Goal: Task Accomplishment & Management: Manage account settings

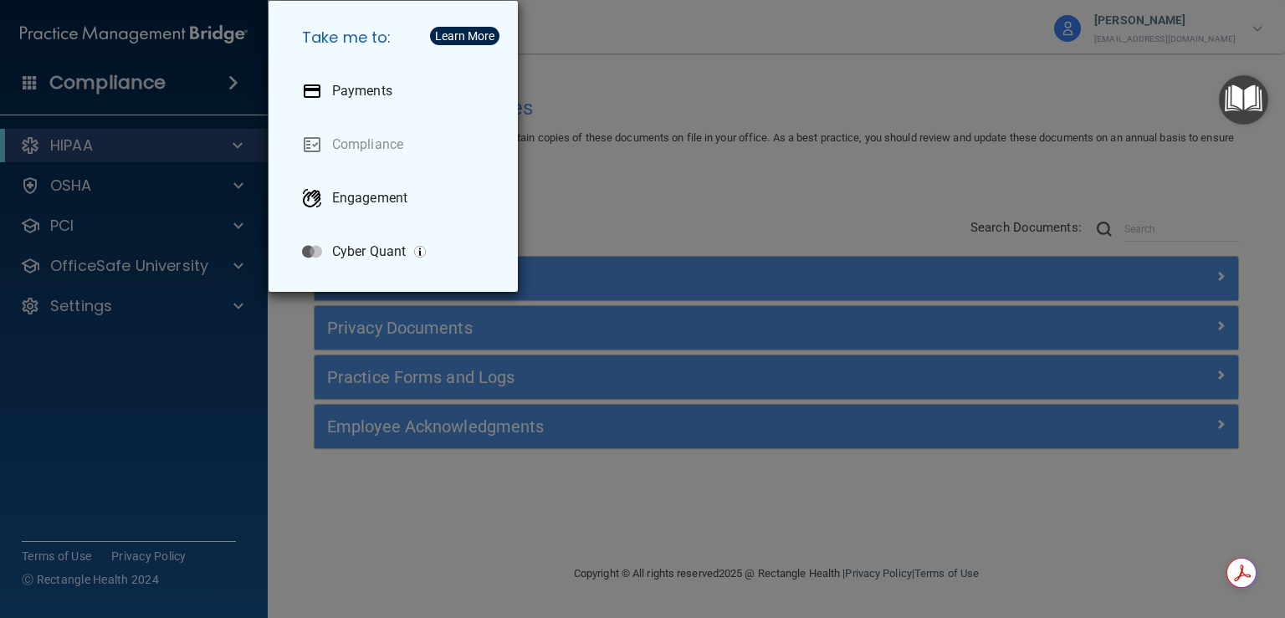
click at [786, 48] on div "Take me to: Payments Compliance Engagement Cyber Quant" at bounding box center [642, 309] width 1285 height 618
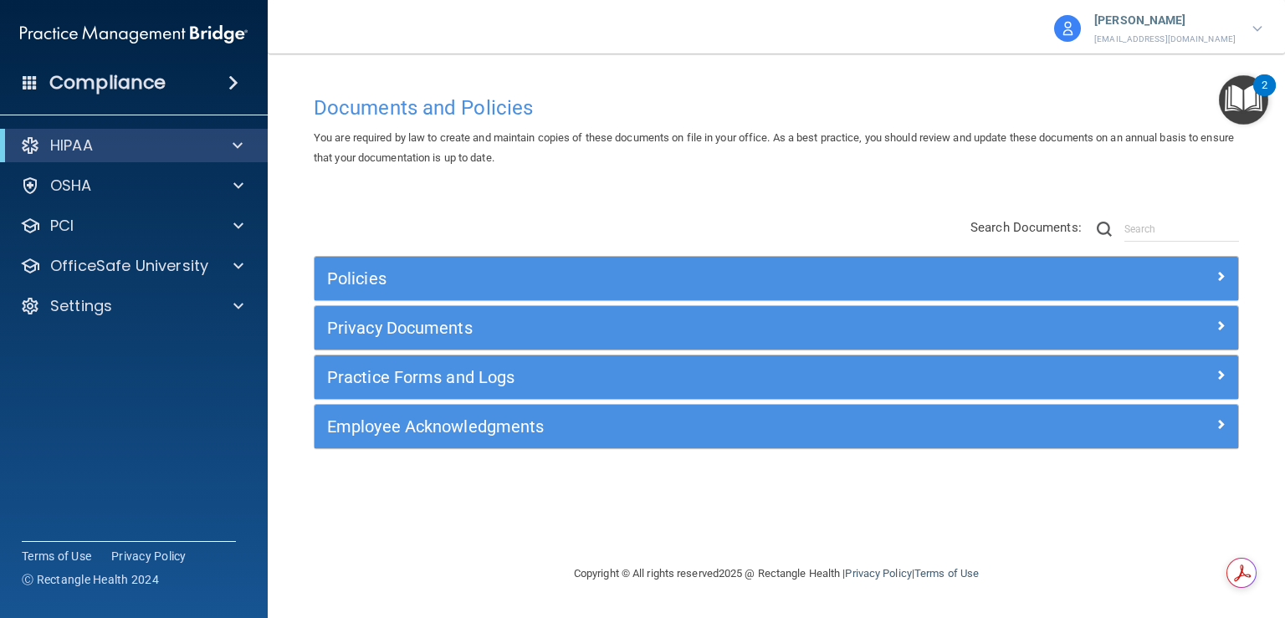
click at [237, 79] on span at bounding box center [233, 83] width 10 height 20
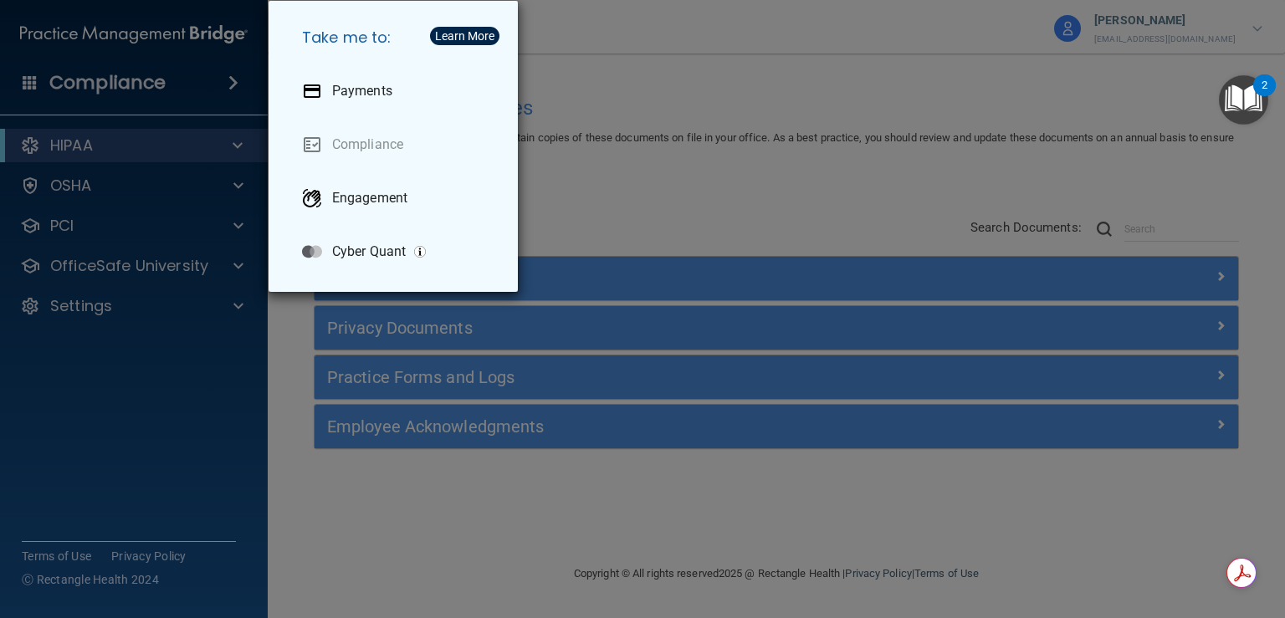
click at [658, 135] on div "Take me to: Payments Compliance Engagement Cyber Quant" at bounding box center [642, 309] width 1285 height 618
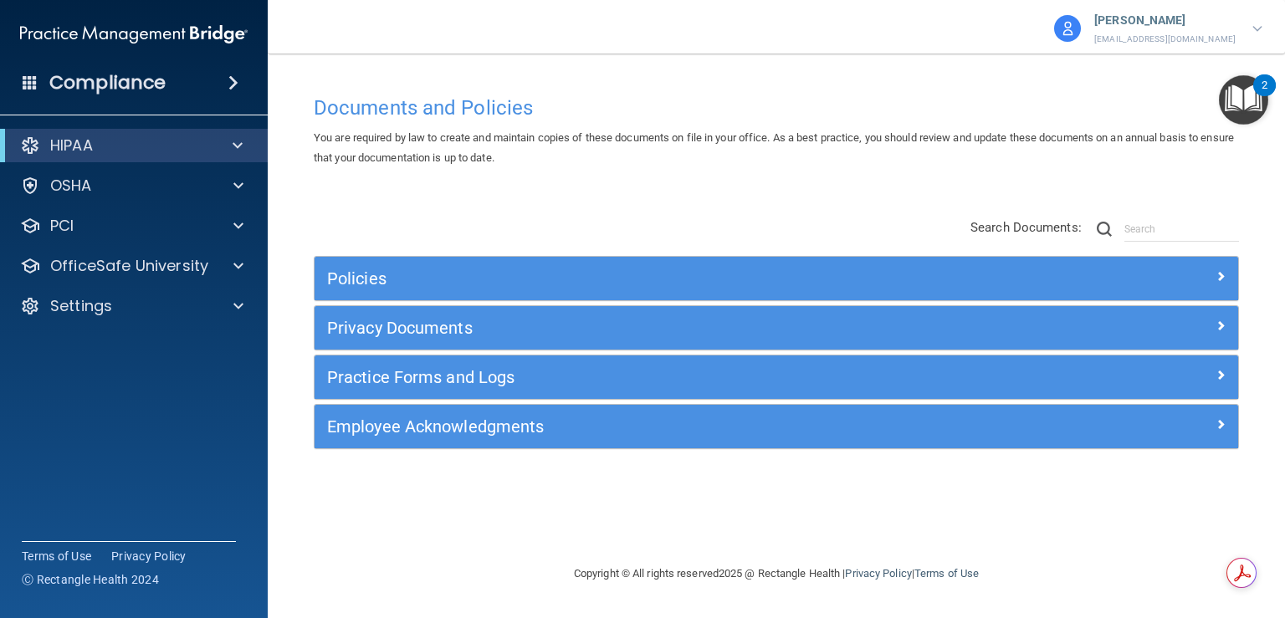
click at [1185, 36] on p "[EMAIL_ADDRESS][DOMAIN_NAME]" at bounding box center [1164, 39] width 141 height 15
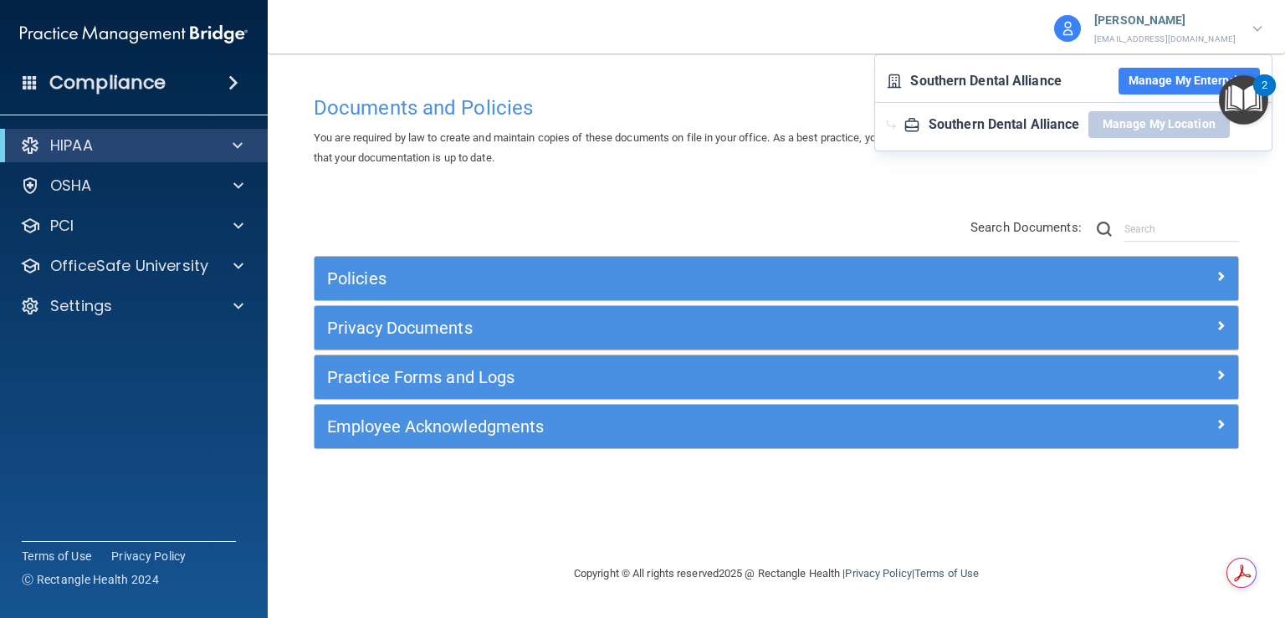
click at [1181, 82] on button "Manage My Enterprise" at bounding box center [1188, 81] width 141 height 27
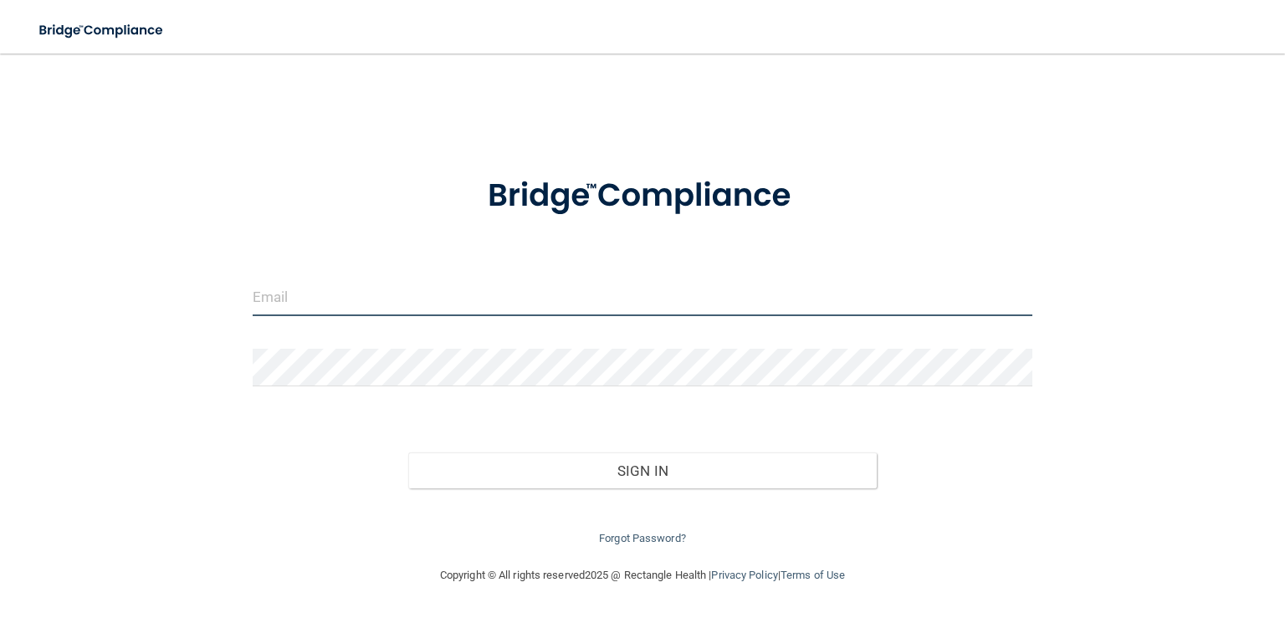
click at [408, 313] on input "email" at bounding box center [643, 298] width 780 height 38
click at [351, 297] on input "email" at bounding box center [643, 298] width 780 height 38
paste input "admin-peach@vsmmgt.com"
type input "admin-peach@vsmmgt.com"
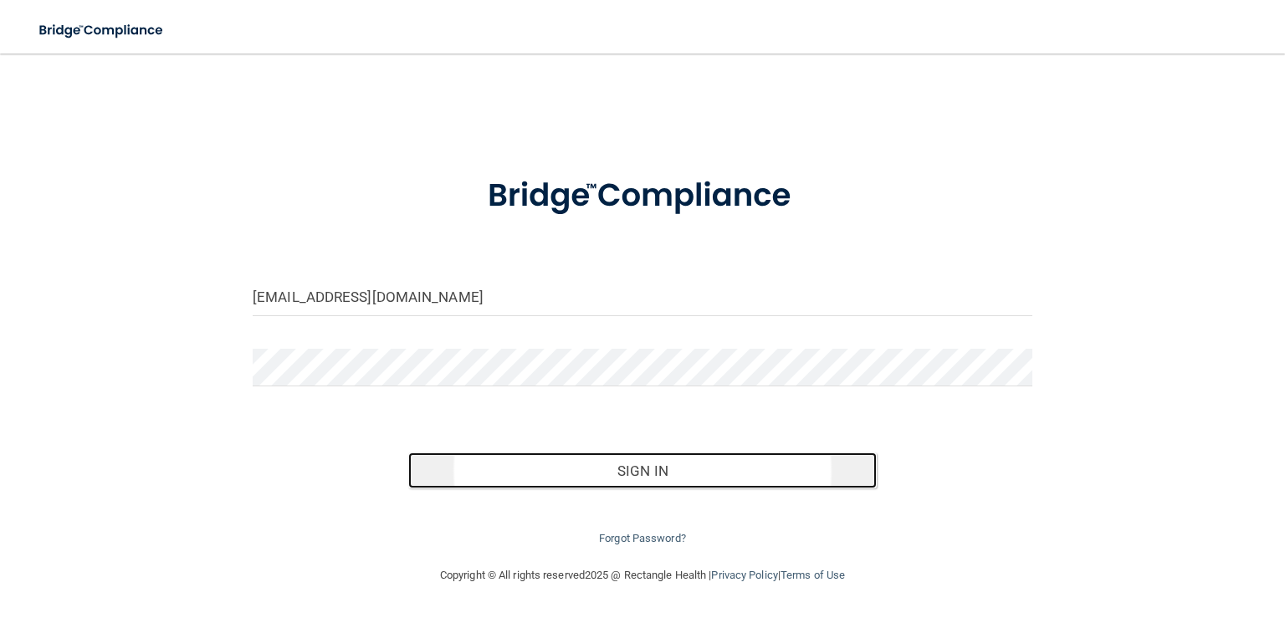
click at [623, 470] on button "Sign In" at bounding box center [642, 471] width 468 height 37
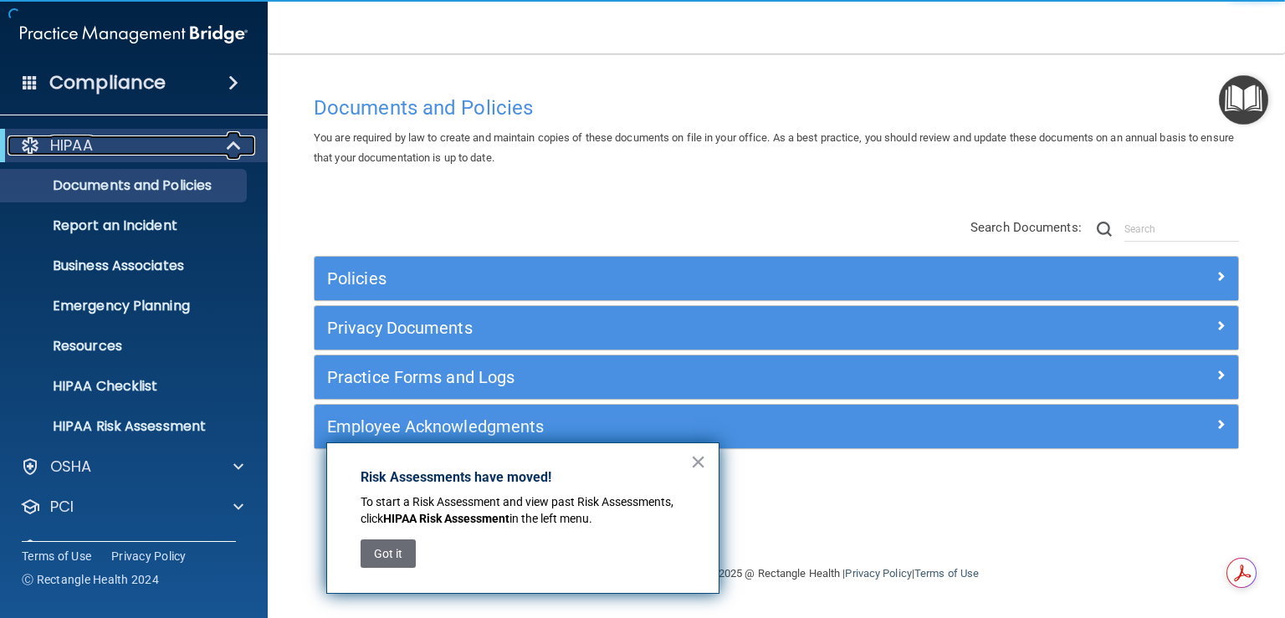
click at [228, 141] on span at bounding box center [235, 146] width 14 height 20
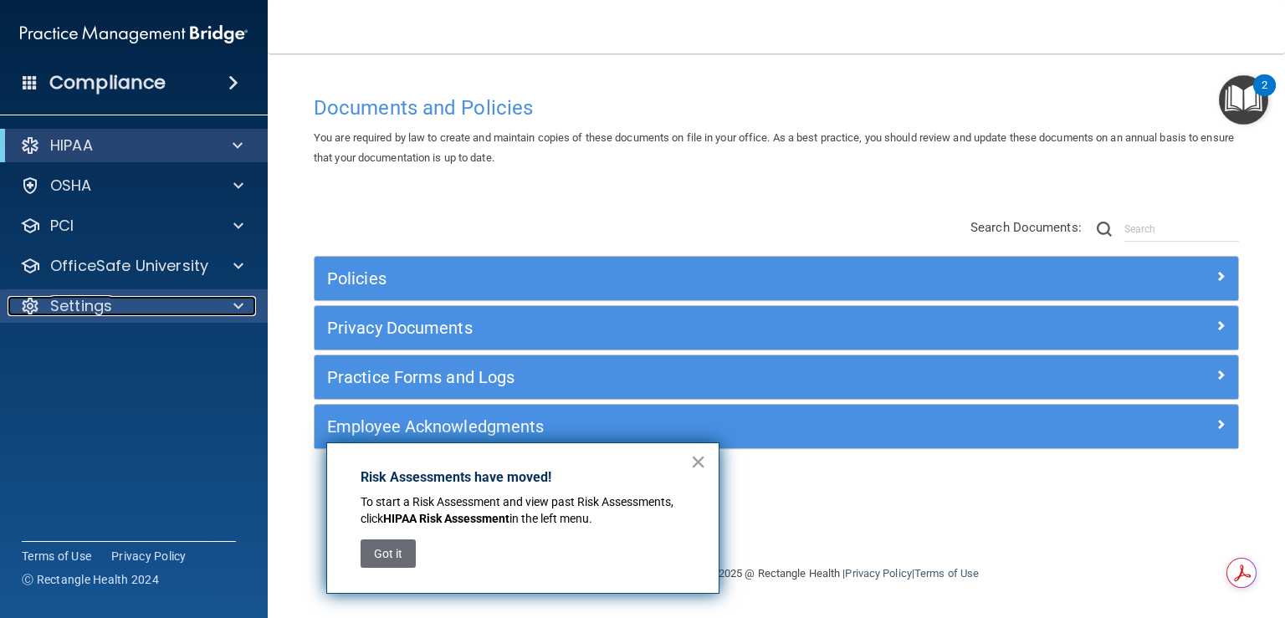
click at [233, 305] on span at bounding box center [238, 306] width 10 height 20
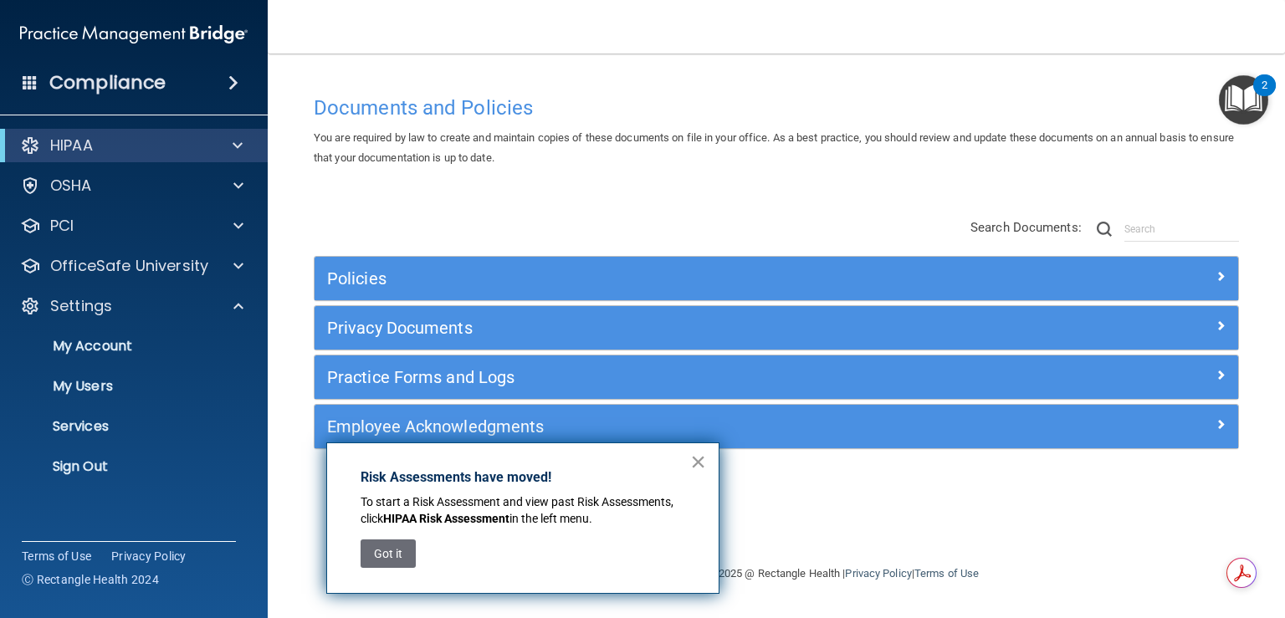
click at [704, 463] on button "×" at bounding box center [698, 461] width 16 height 27
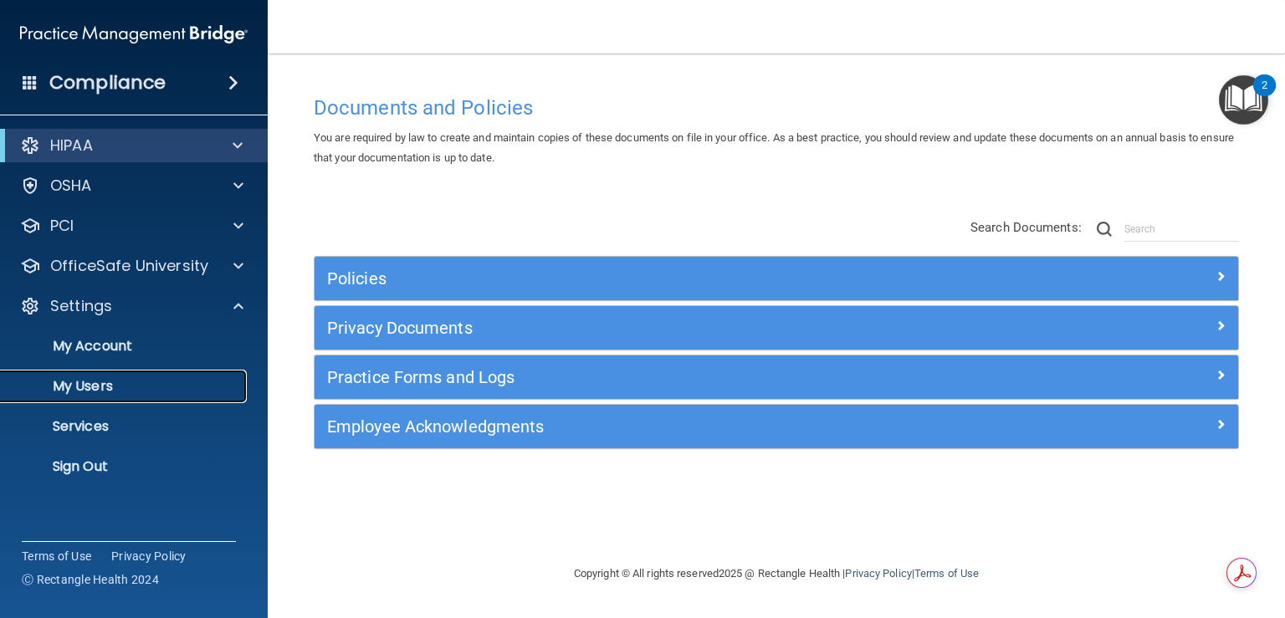
click at [103, 381] on p "My Users" at bounding box center [125, 386] width 228 height 17
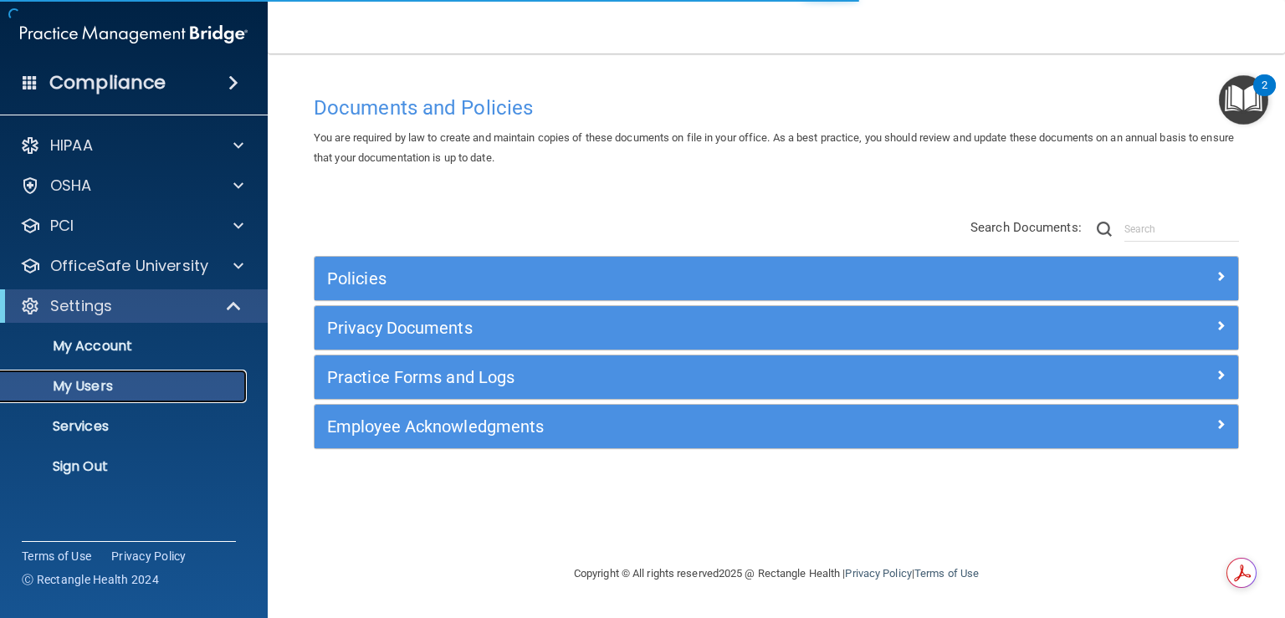
select select "20"
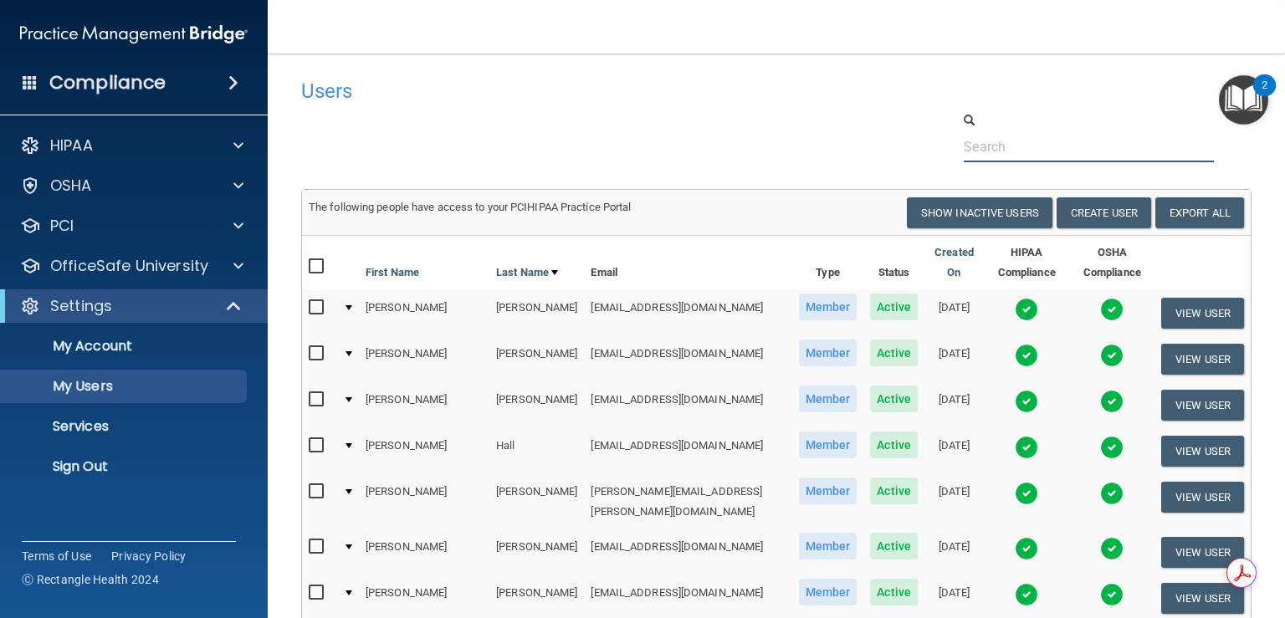
click at [974, 146] on input "text" at bounding box center [1089, 146] width 250 height 31
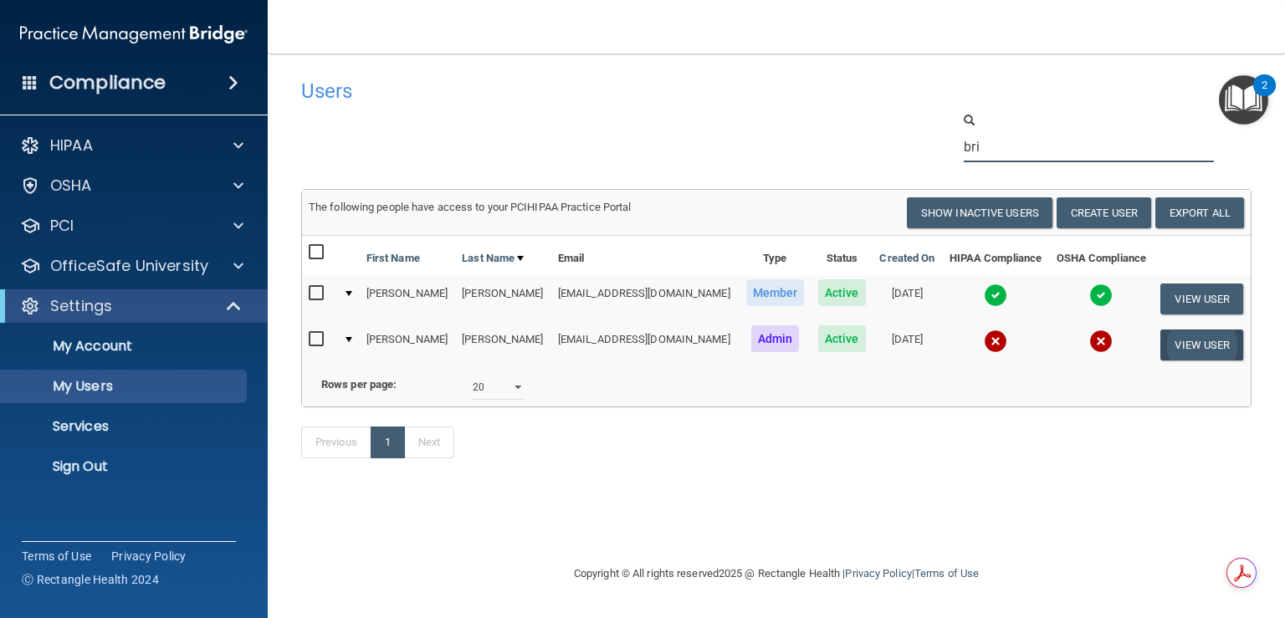
type input "bri"
click at [1198, 349] on button "View User" at bounding box center [1201, 345] width 83 height 31
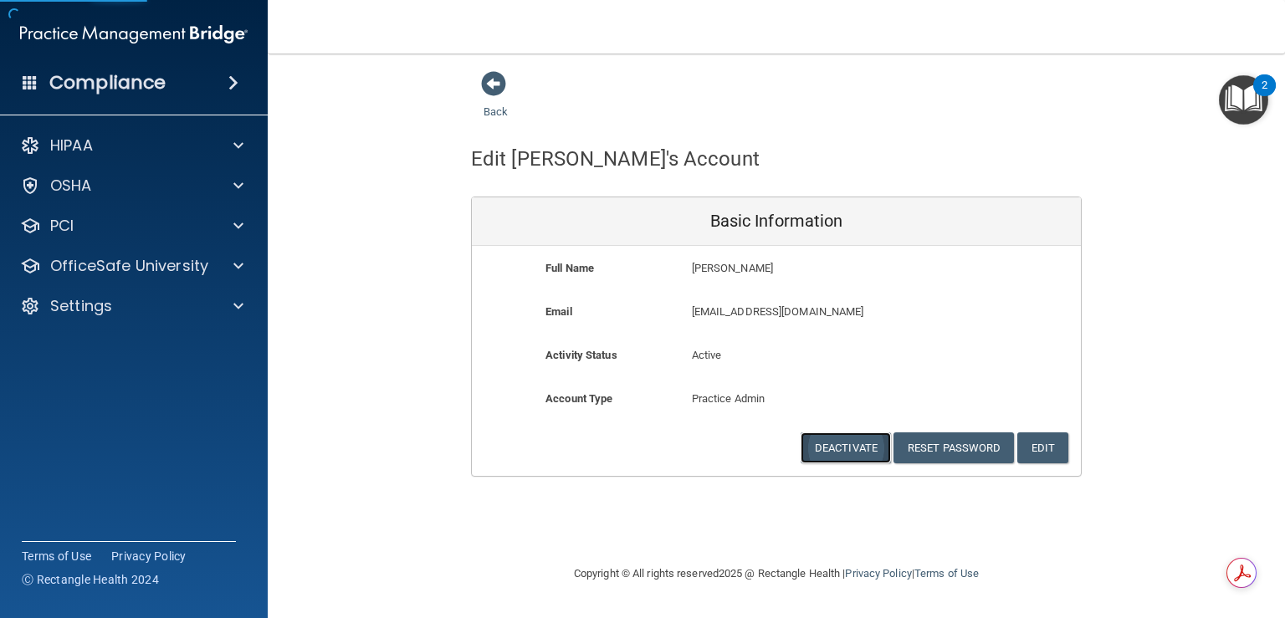
click at [823, 443] on button "Deactivate" at bounding box center [846, 447] width 90 height 31
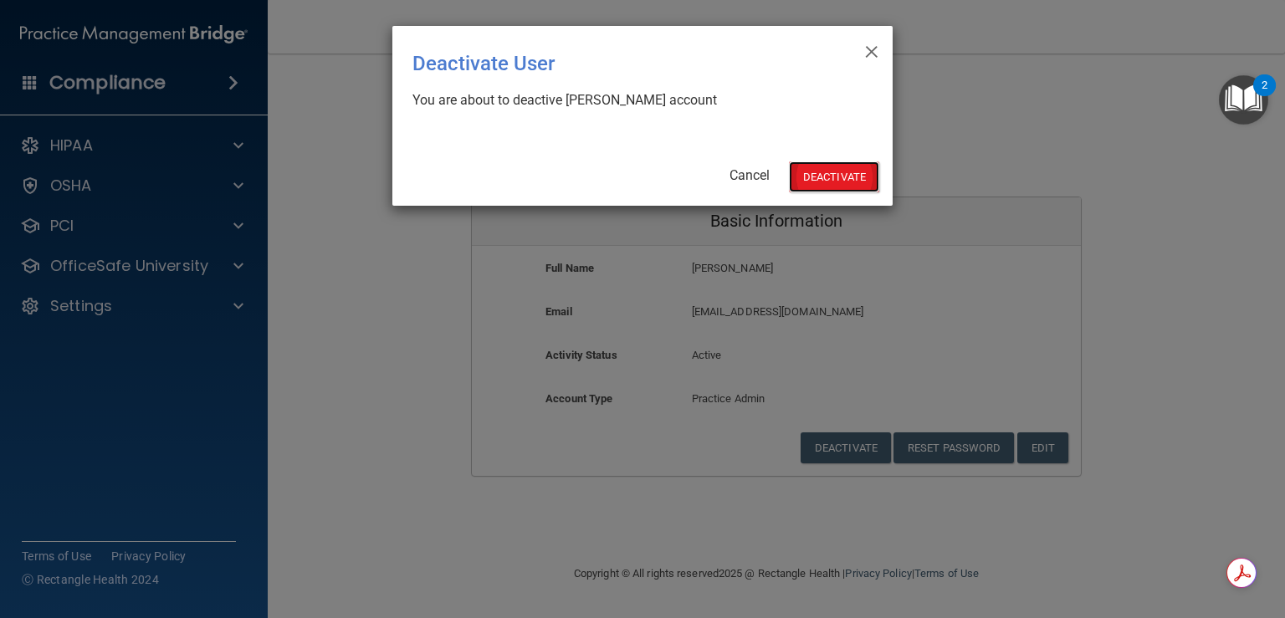
click at [845, 166] on button "Deactivate" at bounding box center [834, 176] width 90 height 31
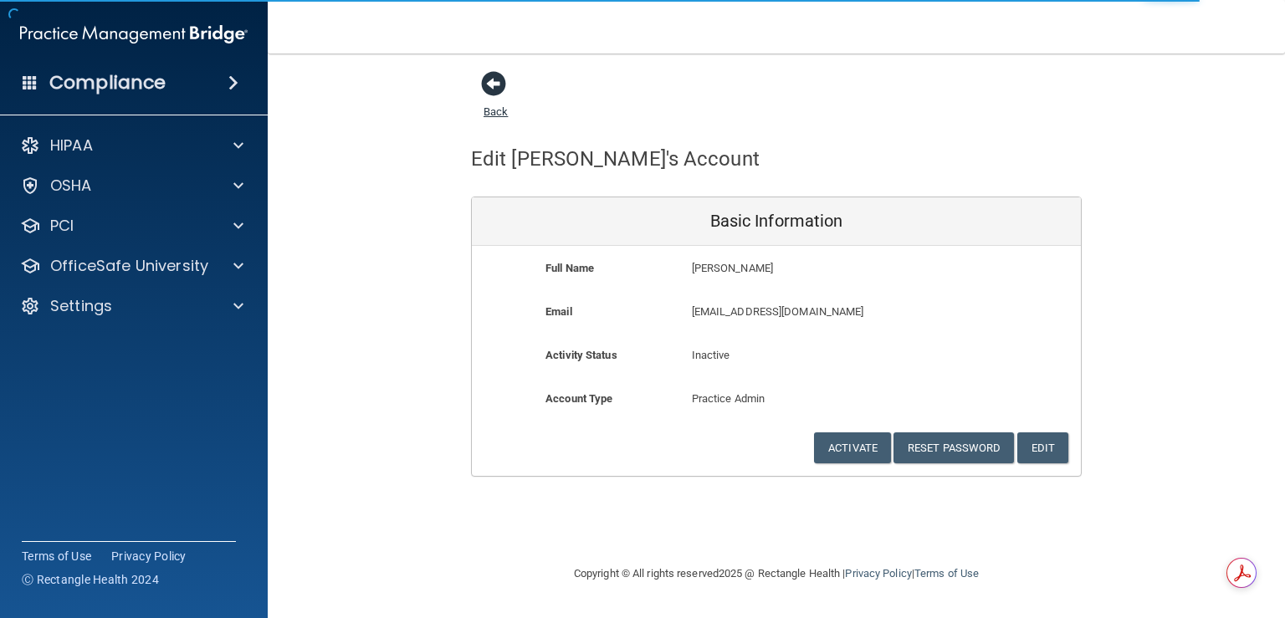
click at [489, 82] on span at bounding box center [493, 83] width 25 height 25
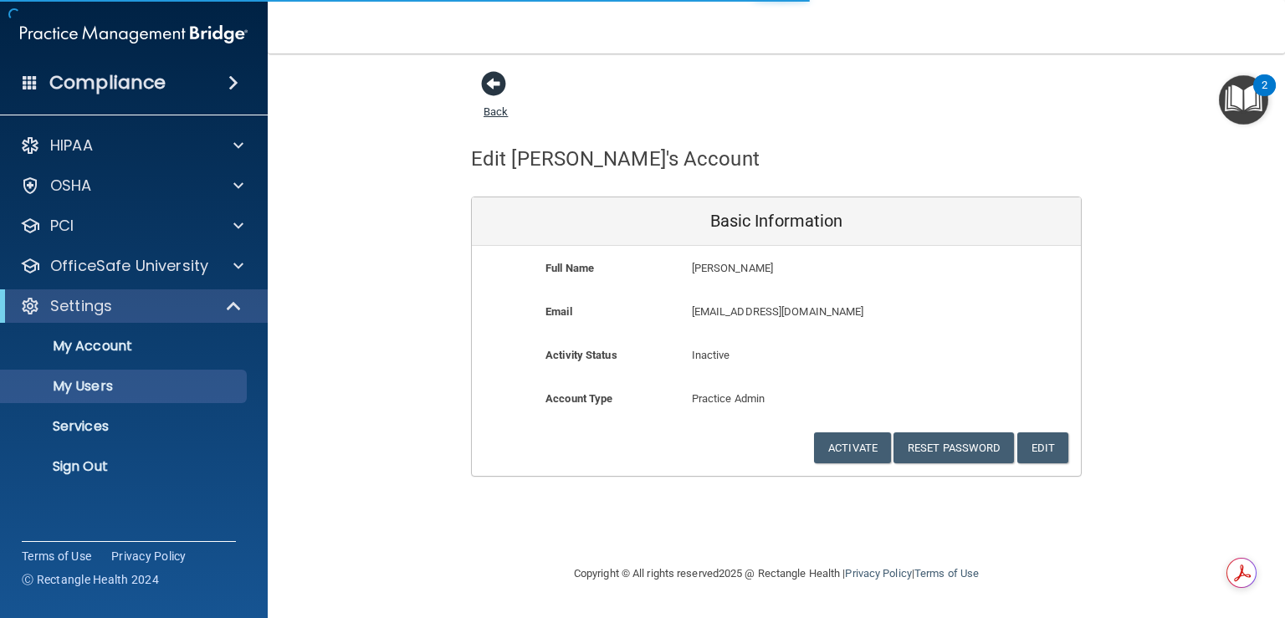
select select "20"
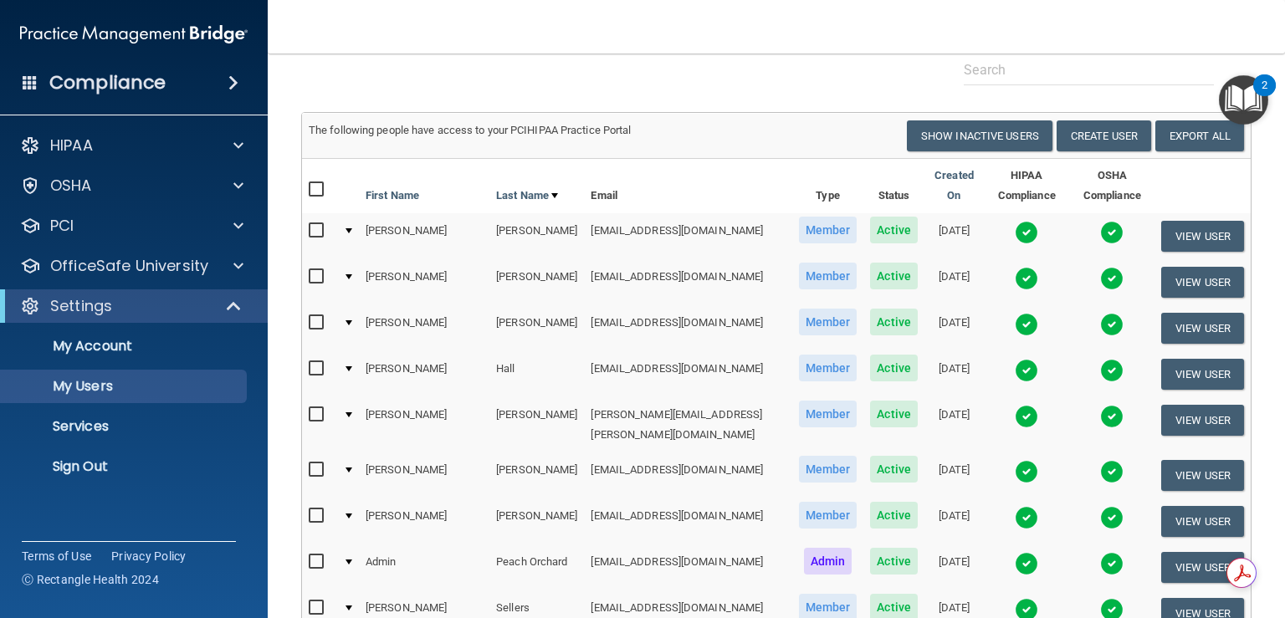
scroll to position [76, 0]
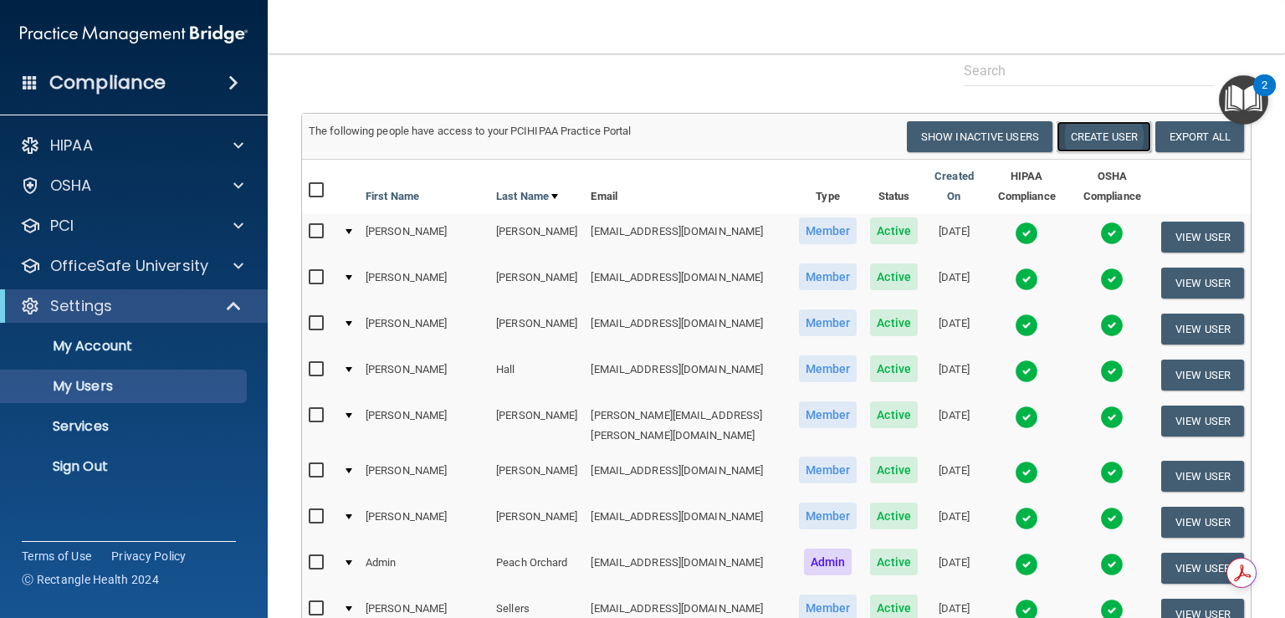
click at [1098, 140] on button "Create User" at bounding box center [1104, 136] width 95 height 31
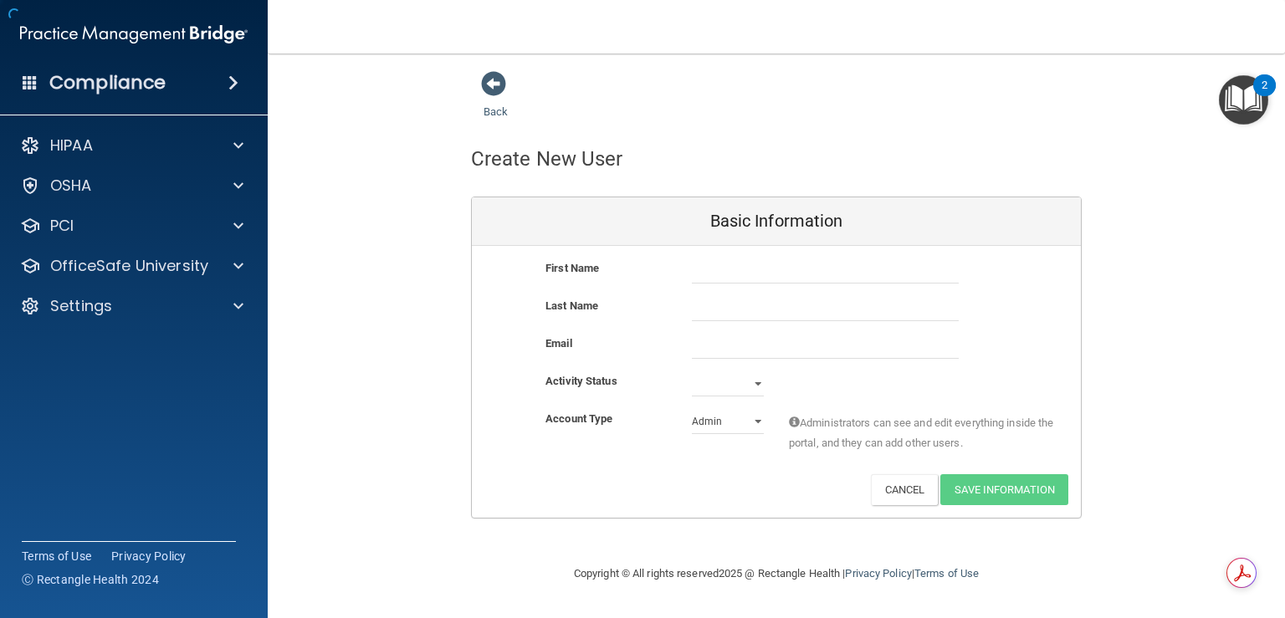
click at [689, 272] on div at bounding box center [825, 270] width 292 height 25
click at [694, 272] on input "text" at bounding box center [825, 270] width 267 height 25
type input "Jennifer"
type input "Buza"
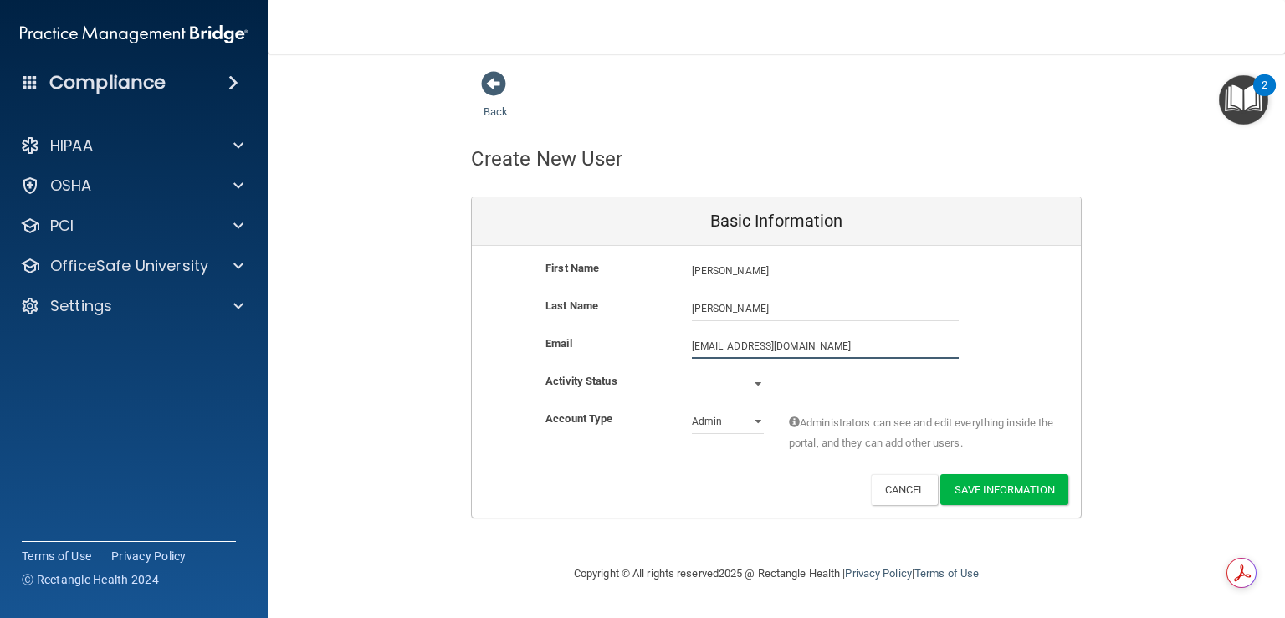
type input "jbuza@vsmmgt.com"
click at [763, 384] on select "Active Inactive" at bounding box center [728, 387] width 72 height 25
select select "active"
click at [692, 371] on select "Active Inactive" at bounding box center [728, 383] width 72 height 25
click at [736, 424] on select "Admin Member" at bounding box center [728, 421] width 72 height 25
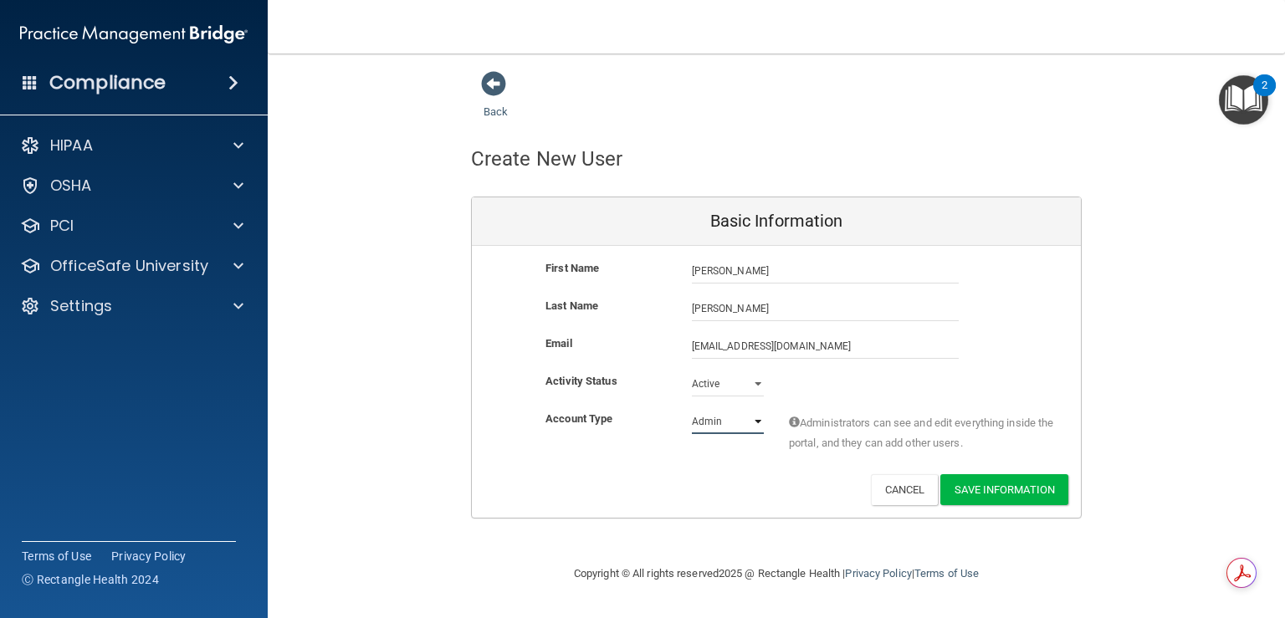
click at [692, 409] on select "Admin Member" at bounding box center [728, 421] width 72 height 25
click at [1008, 489] on button "Save Information" at bounding box center [1004, 489] width 128 height 31
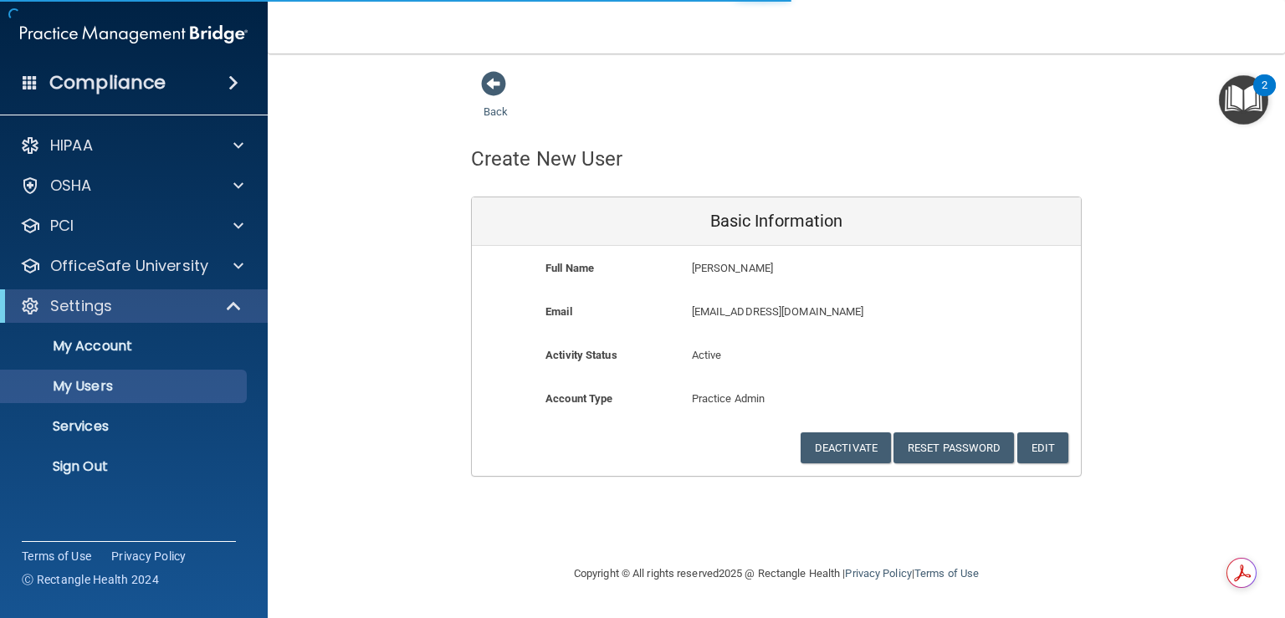
select select "20"
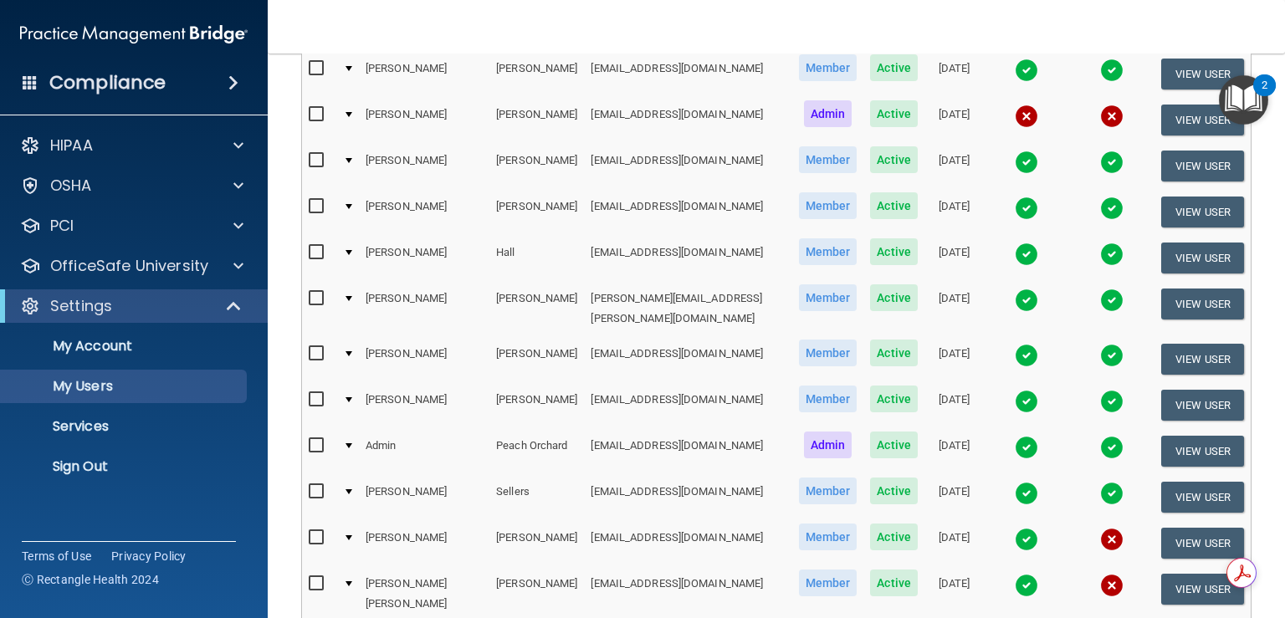
scroll to position [521, 0]
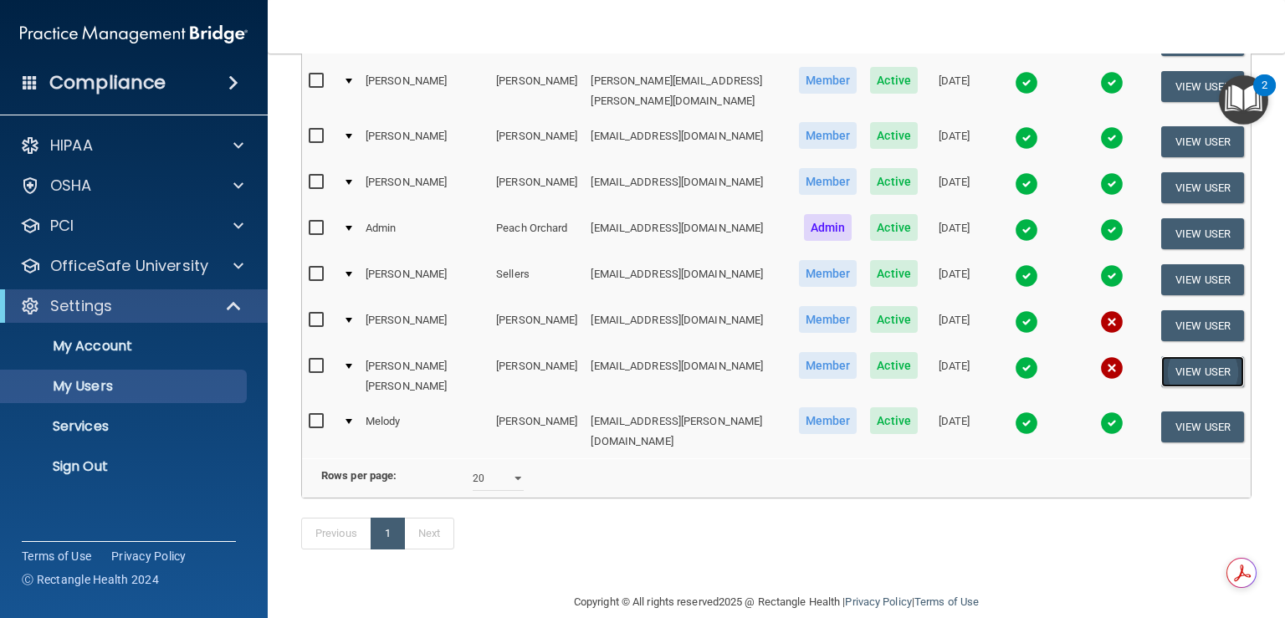
click at [1191, 356] on button "View User" at bounding box center [1202, 371] width 83 height 31
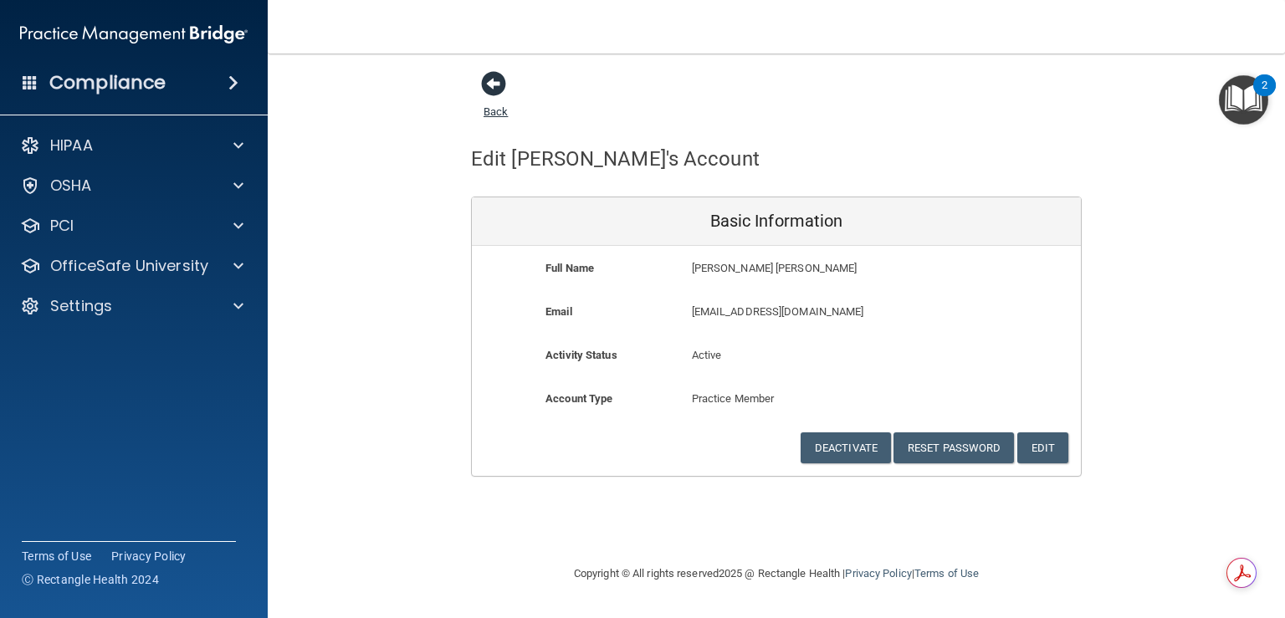
click at [490, 82] on span at bounding box center [493, 83] width 25 height 25
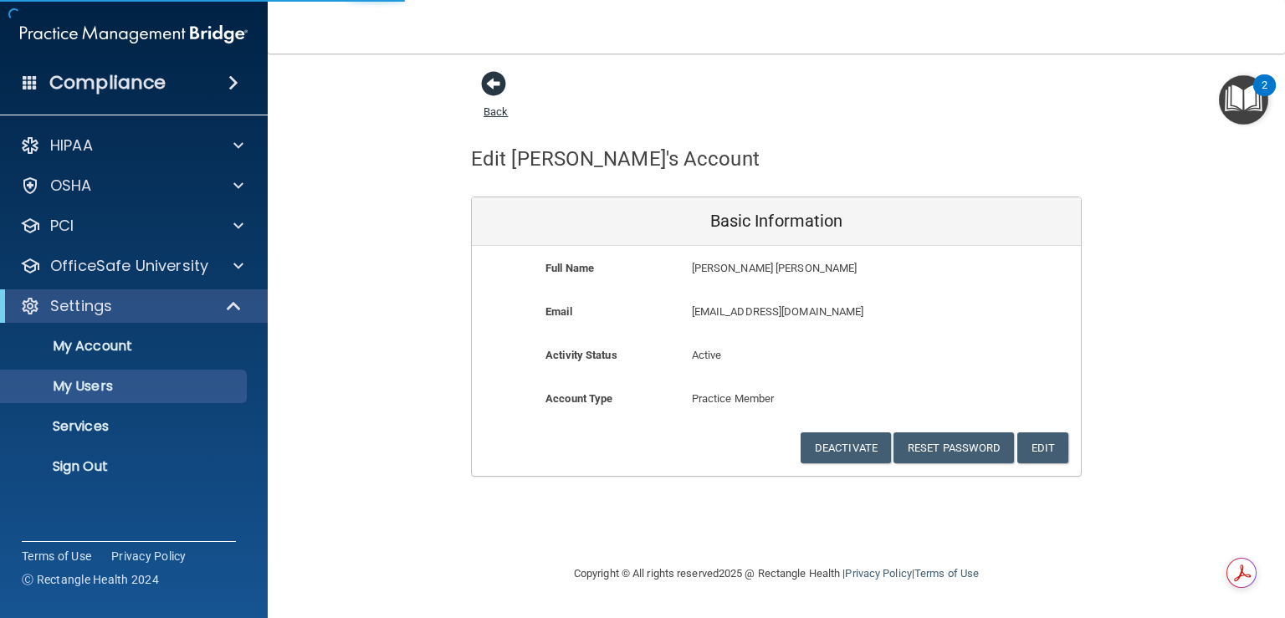
select select "20"
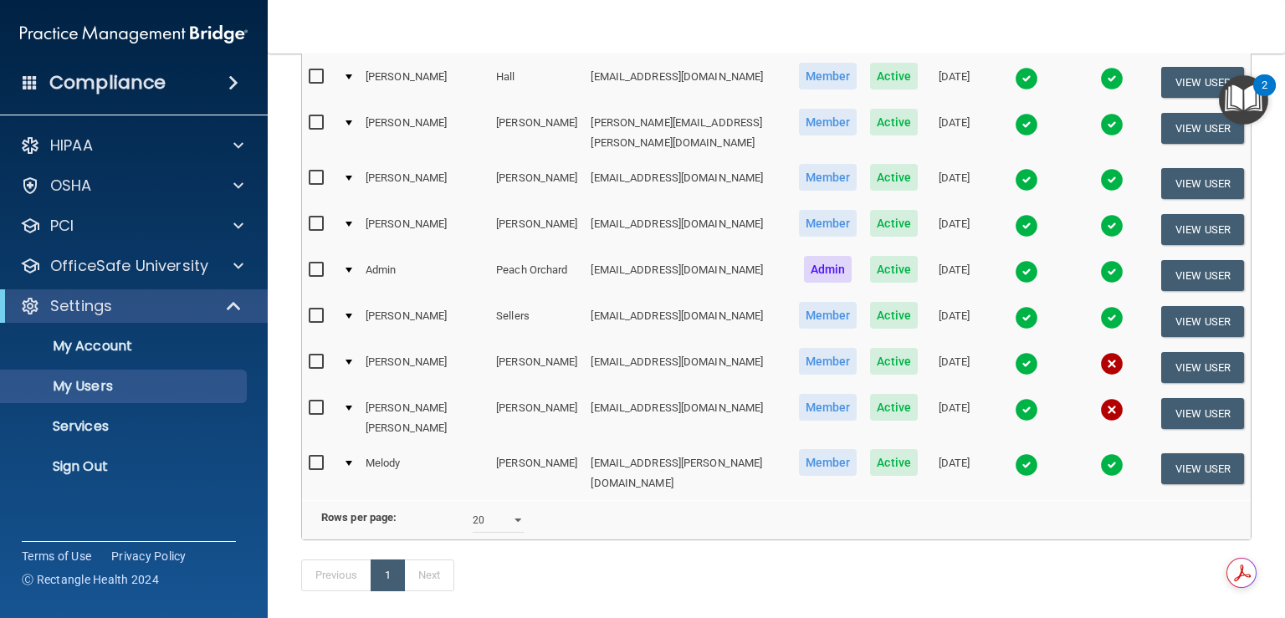
scroll to position [502, 0]
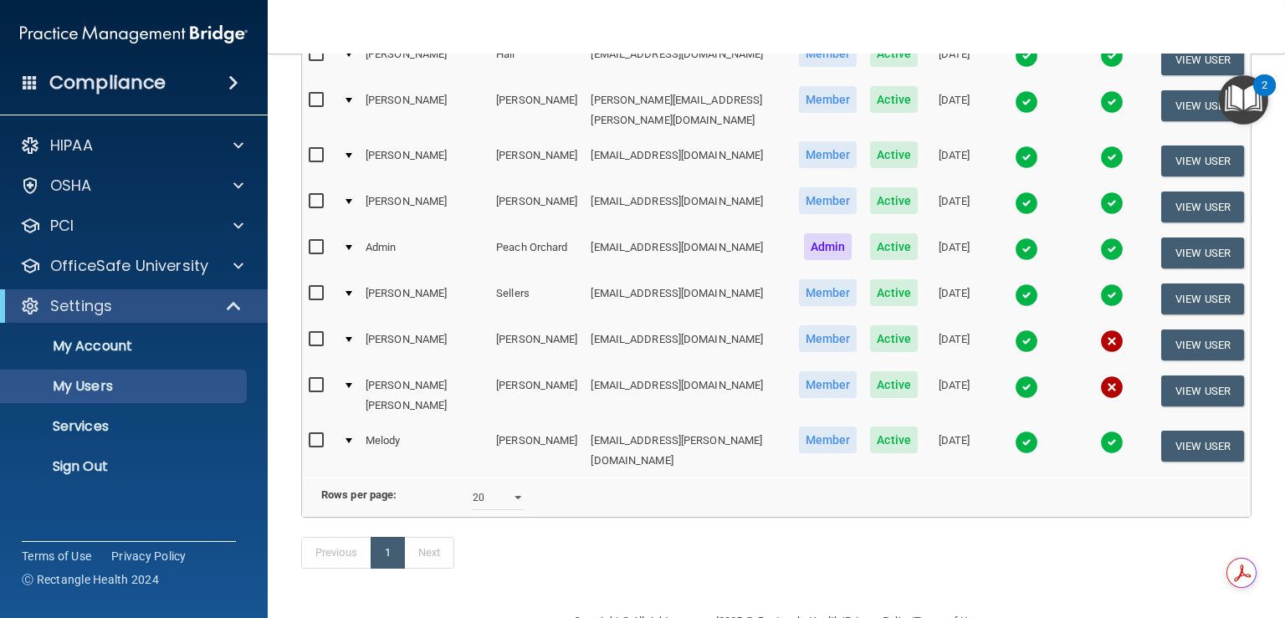
click at [1100, 376] on img at bounding box center [1111, 387] width 23 height 23
click at [1085, 356] on td at bounding box center [1112, 345] width 84 height 46
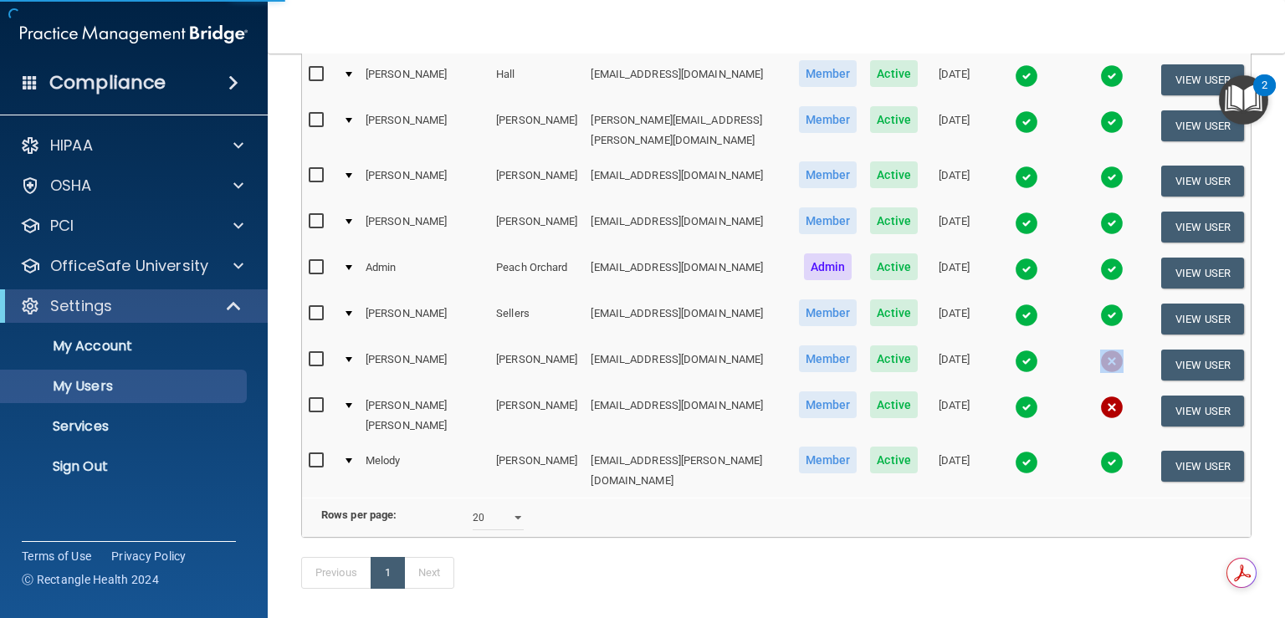
click at [1100, 396] on img at bounding box center [1111, 407] width 23 height 23
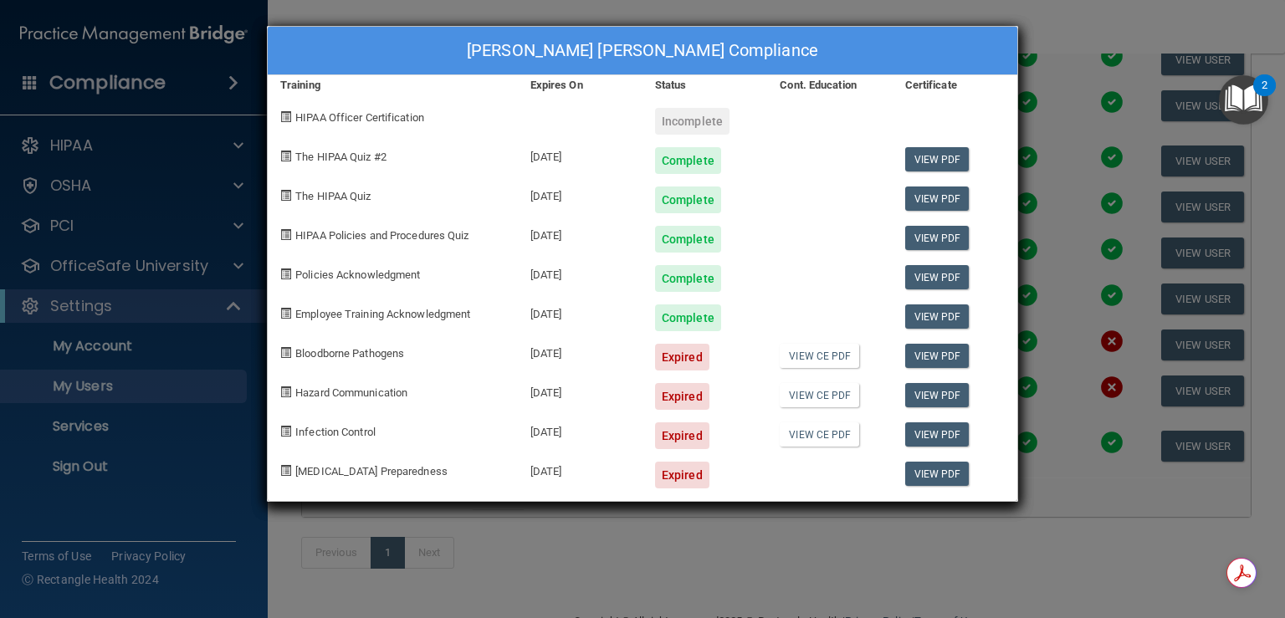
click at [1051, 23] on div "Barbara Mary Youngblood's Compliance Training Expires On Status Cont. Education…" at bounding box center [642, 309] width 1285 height 618
click at [1051, 22] on div "Barbara Mary Youngblood's Compliance Training Expires On Status Cont. Education…" at bounding box center [642, 309] width 1285 height 618
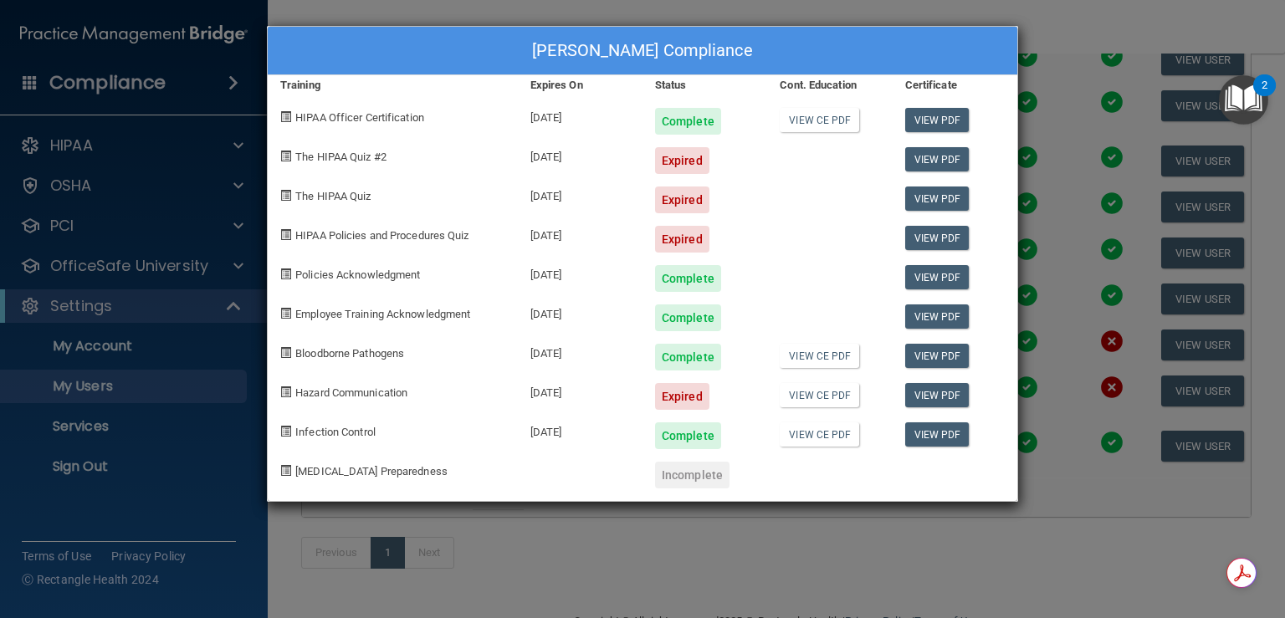
click at [1051, 22] on div "Jessica Wright-Sullivan's Compliance Training Expires On Status Cont. Education…" at bounding box center [642, 309] width 1285 height 618
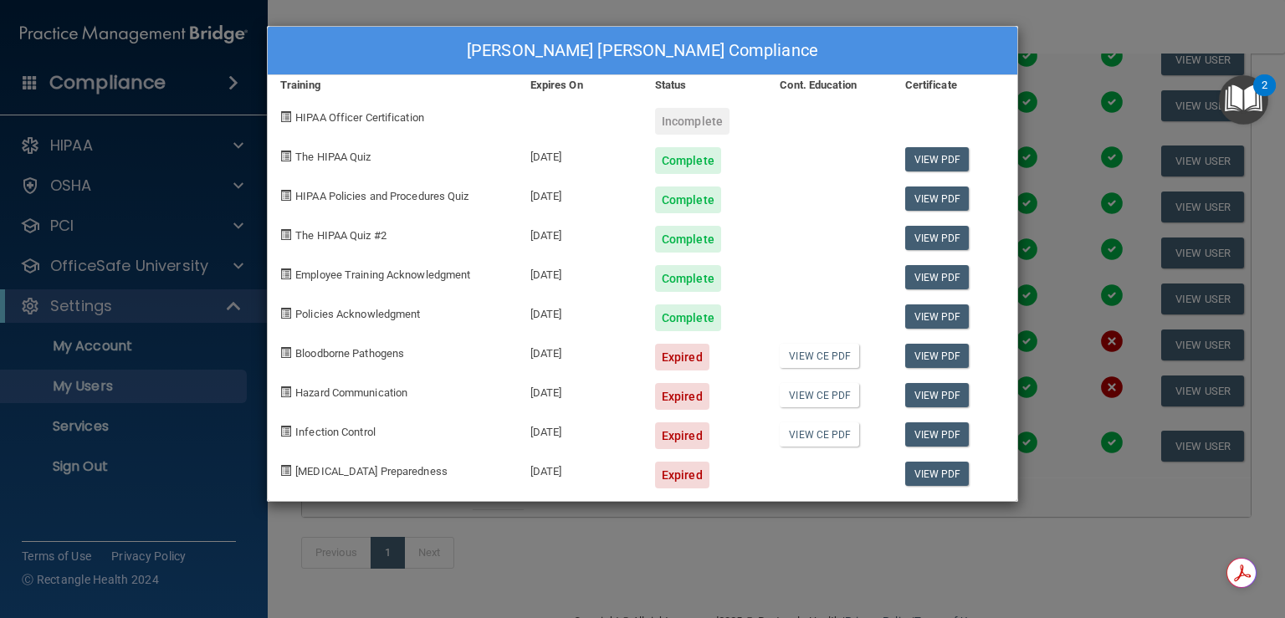
click at [1051, 22] on div "Barbara Mary Youngblood's Compliance Training Expires On Status Cont. Education…" at bounding box center [642, 309] width 1285 height 618
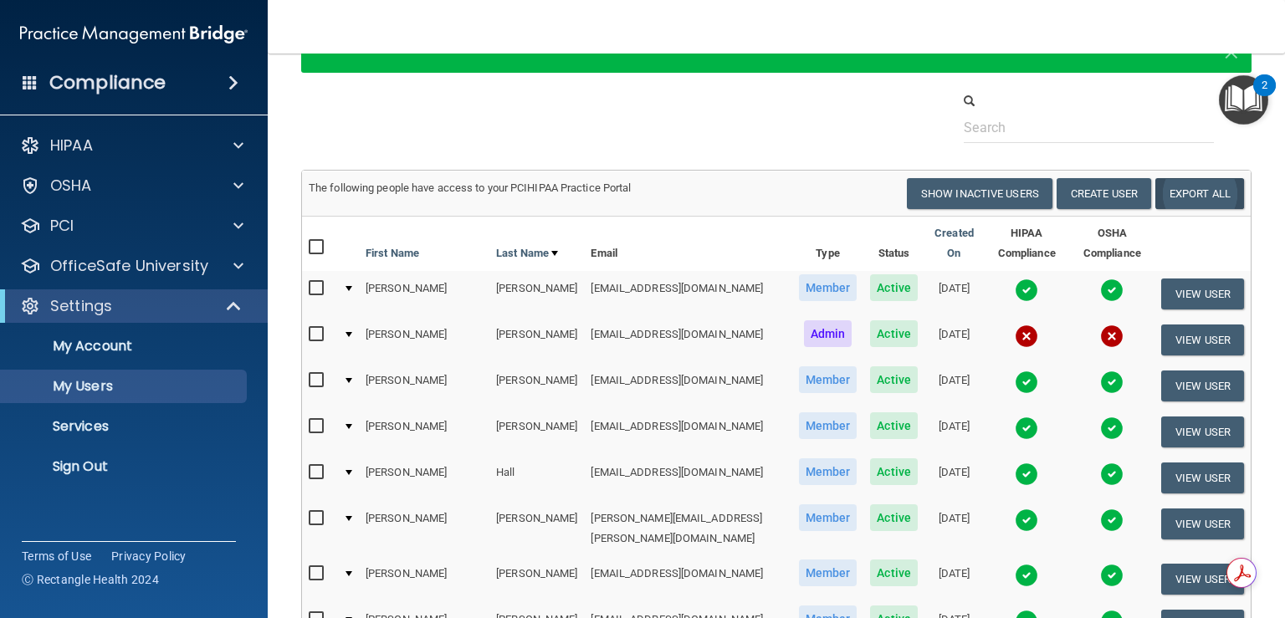
scroll to position [0, 0]
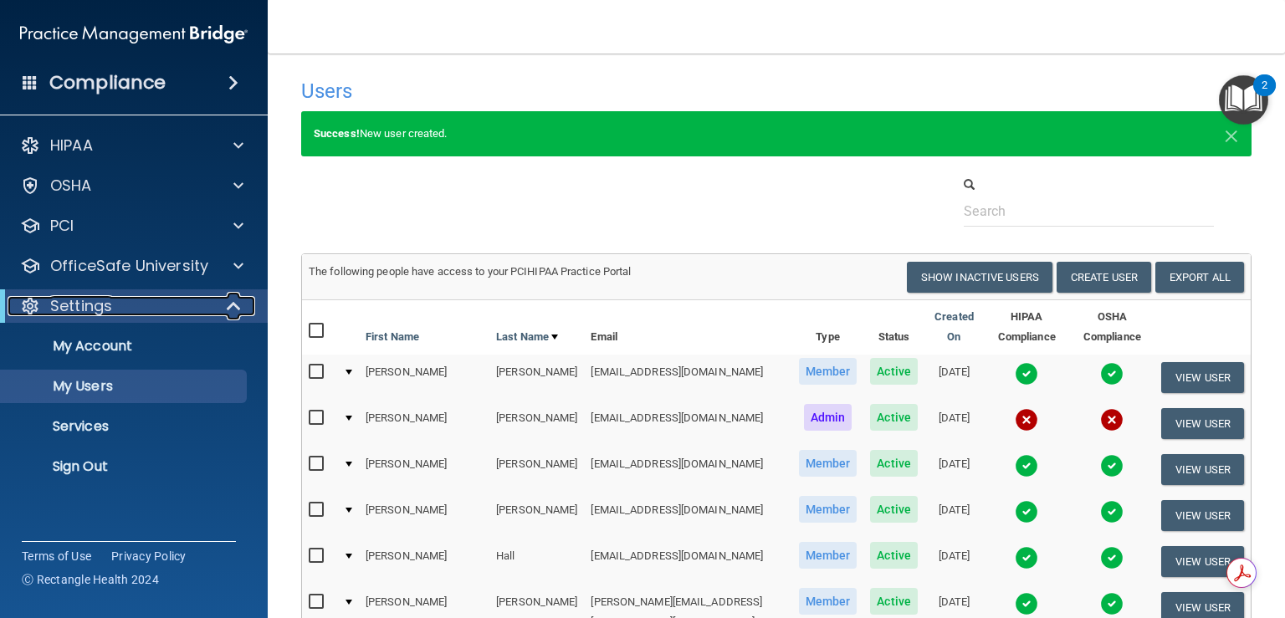
click at [231, 297] on span at bounding box center [235, 306] width 14 height 20
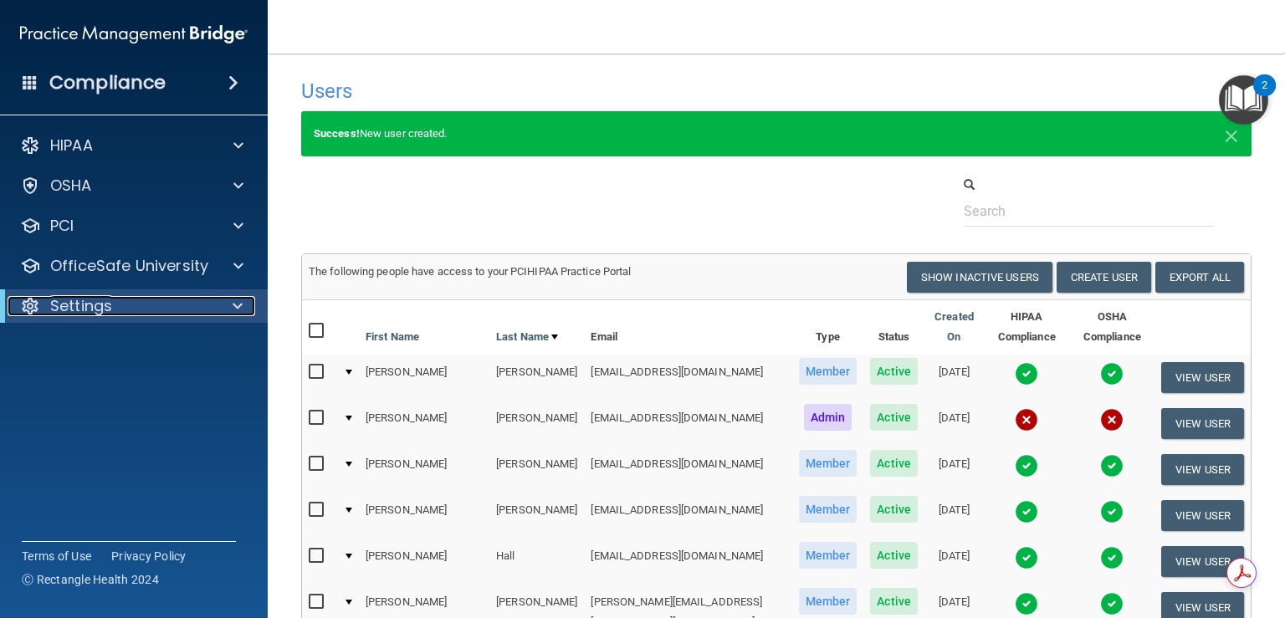
click at [230, 302] on div at bounding box center [234, 306] width 41 height 20
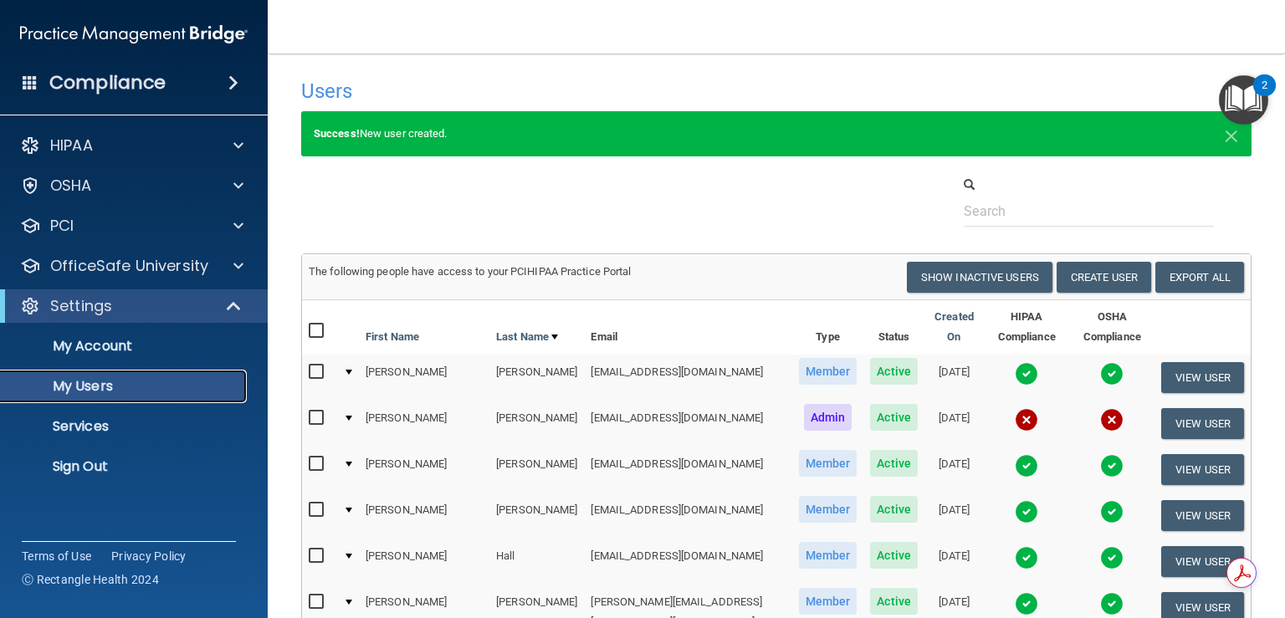
click at [97, 386] on p "My Users" at bounding box center [125, 386] width 228 height 17
select select "20"
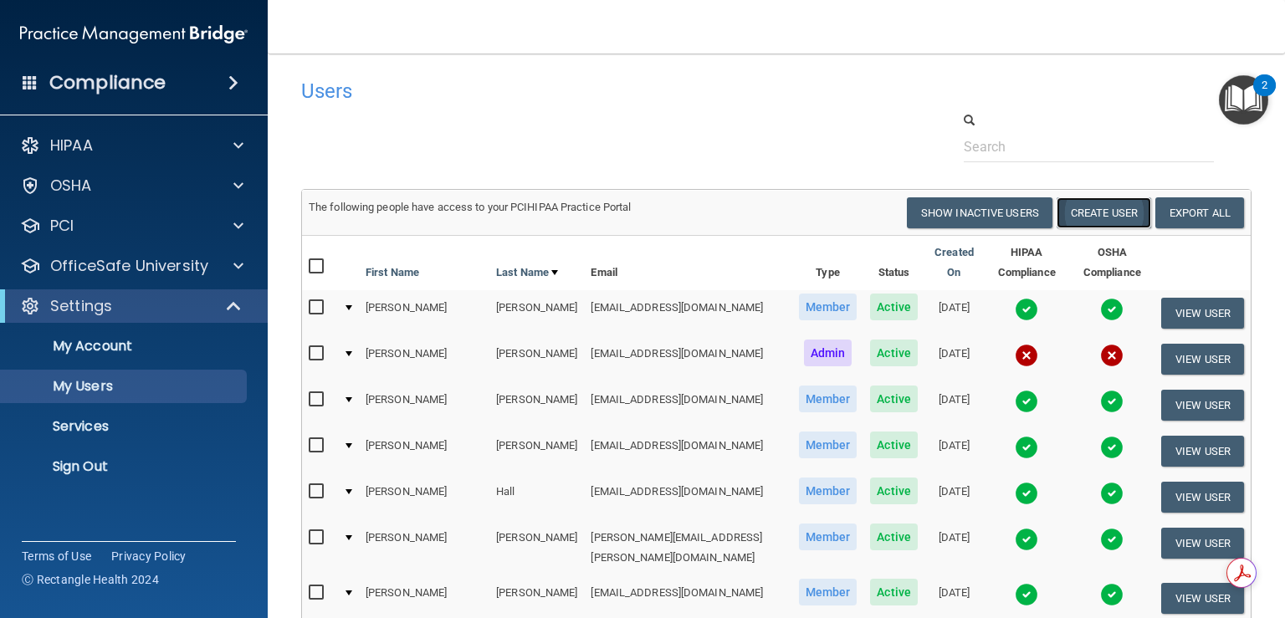
click at [1084, 215] on button "Create User" at bounding box center [1104, 212] width 95 height 31
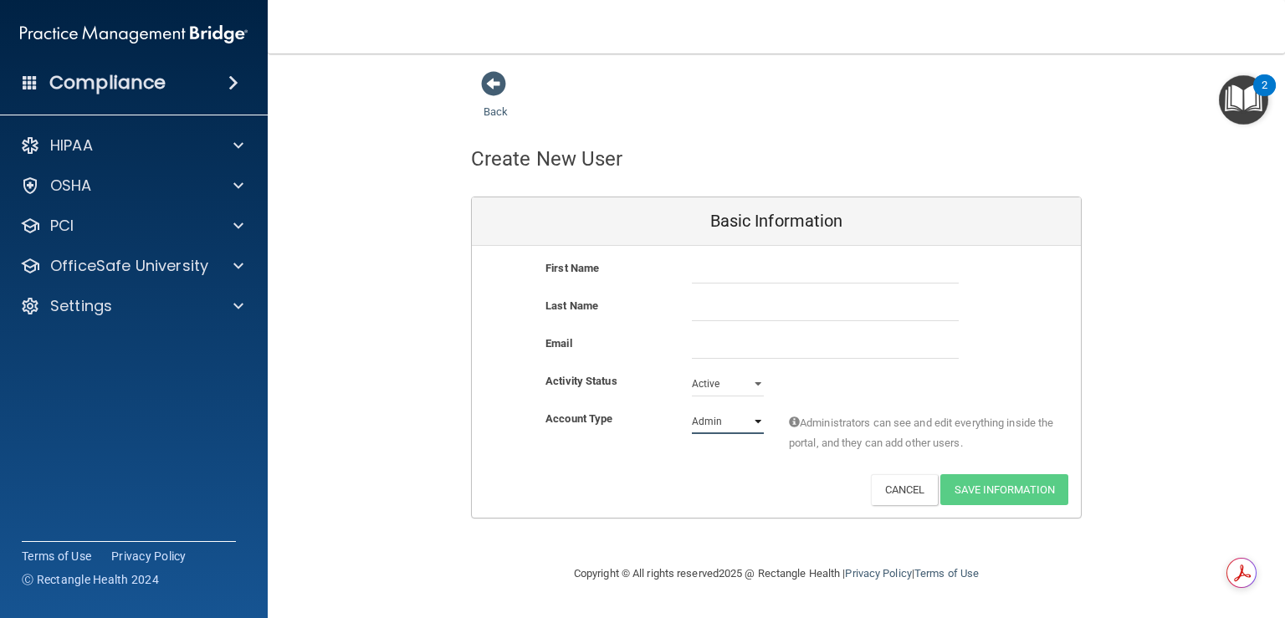
click at [753, 422] on select "Admin Member" at bounding box center [728, 421] width 72 height 25
click at [1007, 305] on div "Last Name" at bounding box center [776, 308] width 609 height 25
click at [498, 79] on span at bounding box center [493, 83] width 25 height 25
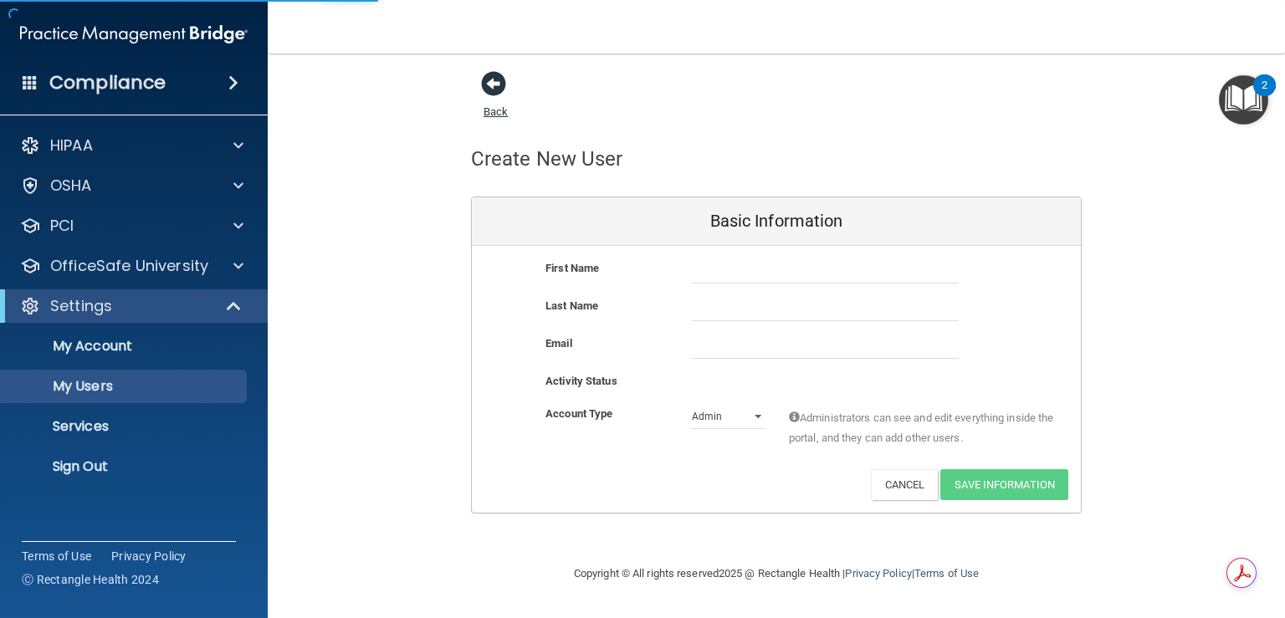
select select "20"
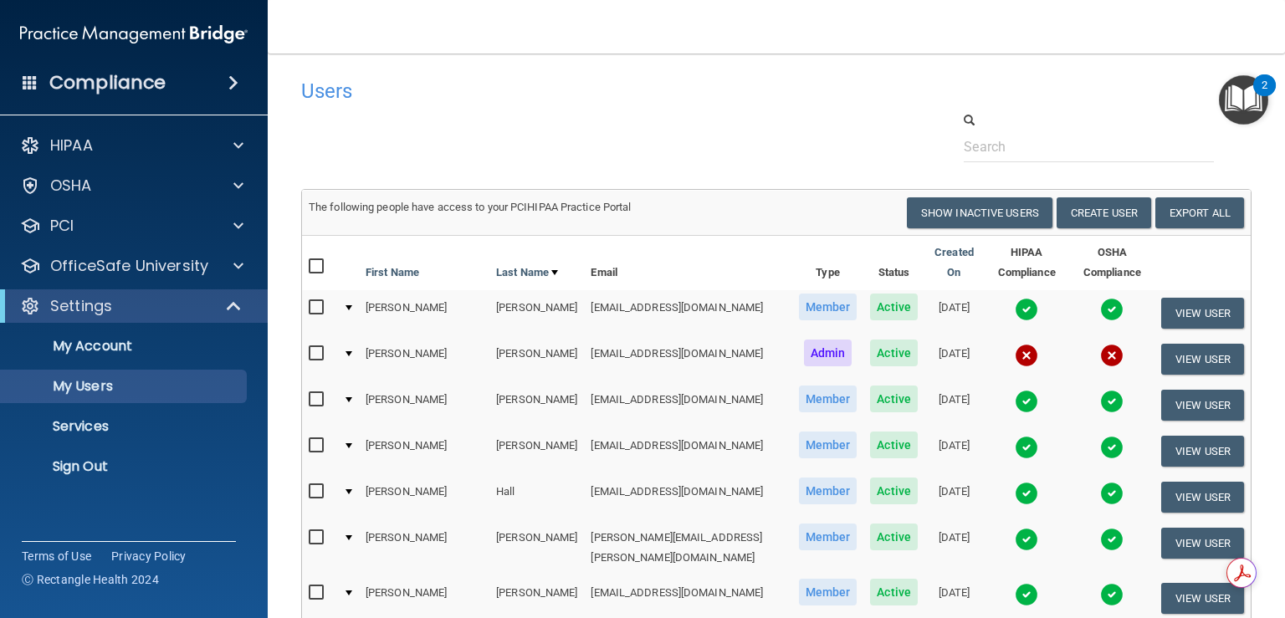
click at [315, 485] on input "checkbox" at bounding box center [318, 491] width 19 height 13
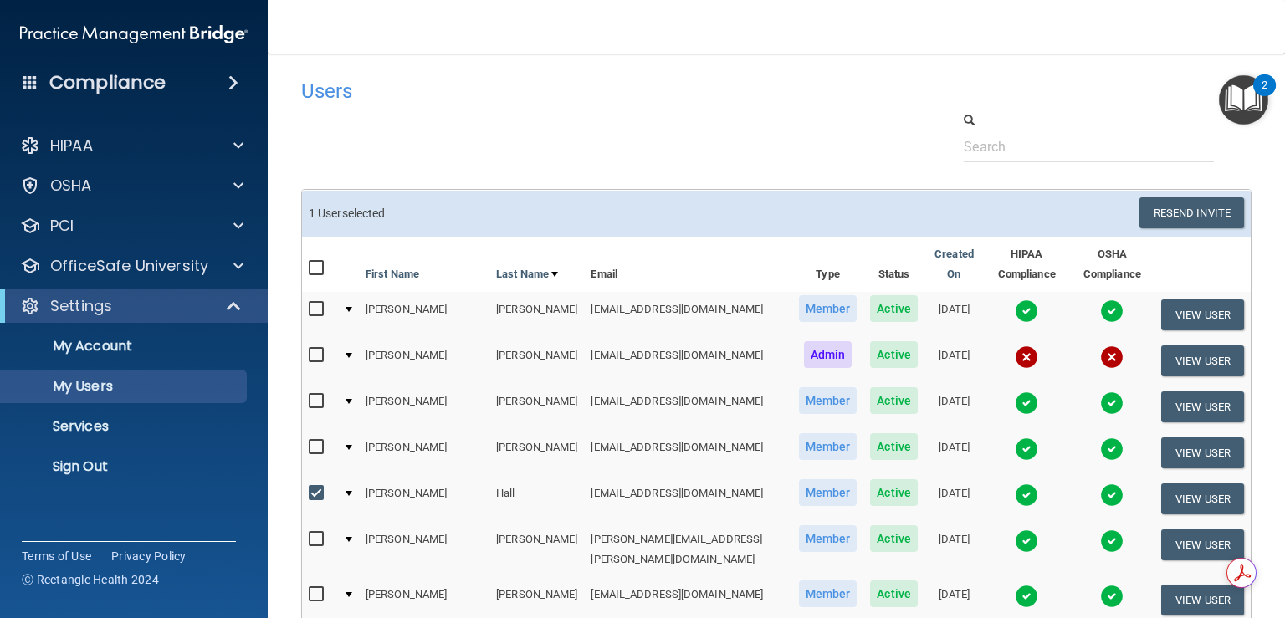
click at [319, 487] on input "checkbox" at bounding box center [318, 493] width 19 height 13
checkbox input "false"
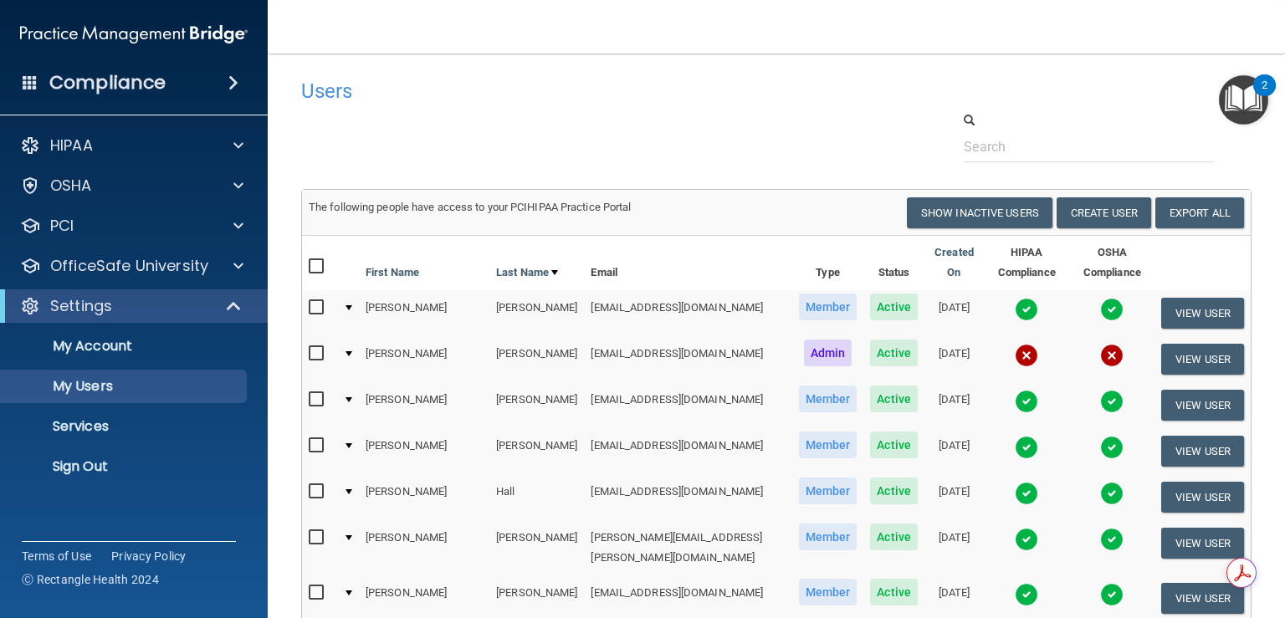
click at [321, 439] on input "checkbox" at bounding box center [318, 445] width 19 height 13
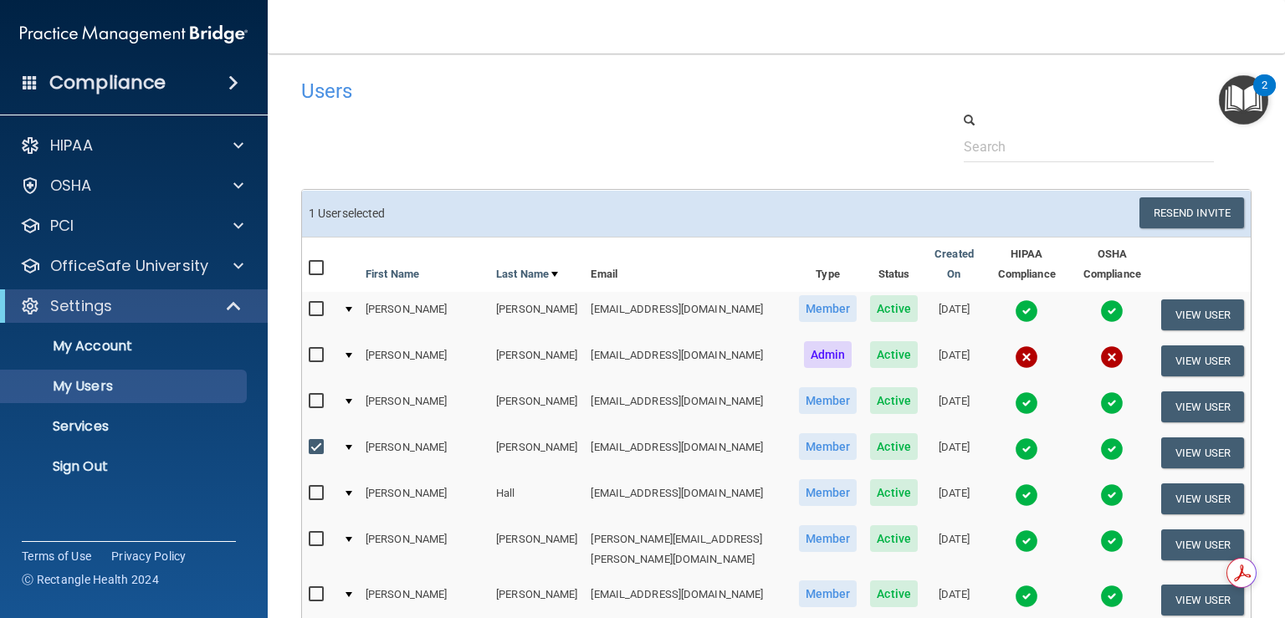
click at [321, 441] on input "checkbox" at bounding box center [318, 447] width 19 height 13
checkbox input "false"
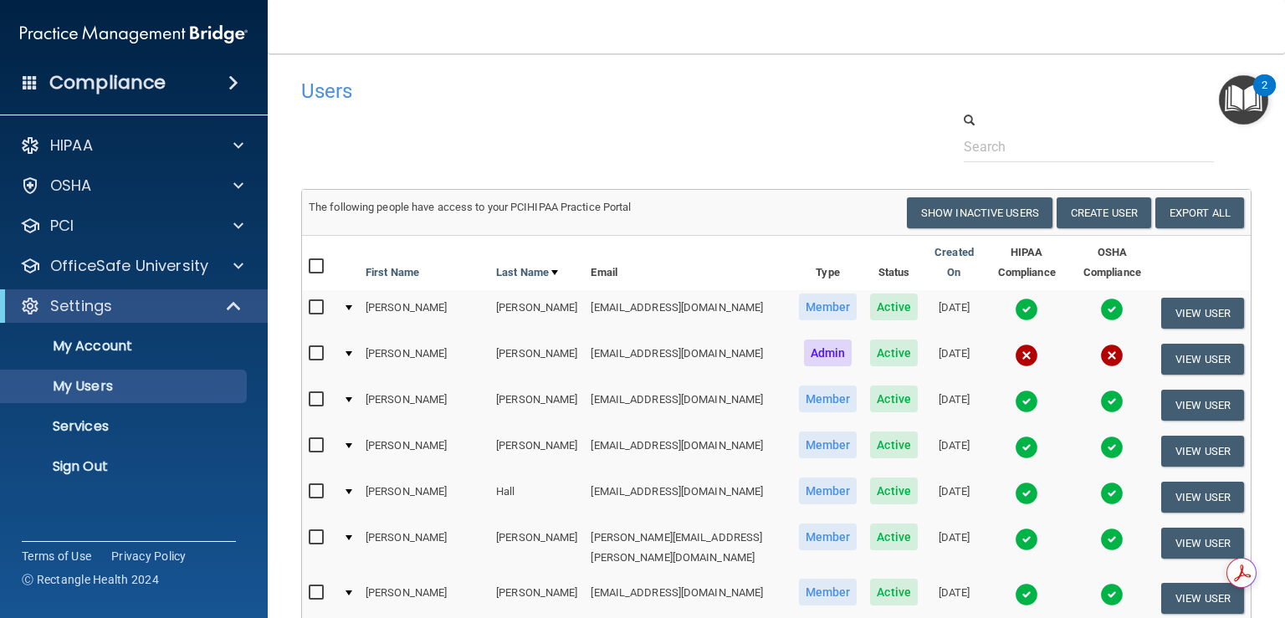
click at [692, 119] on div at bounding box center [776, 136] width 975 height 51
click at [228, 307] on span at bounding box center [235, 306] width 14 height 20
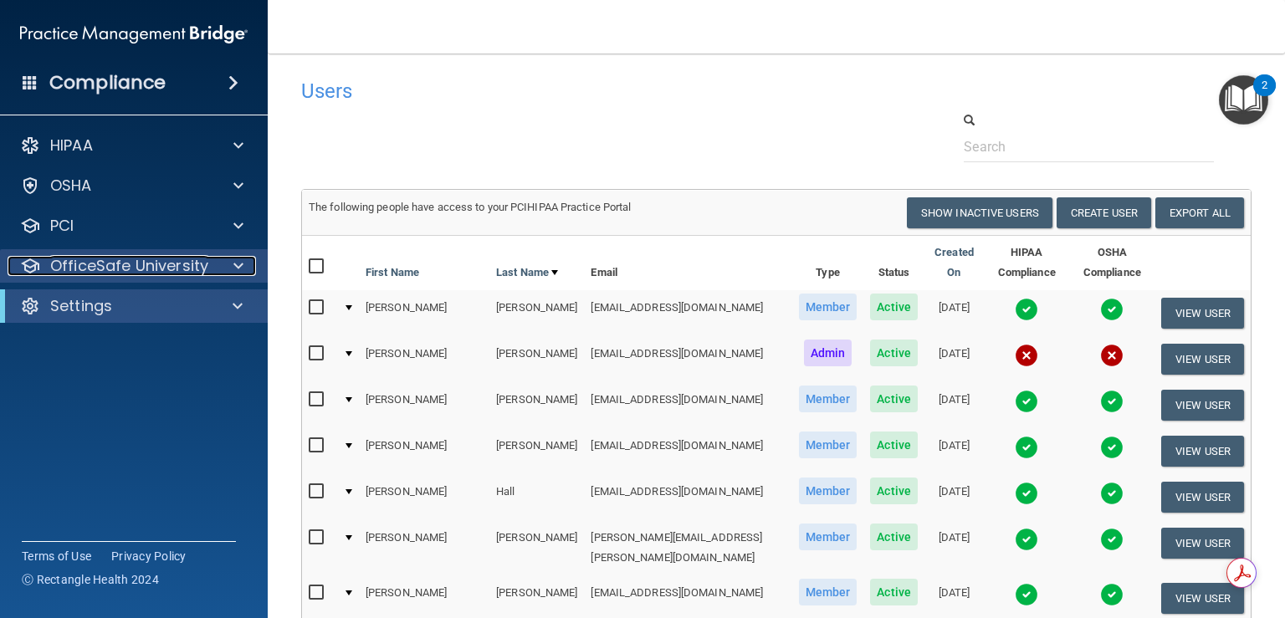
click at [240, 268] on span at bounding box center [238, 266] width 10 height 20
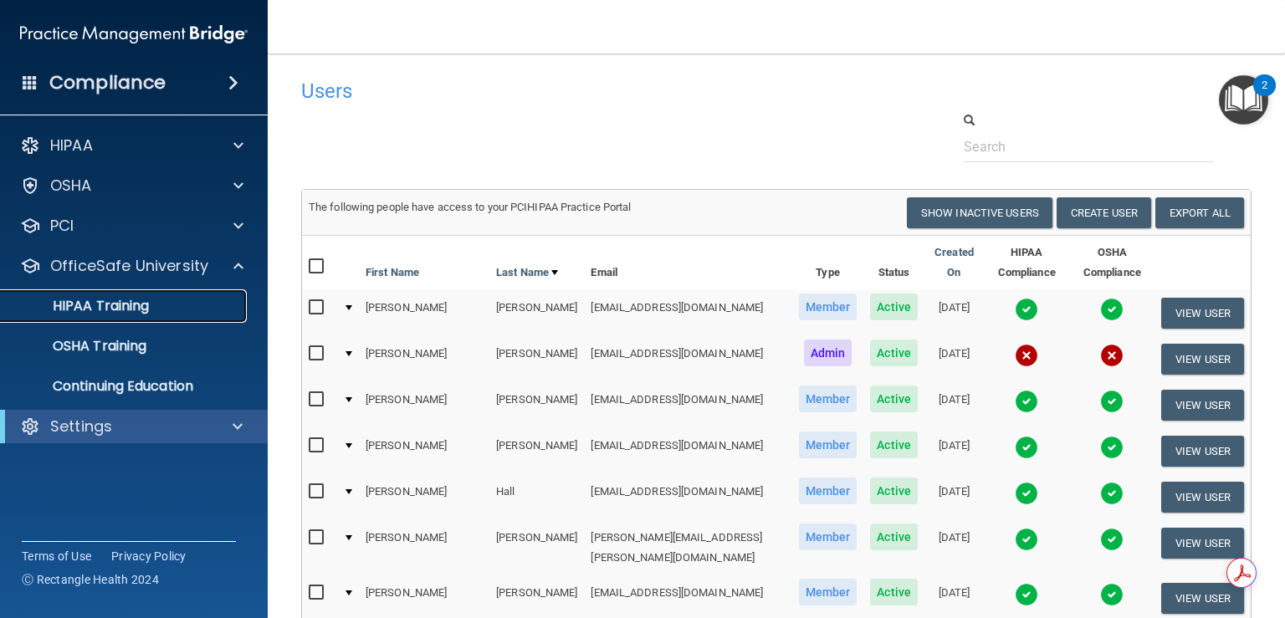
click at [121, 305] on p "HIPAA Training" at bounding box center [80, 306] width 138 height 17
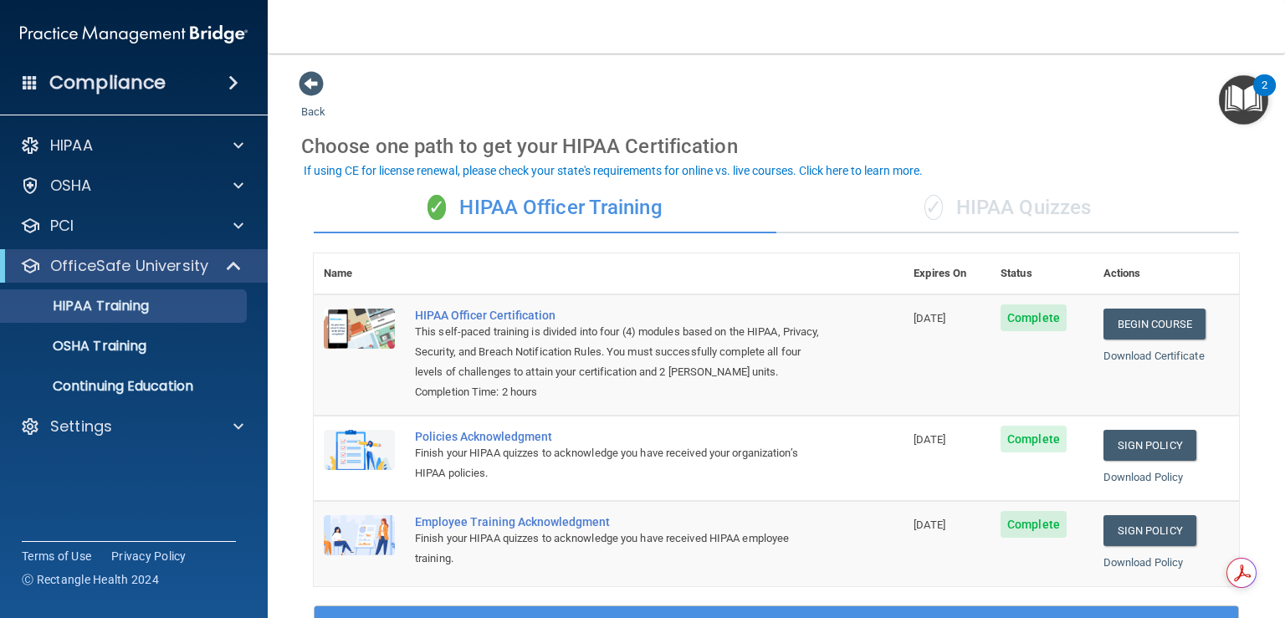
click at [997, 199] on div "✓ HIPAA Quizzes" at bounding box center [1007, 208] width 463 height 50
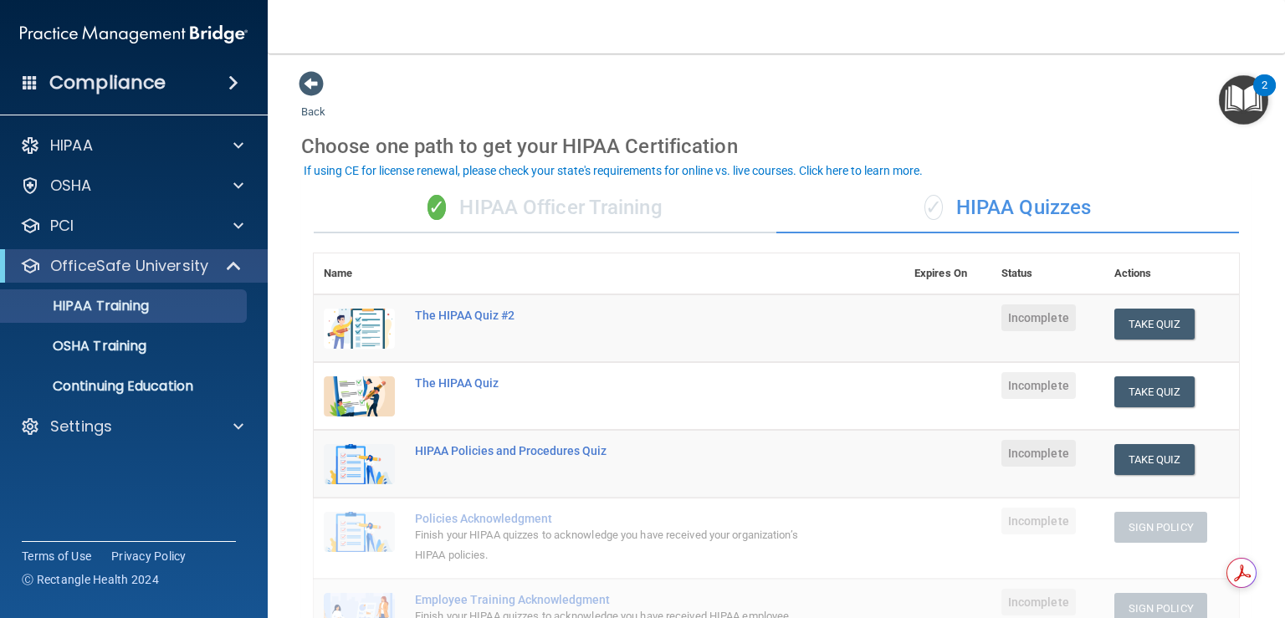
click at [1042, 201] on div "✓ HIPAA Quizzes" at bounding box center [1007, 208] width 463 height 50
click at [616, 209] on div "✓ HIPAA Officer Training" at bounding box center [545, 208] width 463 height 50
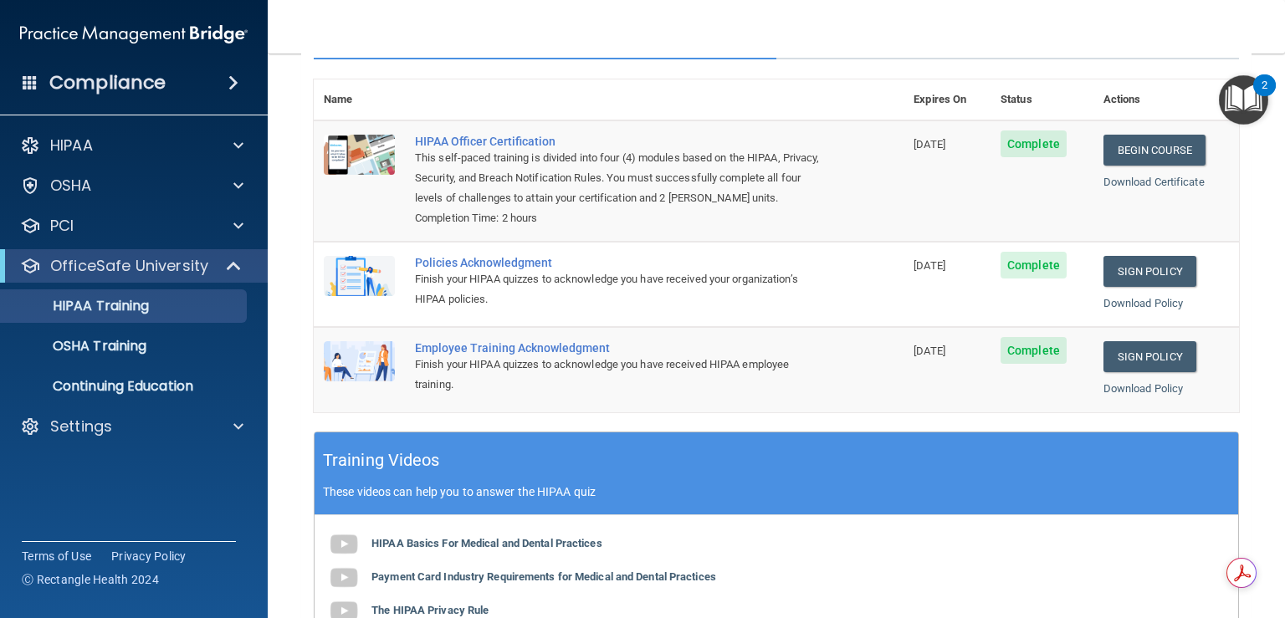
scroll to position [106, 0]
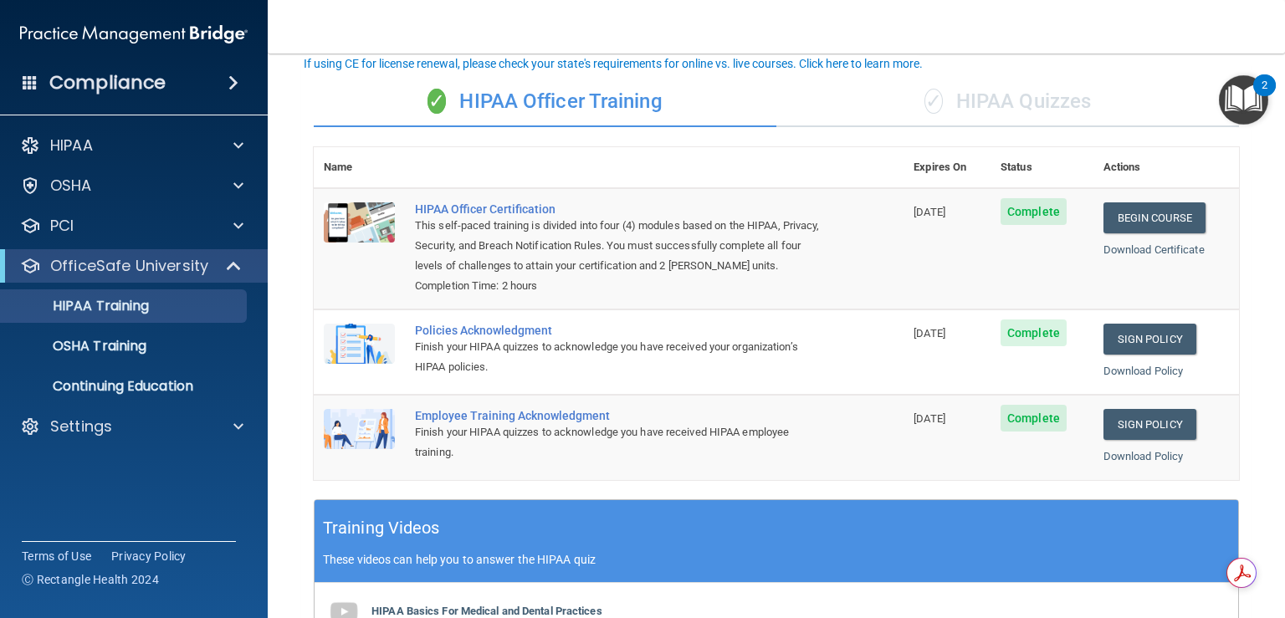
click at [974, 100] on div "✓ HIPAA Quizzes" at bounding box center [1007, 102] width 463 height 50
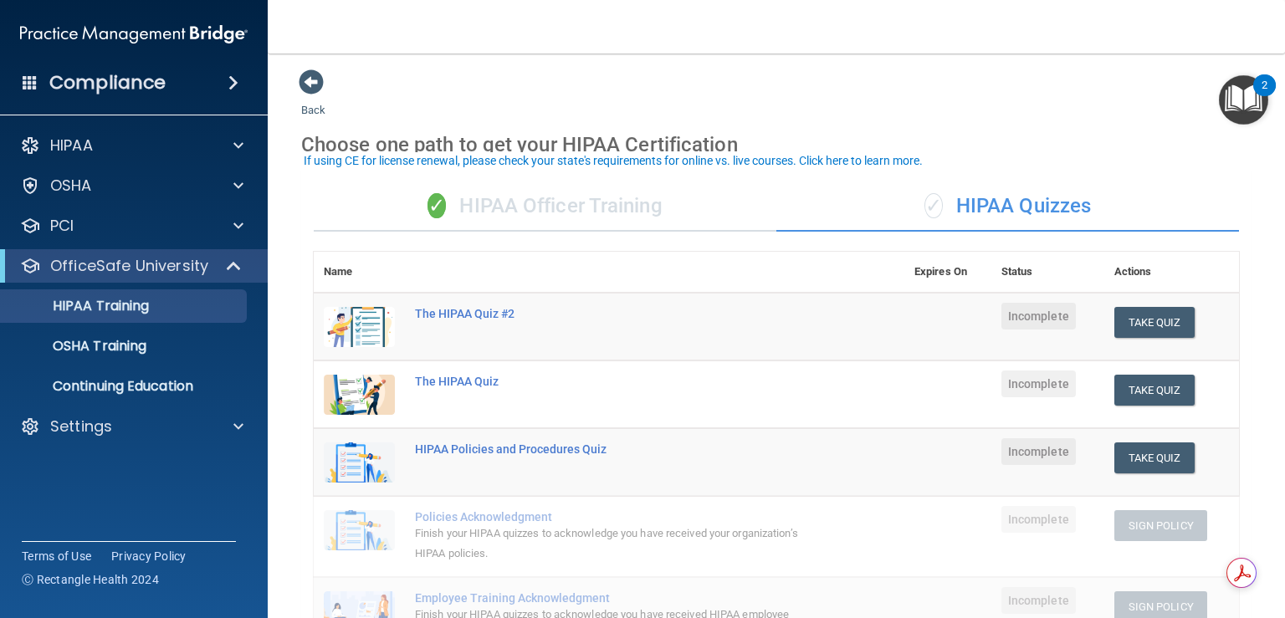
scroll to position [0, 0]
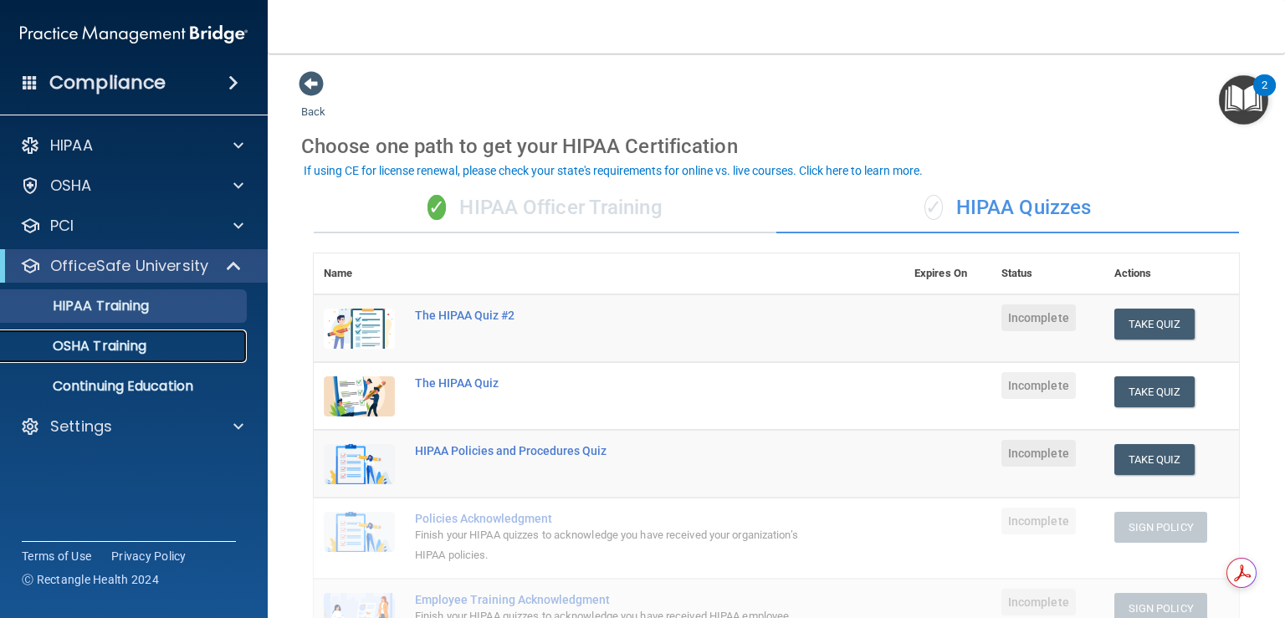
click at [104, 346] on p "OSHA Training" at bounding box center [79, 346] width 136 height 17
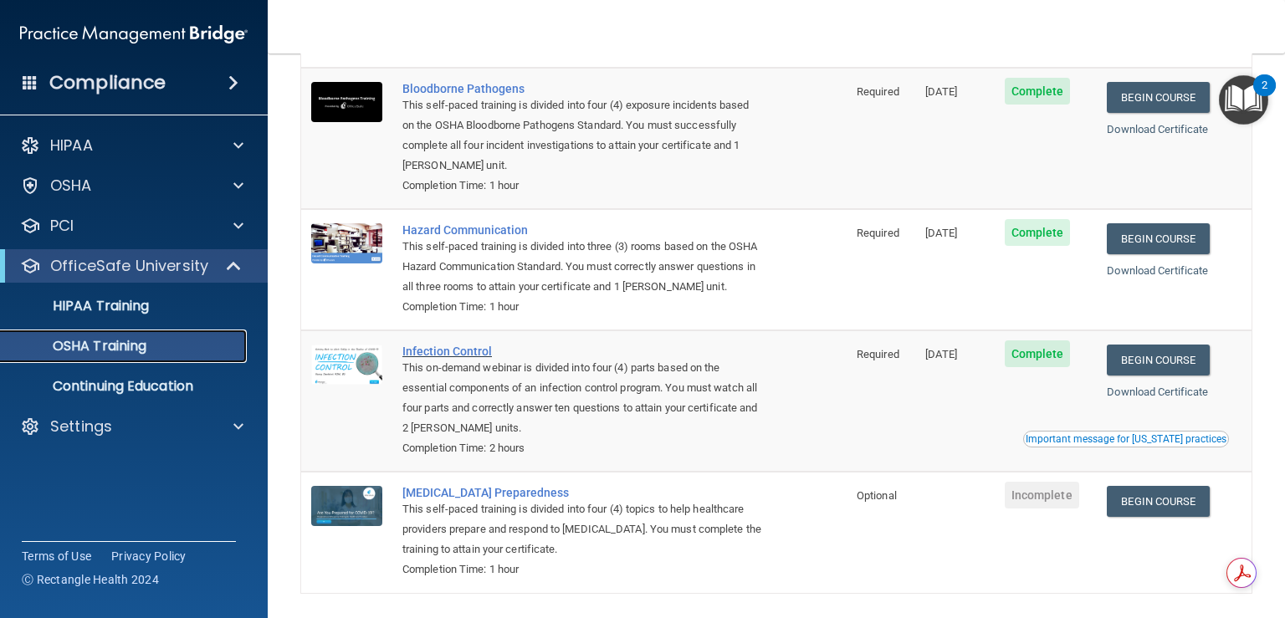
scroll to position [203, 0]
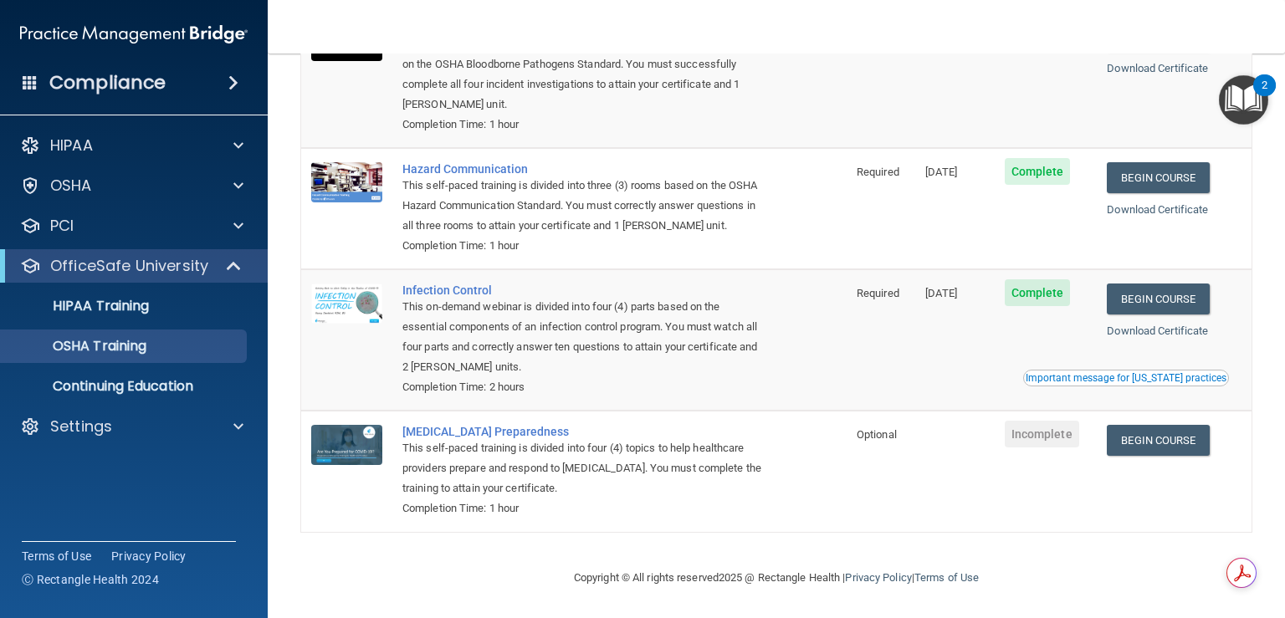
drag, startPoint x: 888, startPoint y: 435, endPoint x: 912, endPoint y: 431, distance: 23.8
click at [912, 431] on tr "COVID-19 Preparedness This self-paced training is divided into four (4) topics …" at bounding box center [776, 471] width 950 height 120
click at [877, 439] on span "Optional" at bounding box center [877, 434] width 40 height 13
drag, startPoint x: 884, startPoint y: 439, endPoint x: 874, endPoint y: 437, distance: 10.3
click at [874, 437] on span "Optional" at bounding box center [877, 434] width 40 height 13
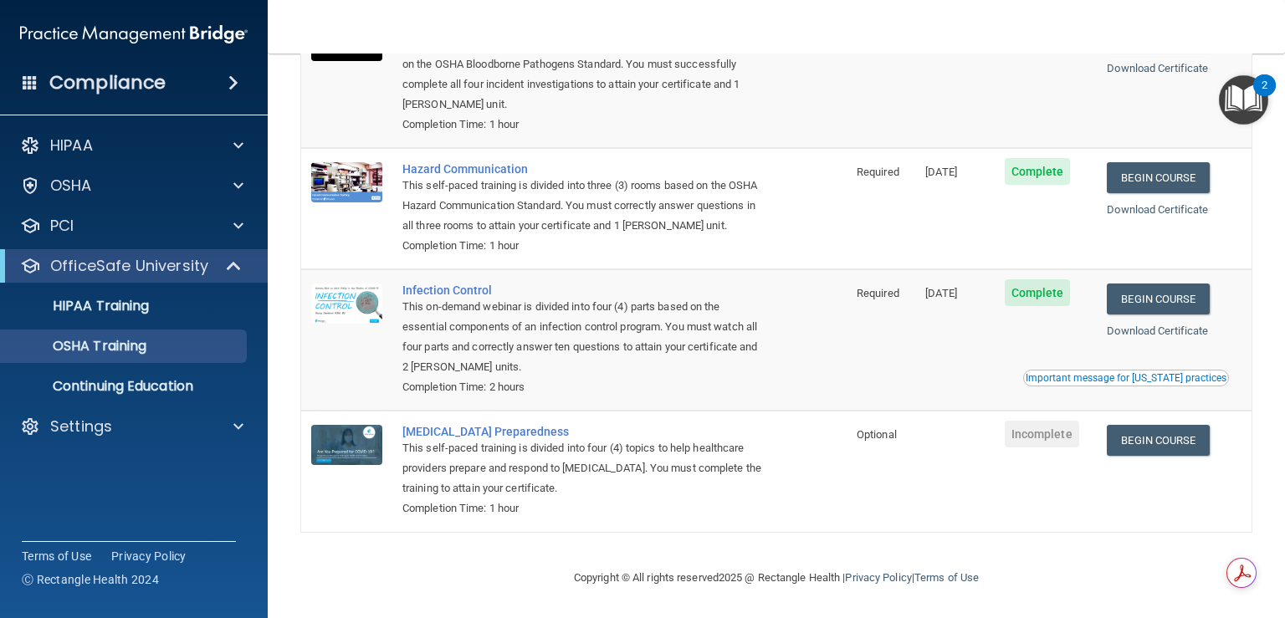
click at [851, 464] on td "Optional" at bounding box center [881, 471] width 69 height 120
click at [874, 438] on span "Optional" at bounding box center [877, 434] width 40 height 13
click at [875, 437] on span "Optional" at bounding box center [877, 434] width 40 height 13
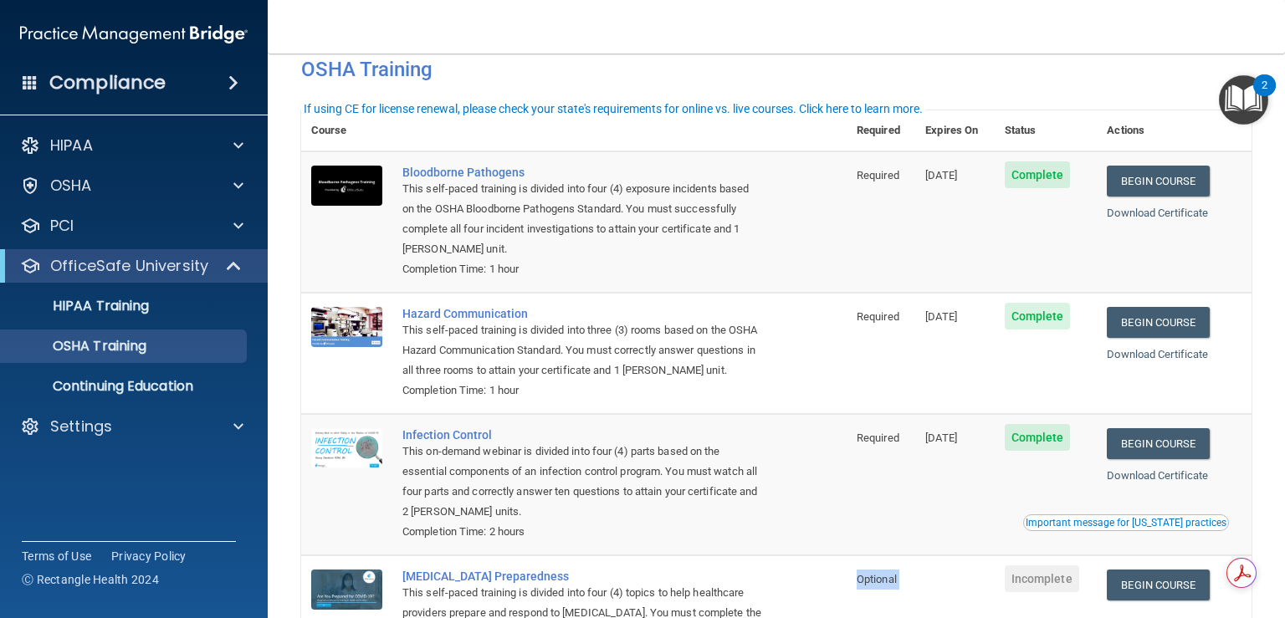
scroll to position [0, 0]
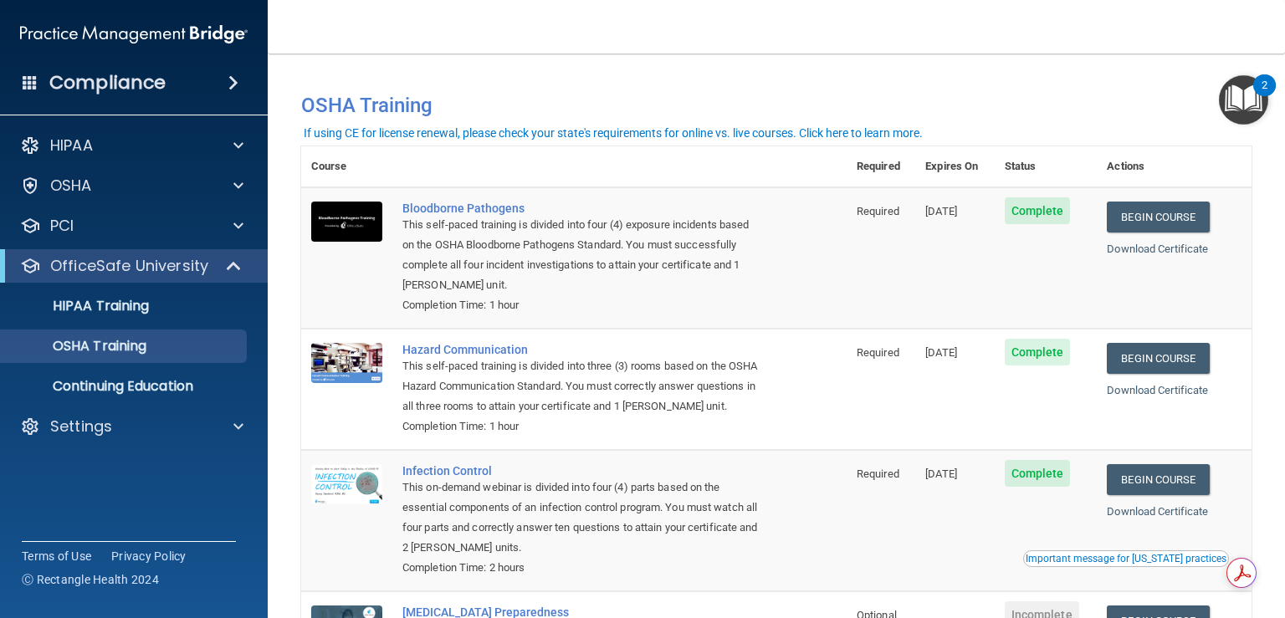
click at [517, 79] on div "You have a course that has expired or is incomplete. Please complete the course…" at bounding box center [776, 98] width 975 height 56
click at [108, 389] on p "Continuing Education" at bounding box center [125, 386] width 228 height 17
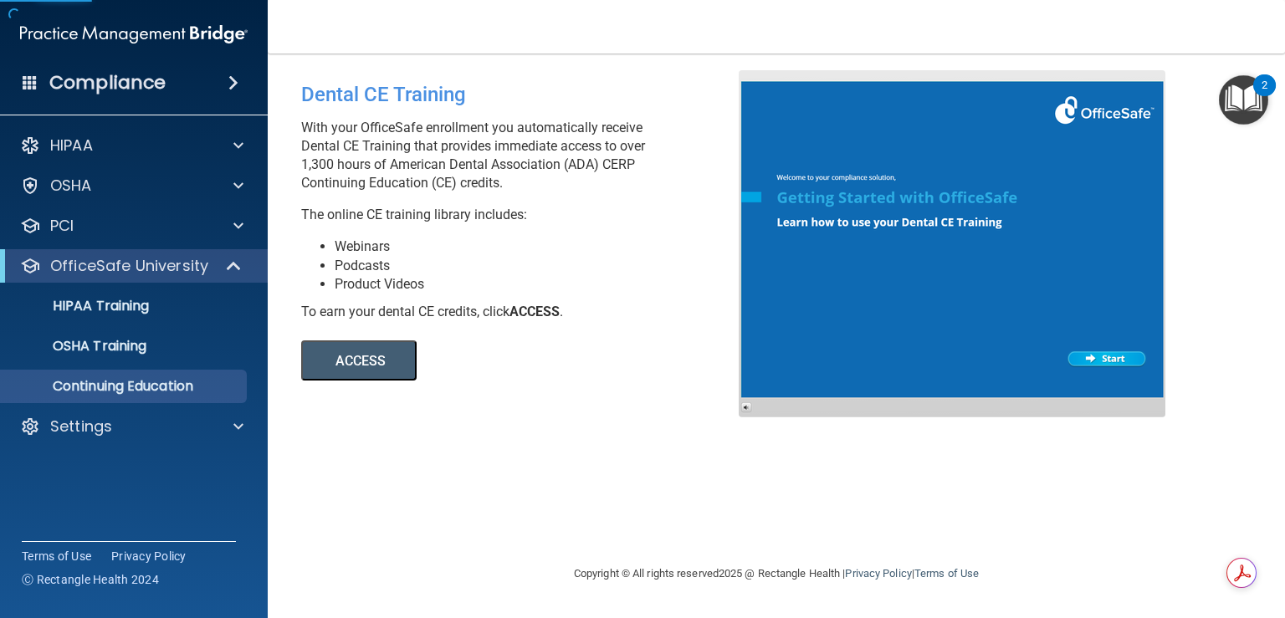
click at [378, 352] on button "ACCESS" at bounding box center [358, 360] width 115 height 40
drag, startPoint x: 448, startPoint y: 404, endPoint x: 572, endPoint y: 84, distance: 343.5
click at [465, 81] on div "Dental CE Training With your OfficeSafe enrollment you automatically receive De…" at bounding box center [776, 308] width 950 height 477
click at [573, 84] on div "Dental CE Training" at bounding box center [526, 94] width 450 height 49
click at [552, 407] on div "Dental CE Training With your OfficeSafe enrollment you automatically receive De…" at bounding box center [776, 308] width 950 height 477
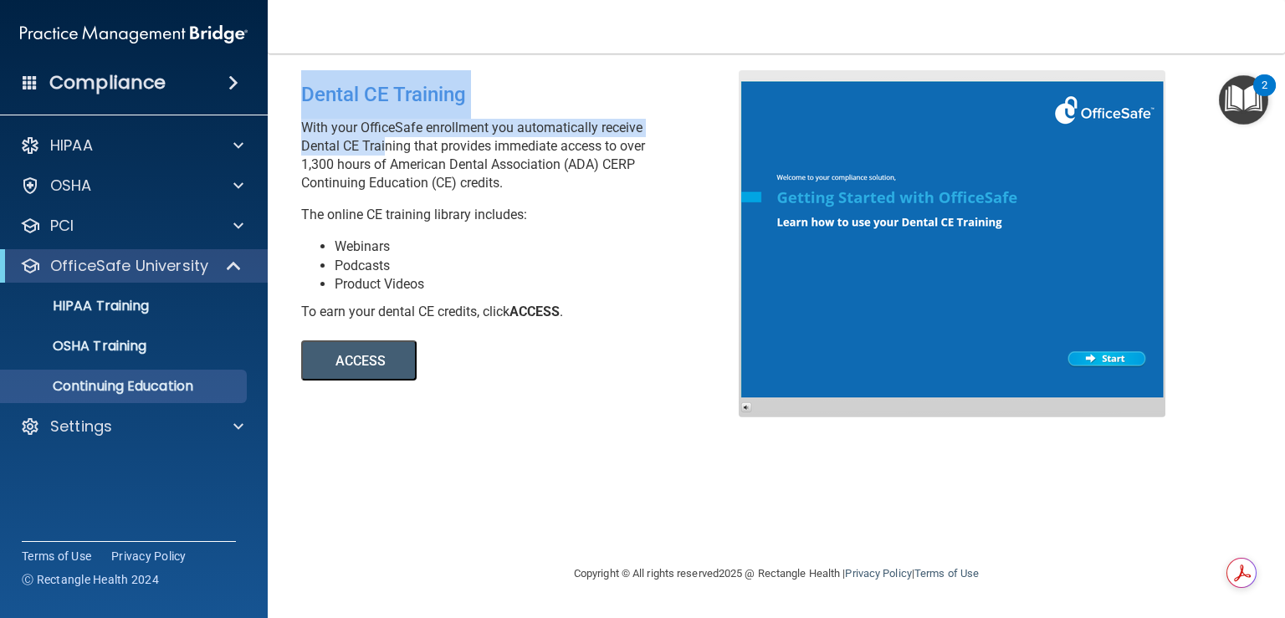
drag, startPoint x: 479, startPoint y: 271, endPoint x: 380, endPoint y: 151, distance: 155.1
click at [380, 151] on div "Dental CE Training With your OfficeSafe enrollment you automatically receive De…" at bounding box center [776, 308] width 950 height 477
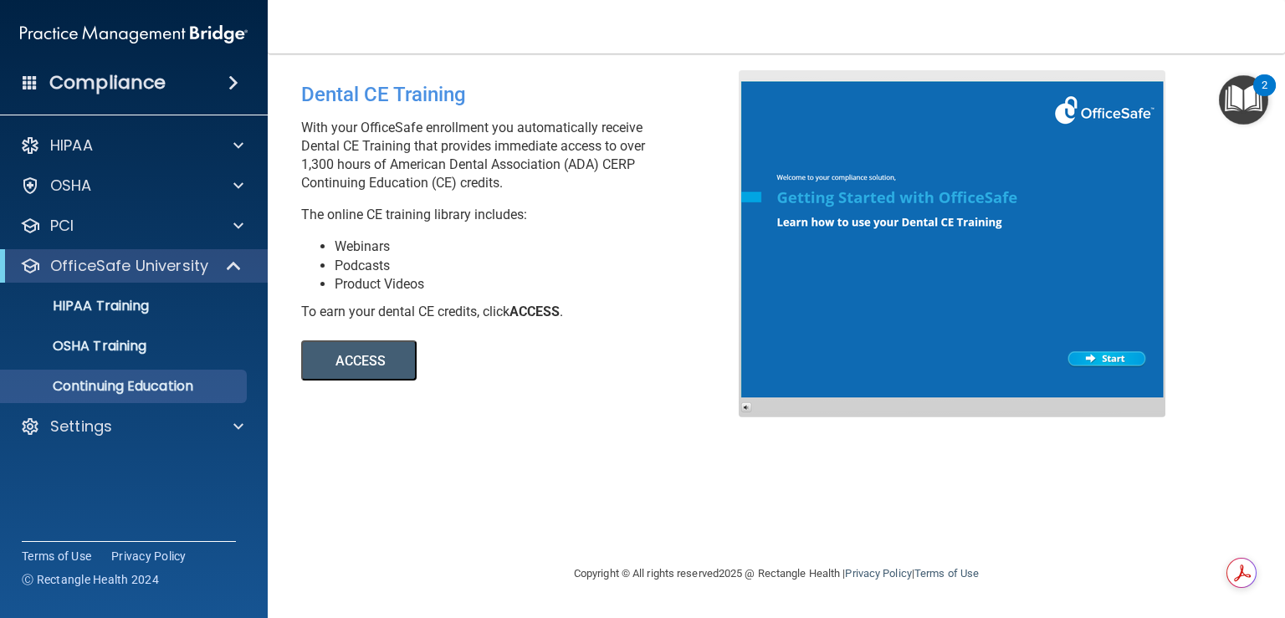
drag, startPoint x: 514, startPoint y: 396, endPoint x: 445, endPoint y: 404, distance: 69.9
click at [445, 404] on div "Dental CE Training With your OfficeSafe enrollment you automatically receive De…" at bounding box center [776, 308] width 950 height 477
click at [225, 269] on div at bounding box center [234, 266] width 41 height 20
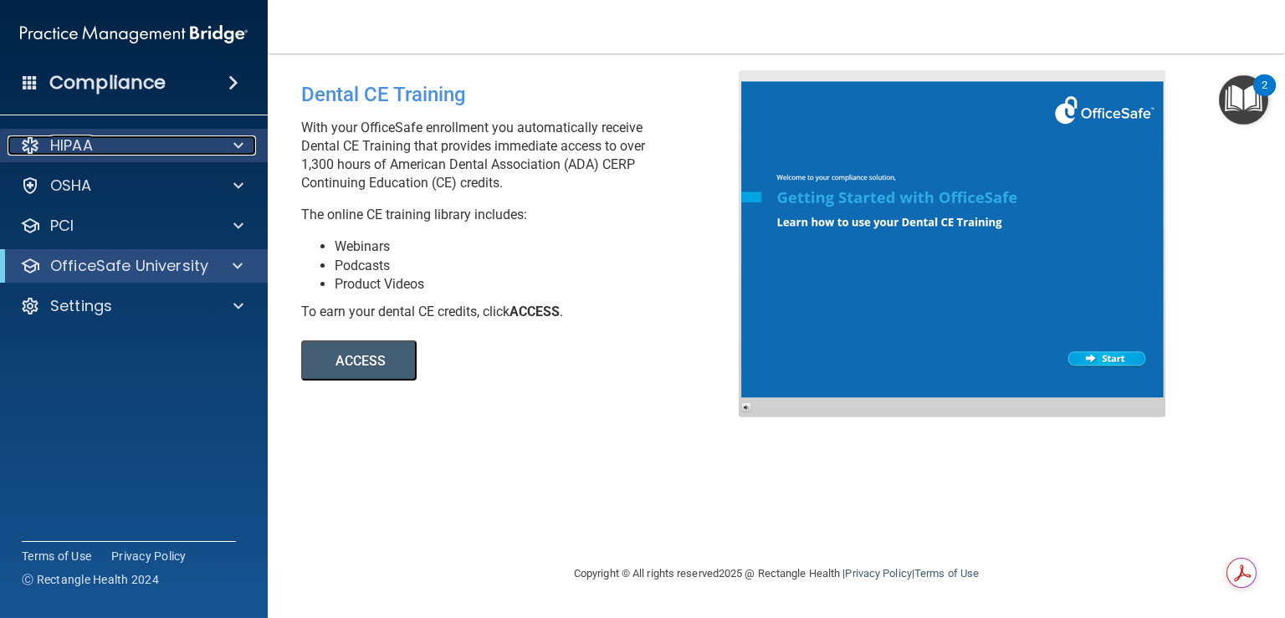
click at [221, 142] on div at bounding box center [236, 146] width 42 height 20
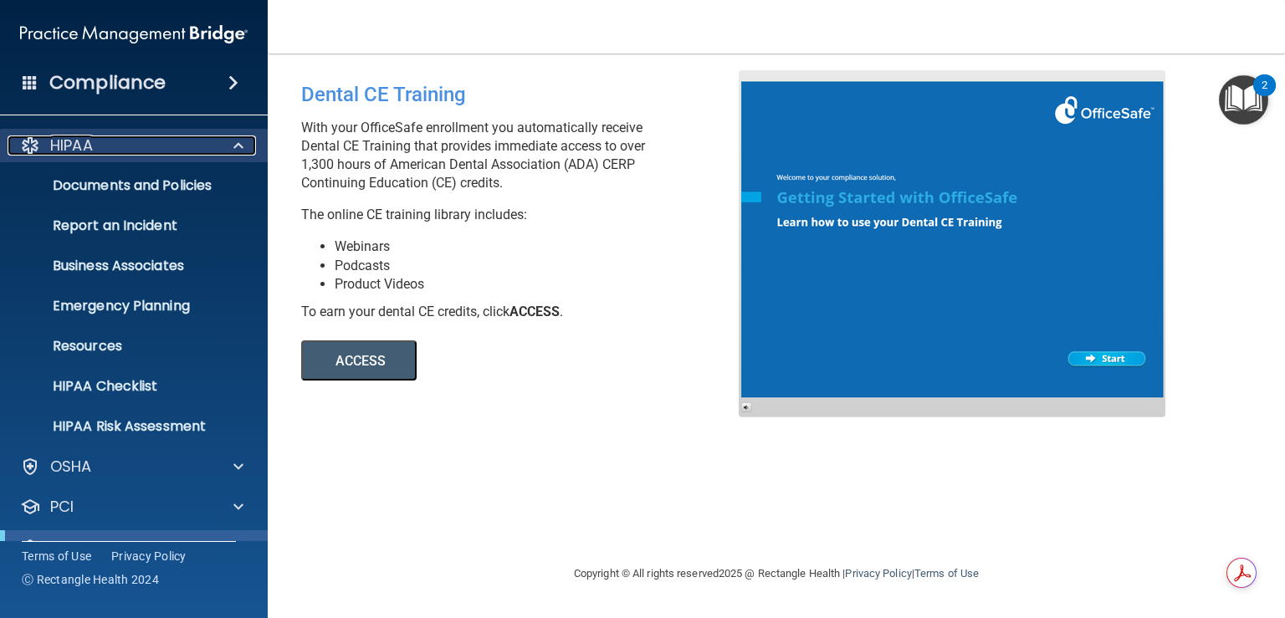
click at [222, 149] on div at bounding box center [236, 146] width 42 height 20
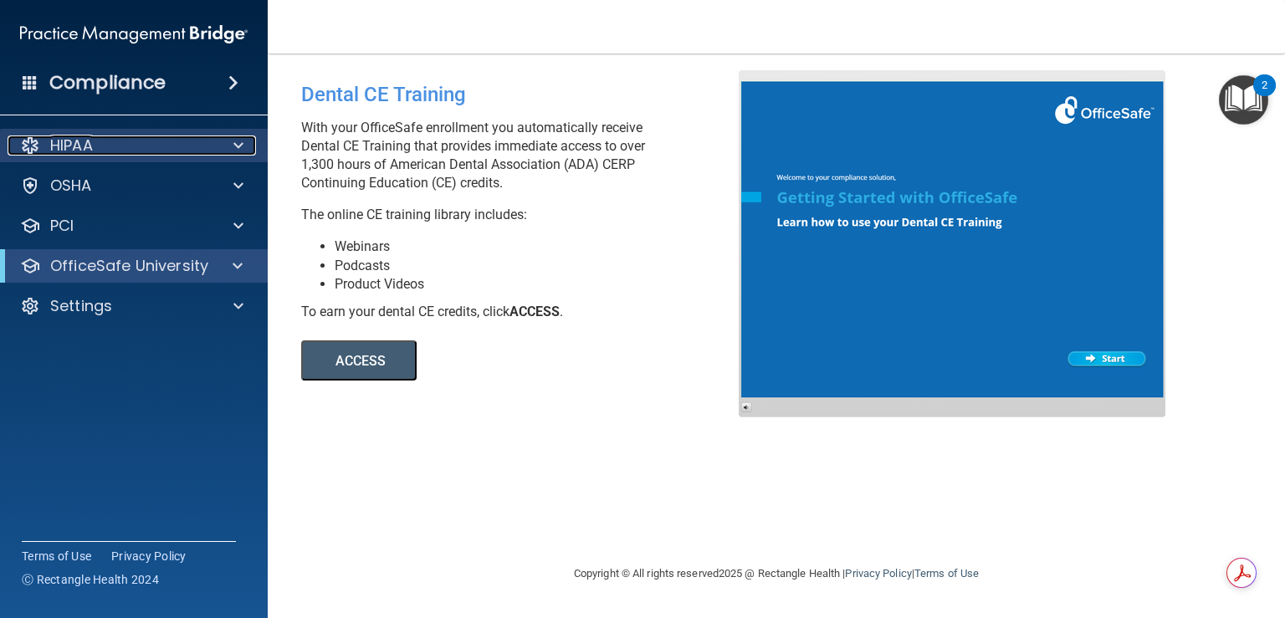
click at [222, 139] on div at bounding box center [236, 146] width 42 height 20
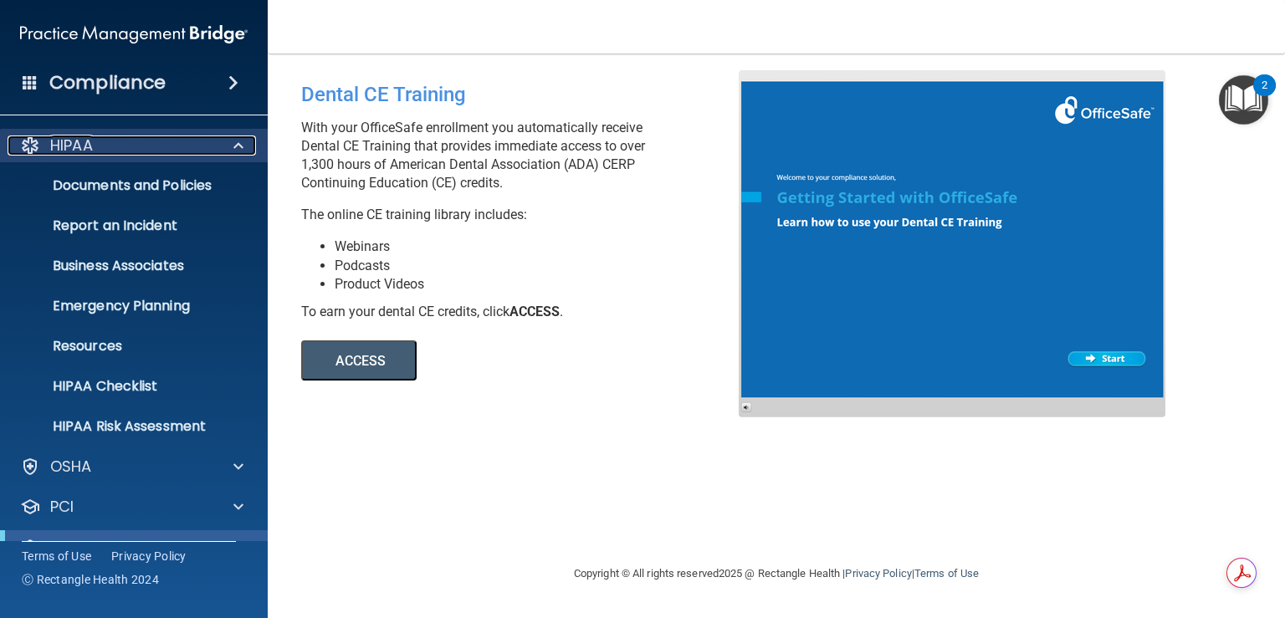
click at [229, 141] on div at bounding box center [236, 146] width 42 height 20
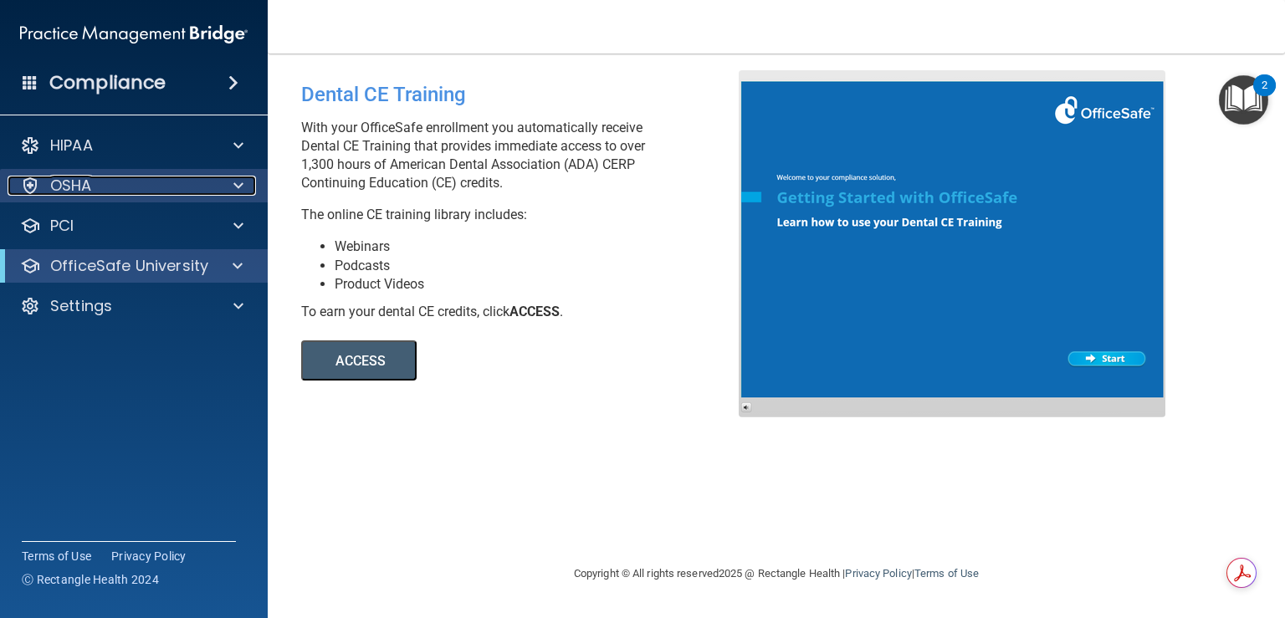
click at [236, 182] on span at bounding box center [238, 186] width 10 height 20
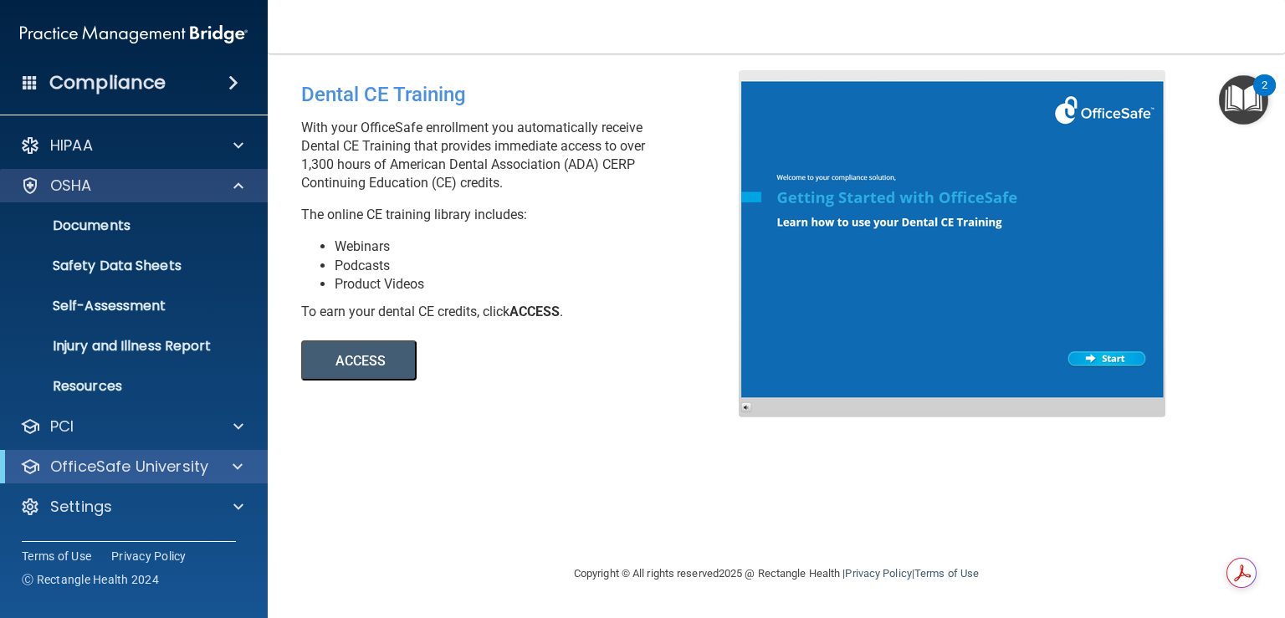
click at [243, 197] on div "OSHA" at bounding box center [134, 185] width 269 height 33
click at [241, 191] on span at bounding box center [238, 186] width 10 height 20
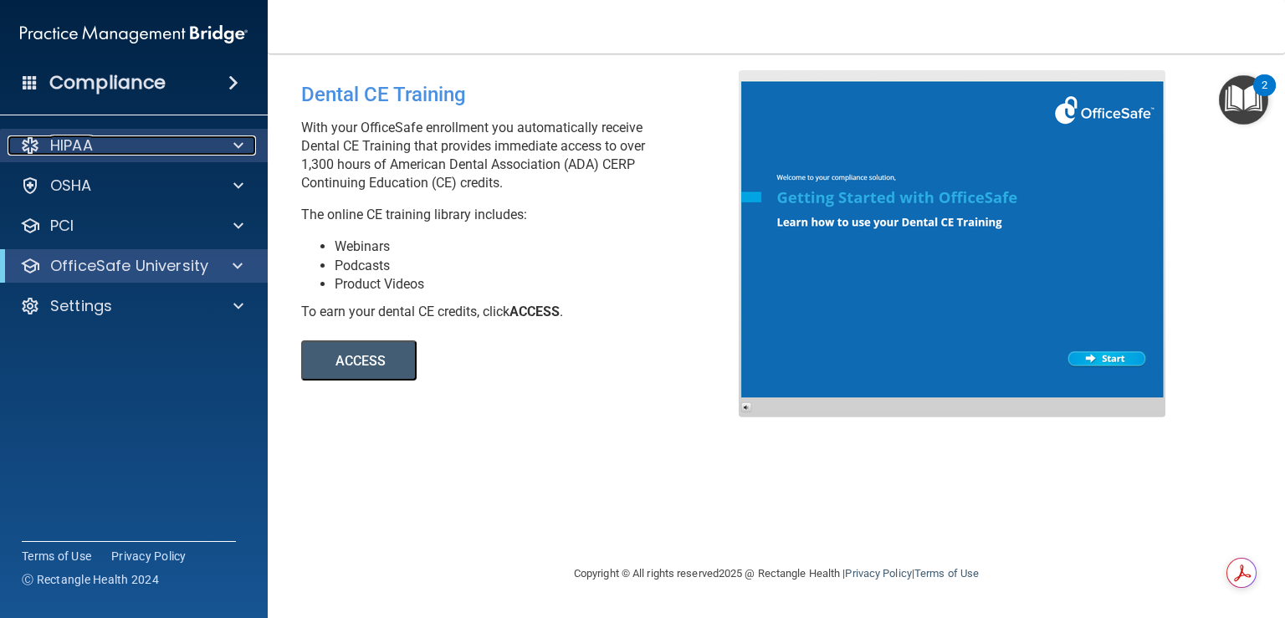
click at [191, 151] on div "HIPAA" at bounding box center [111, 146] width 207 height 20
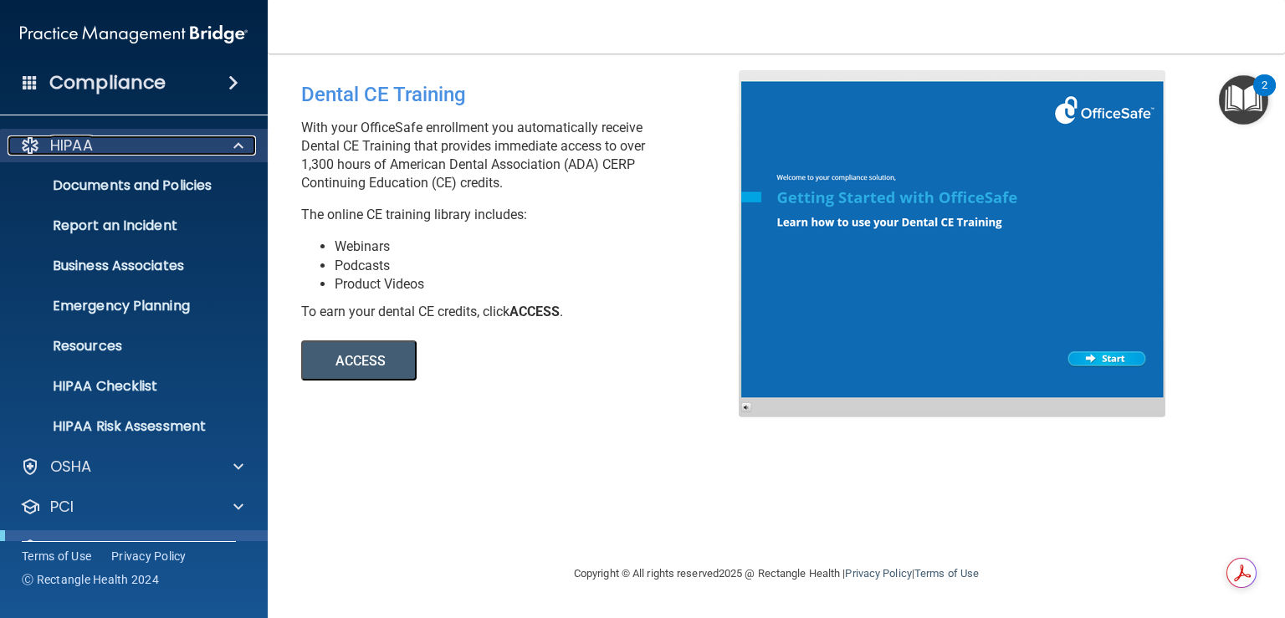
click at [239, 146] on span at bounding box center [238, 146] width 10 height 20
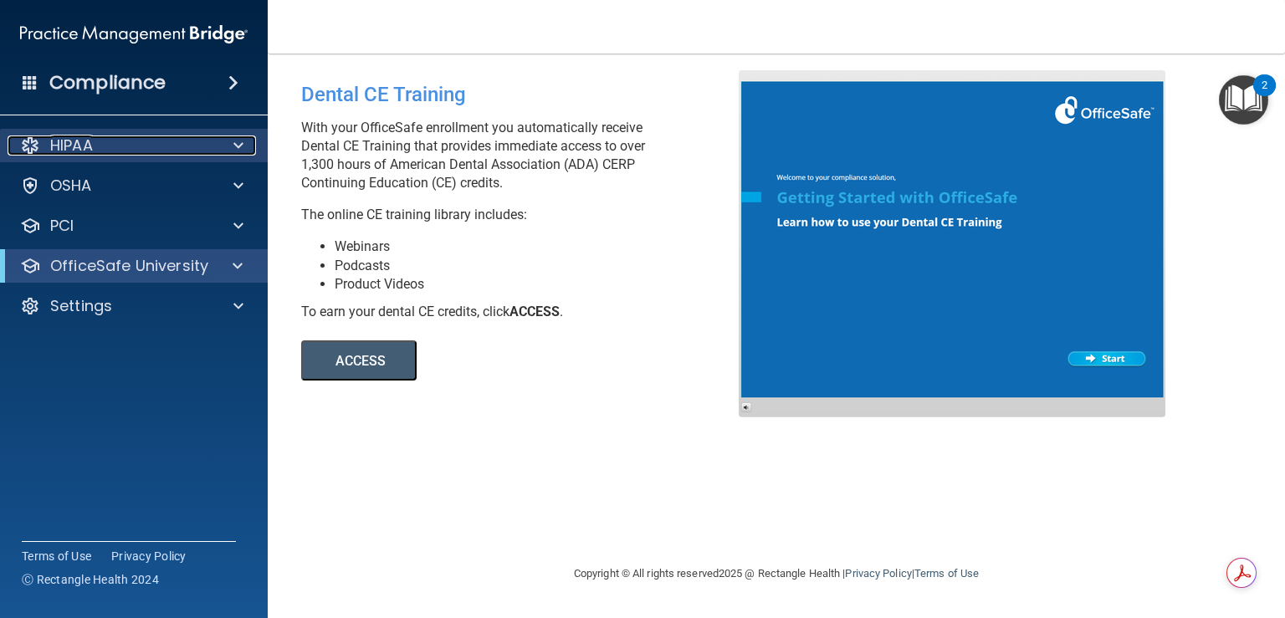
click at [235, 143] on span at bounding box center [238, 146] width 10 height 20
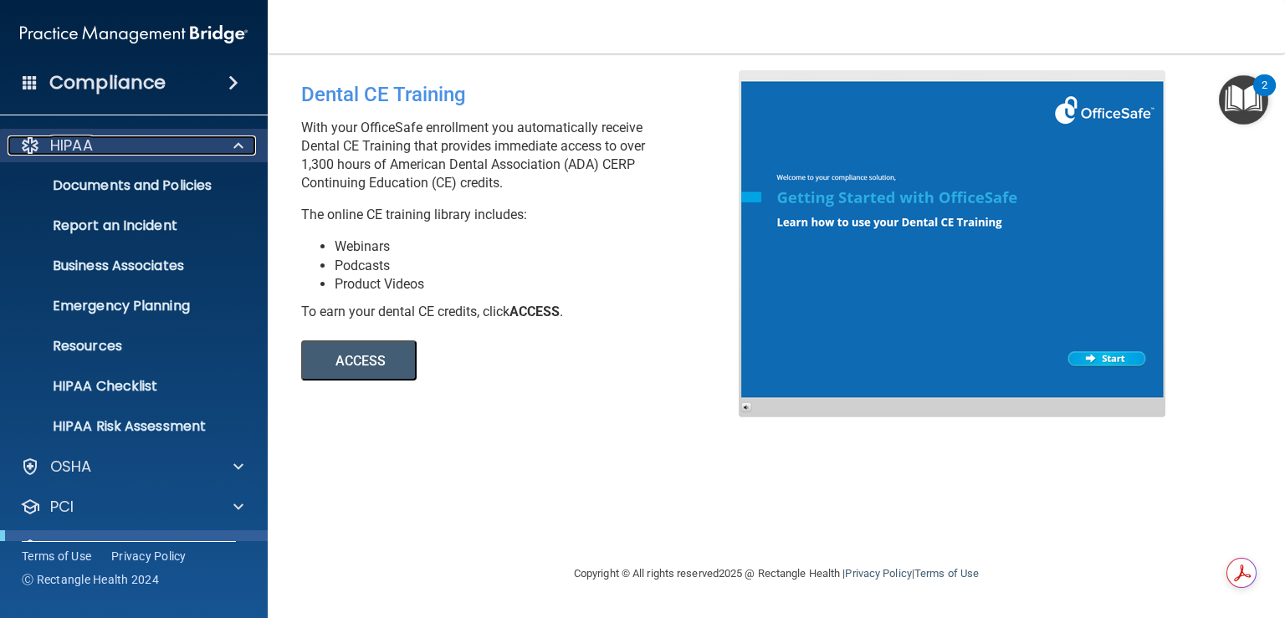
click at [241, 145] on span at bounding box center [238, 146] width 10 height 20
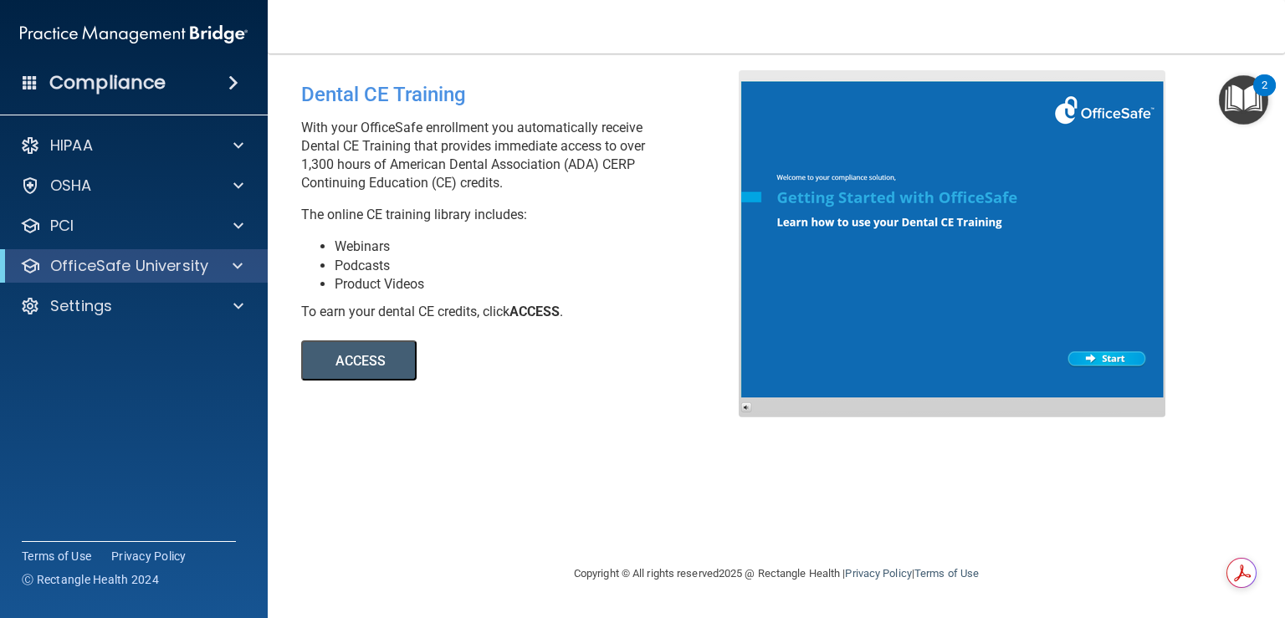
drag, startPoint x: 534, startPoint y: 419, endPoint x: 448, endPoint y: 407, distance: 86.2
click at [448, 407] on div "Dental CE Training With your OfficeSafe enrollment you automatically receive De…" at bounding box center [776, 308] width 950 height 477
drag, startPoint x: 458, startPoint y: 446, endPoint x: 448, endPoint y: 391, distance: 56.1
click at [448, 391] on div "Dental CE Training With your OfficeSafe enrollment you automatically receive De…" at bounding box center [776, 308] width 950 height 477
click at [466, 396] on div "Dental CE Training With your OfficeSafe enrollment you automatically receive De…" at bounding box center [776, 308] width 950 height 477
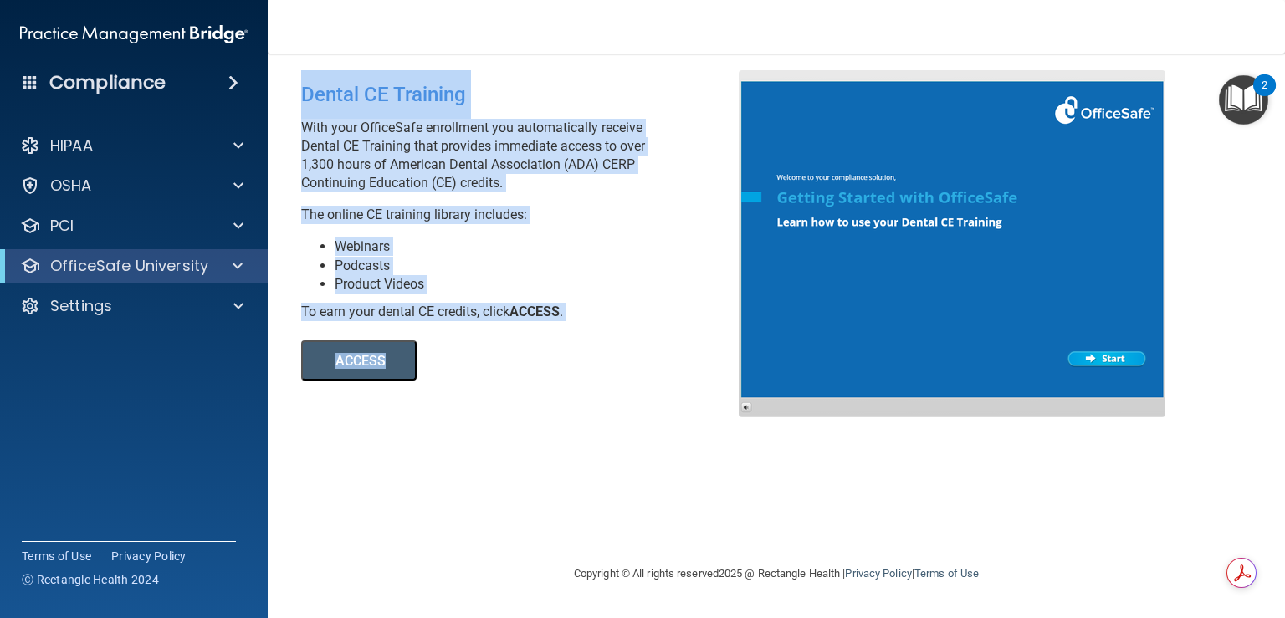
drag, startPoint x: 467, startPoint y: 398, endPoint x: 520, endPoint y: 354, distance: 69.5
click at [520, 354] on div "Dental CE Training With your OfficeSafe enrollment you automatically receive De…" at bounding box center [776, 308] width 950 height 477
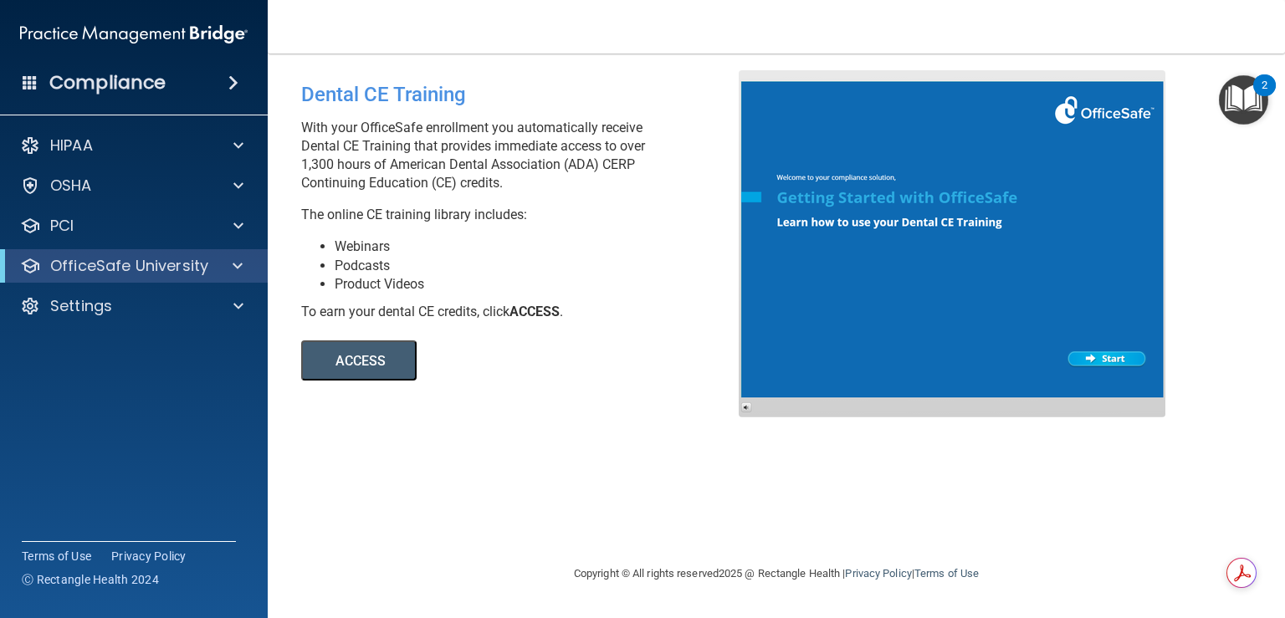
click at [524, 410] on div "Dental CE Training With your OfficeSafe enrollment you automatically receive De…" at bounding box center [776, 308] width 950 height 477
drag, startPoint x: 305, startPoint y: 95, endPoint x: 579, endPoint y: 426, distance: 429.6
click at [579, 426] on div "Dental CE Training With your OfficeSafe enrollment you automatically receive De…" at bounding box center [776, 308] width 950 height 477
drag, startPoint x: 465, startPoint y: 419, endPoint x: 461, endPoint y: 389, distance: 30.4
click at [465, 418] on div "Dental CE Training With your OfficeSafe enrollment you automatically receive De…" at bounding box center [776, 308] width 950 height 477
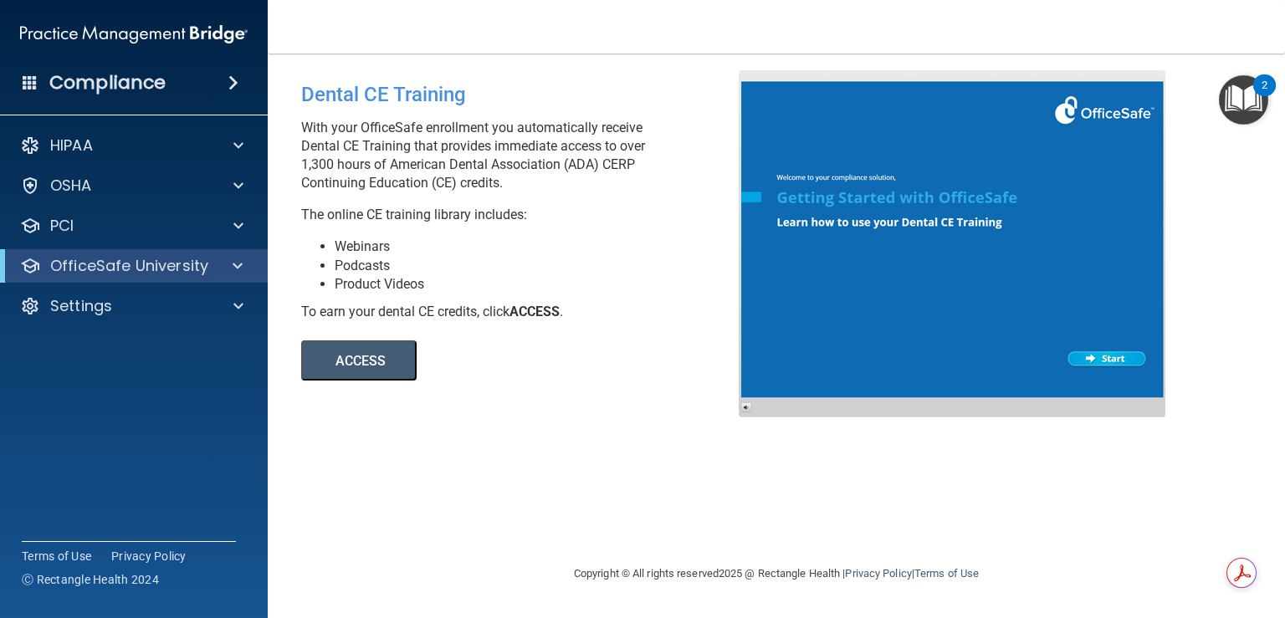
drag, startPoint x: 422, startPoint y: 307, endPoint x: 298, endPoint y: 77, distance: 261.6
click at [298, 77] on div "Dental CE Training With your OfficeSafe enrollment you automatically receive De…" at bounding box center [526, 225] width 475 height 310
click at [563, 55] on main "Dental CE Training With your OfficeSafe enrollment you automatically receive De…" at bounding box center [776, 336] width 1017 height 565
click at [69, 323] on div "HIPAA Documents and Policies Report an Incident Business Associates Emergency P…" at bounding box center [134, 229] width 269 height 214
click at [76, 309] on p "Settings" at bounding box center [81, 306] width 62 height 20
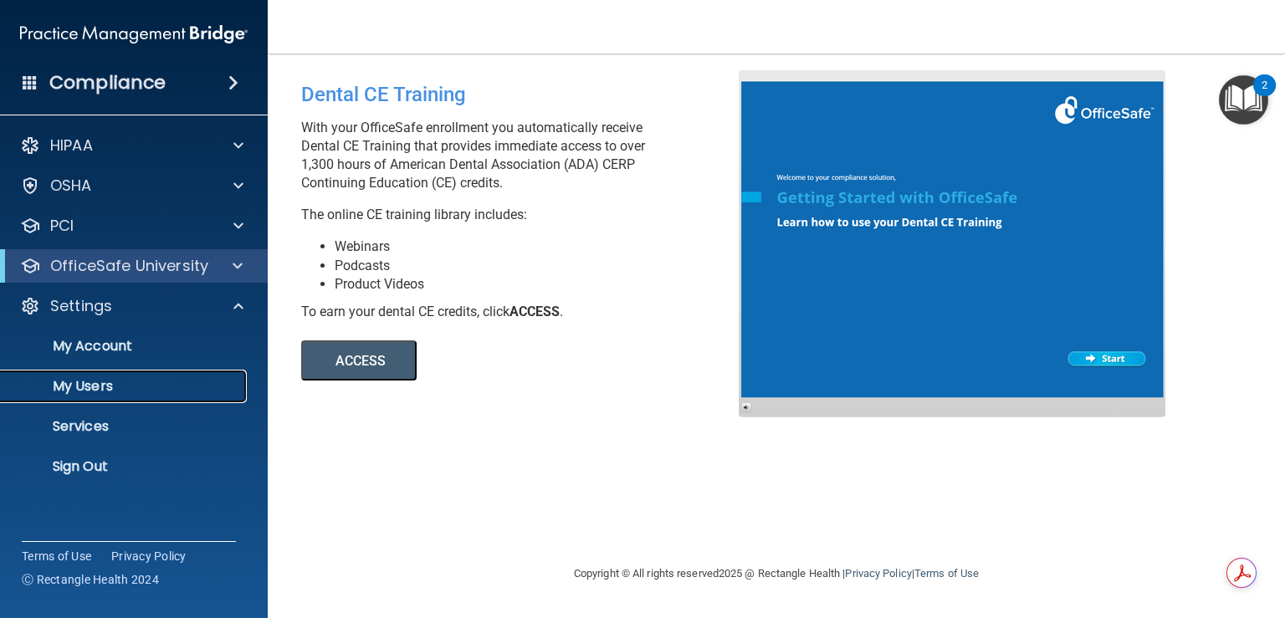
click at [108, 378] on p "My Users" at bounding box center [125, 386] width 228 height 17
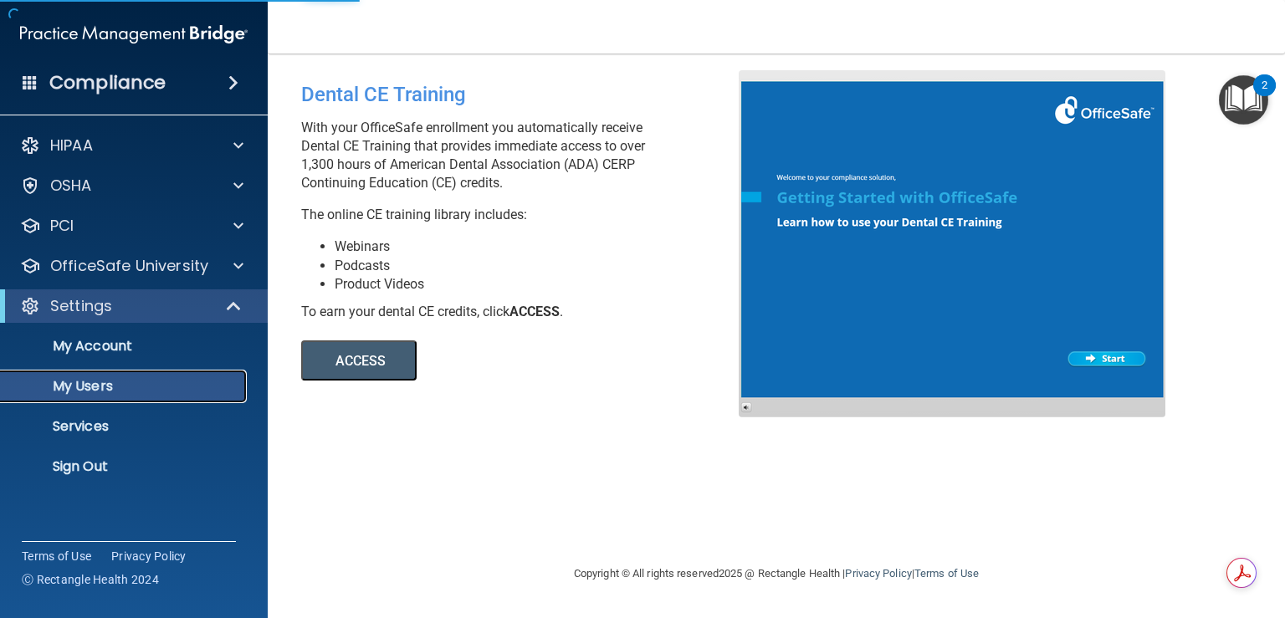
select select "20"
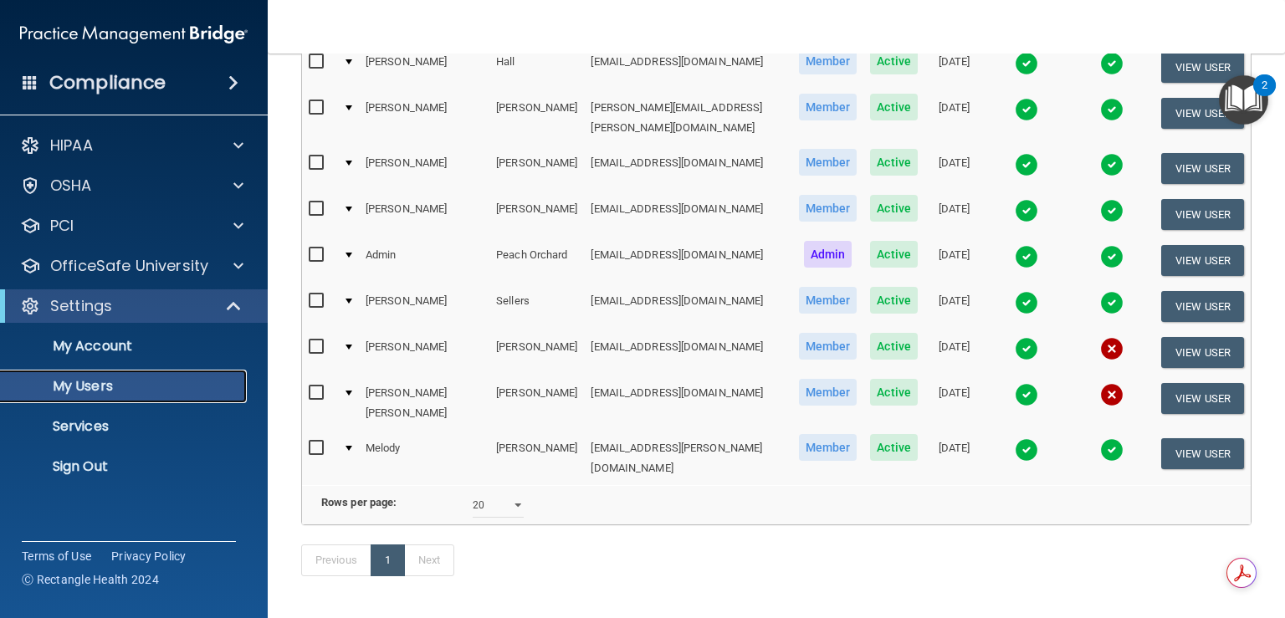
scroll to position [411, 0]
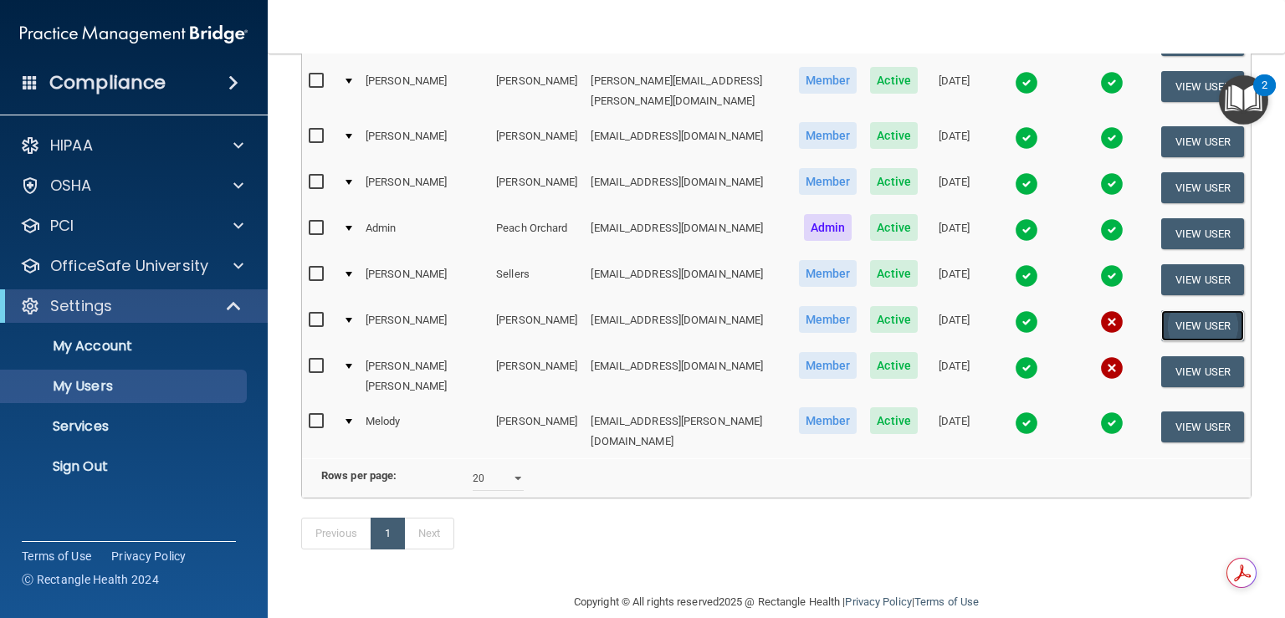
click at [1196, 310] on button "View User" at bounding box center [1202, 325] width 83 height 31
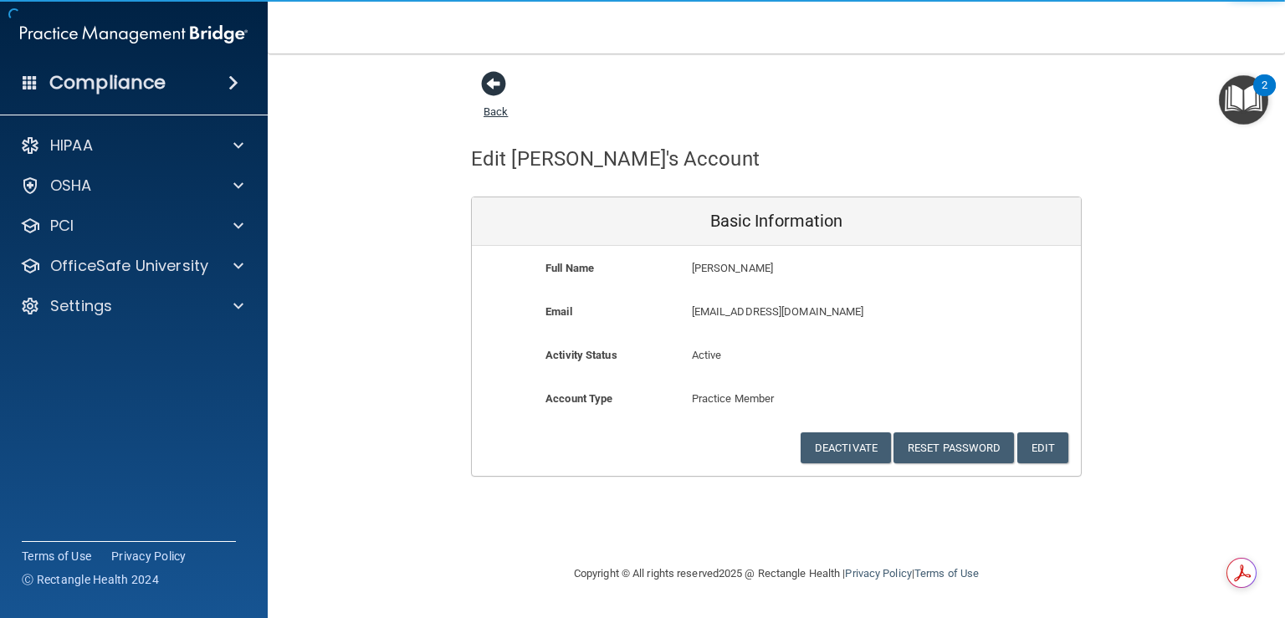
click at [500, 81] on span at bounding box center [493, 83] width 25 height 25
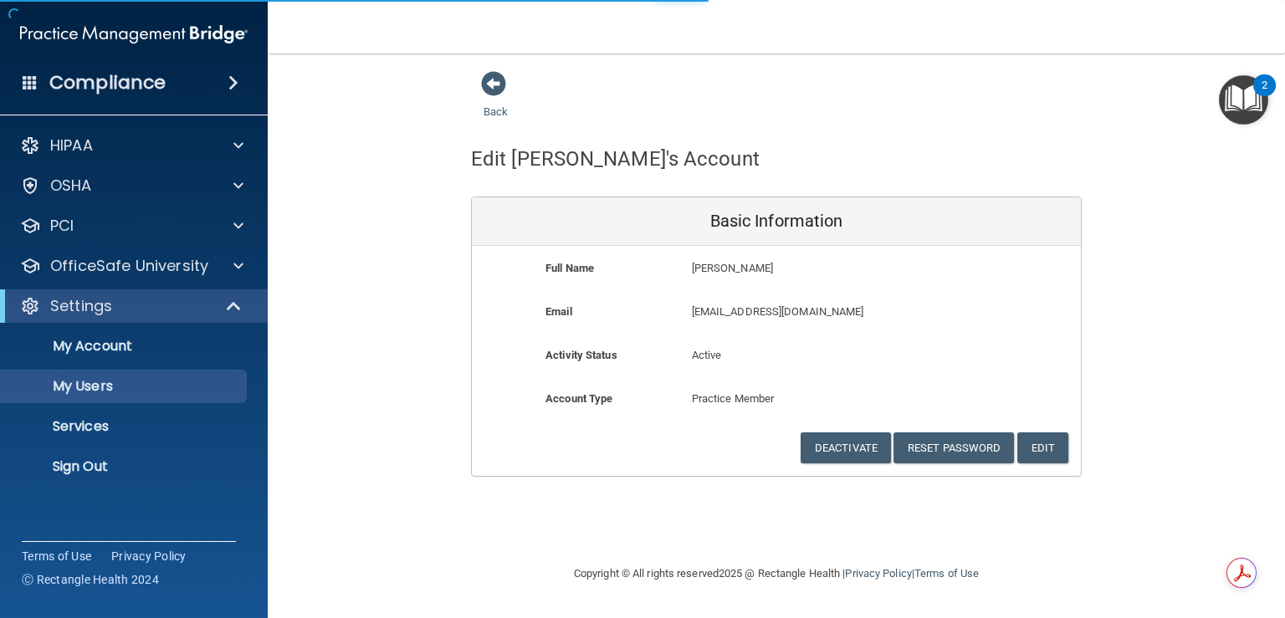
select select "20"
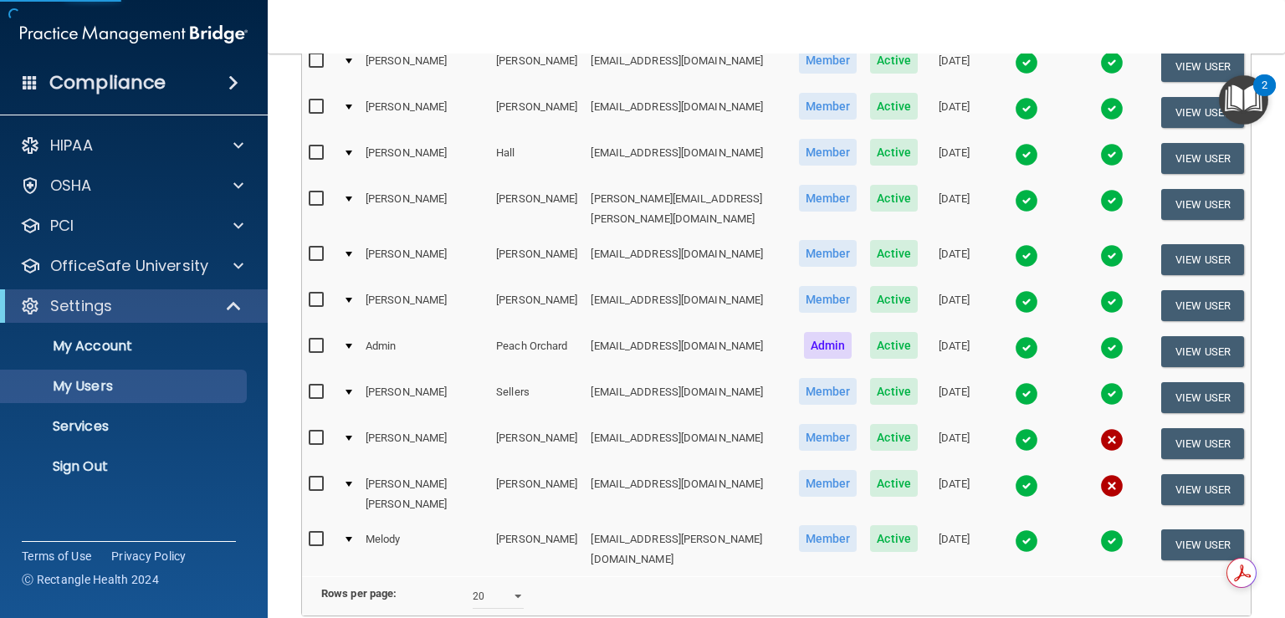
scroll to position [411, 0]
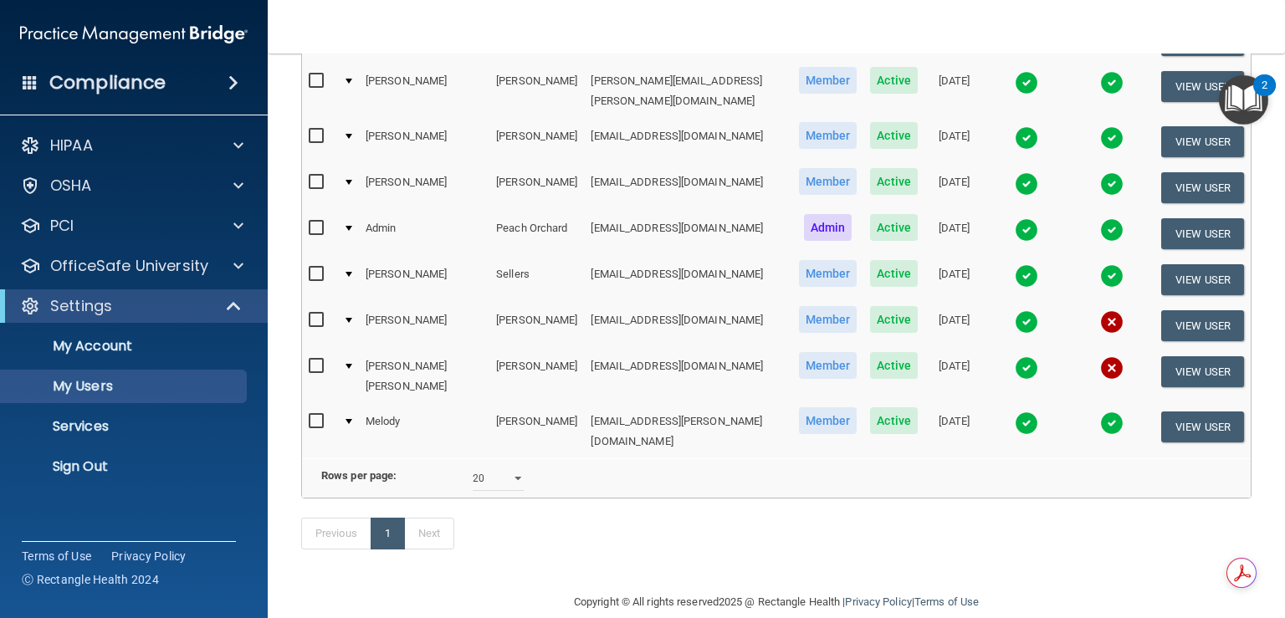
click at [1100, 310] on img at bounding box center [1111, 321] width 23 height 23
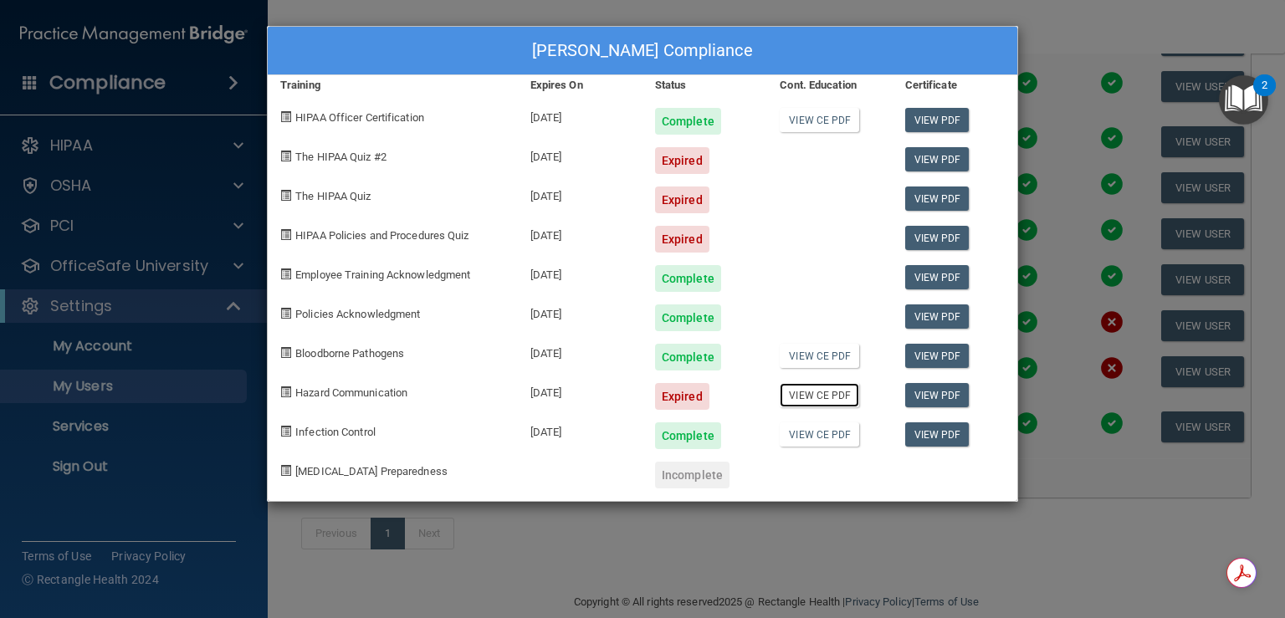
click at [816, 392] on link "View CE PDF" at bounding box center [819, 395] width 79 height 24
click at [1057, 33] on div "Jessica Wright-Sullivan's Compliance Training Expires On Status Cont. Education…" at bounding box center [642, 309] width 1285 height 618
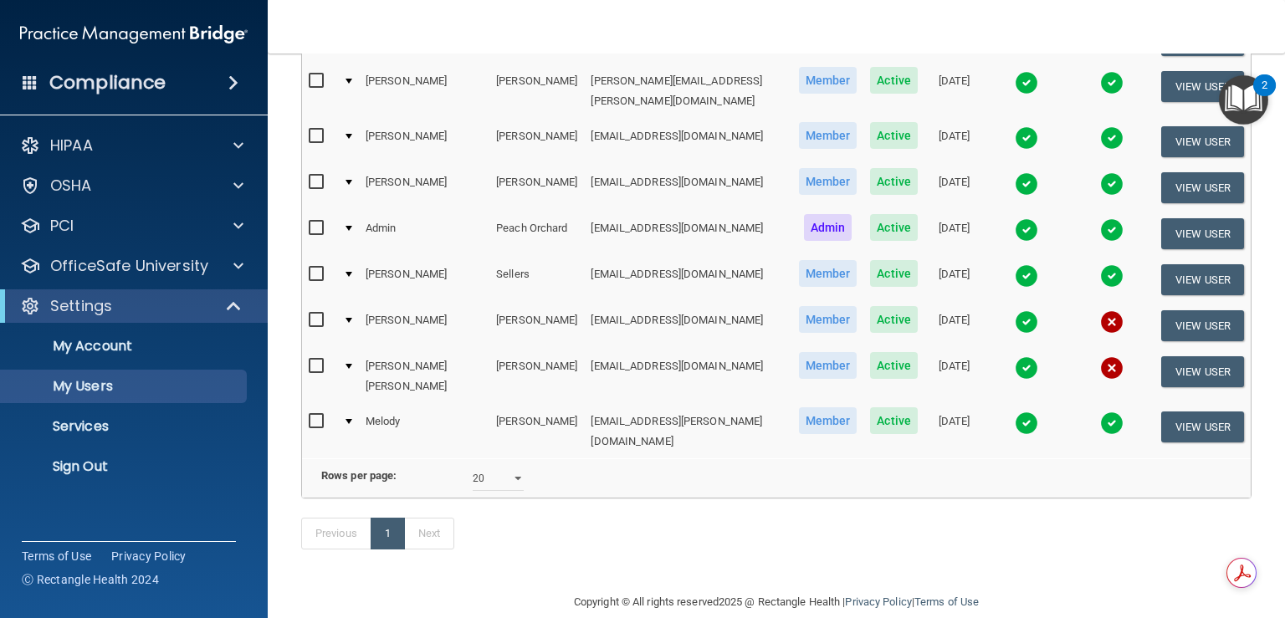
click at [1100, 356] on img at bounding box center [1111, 367] width 23 height 23
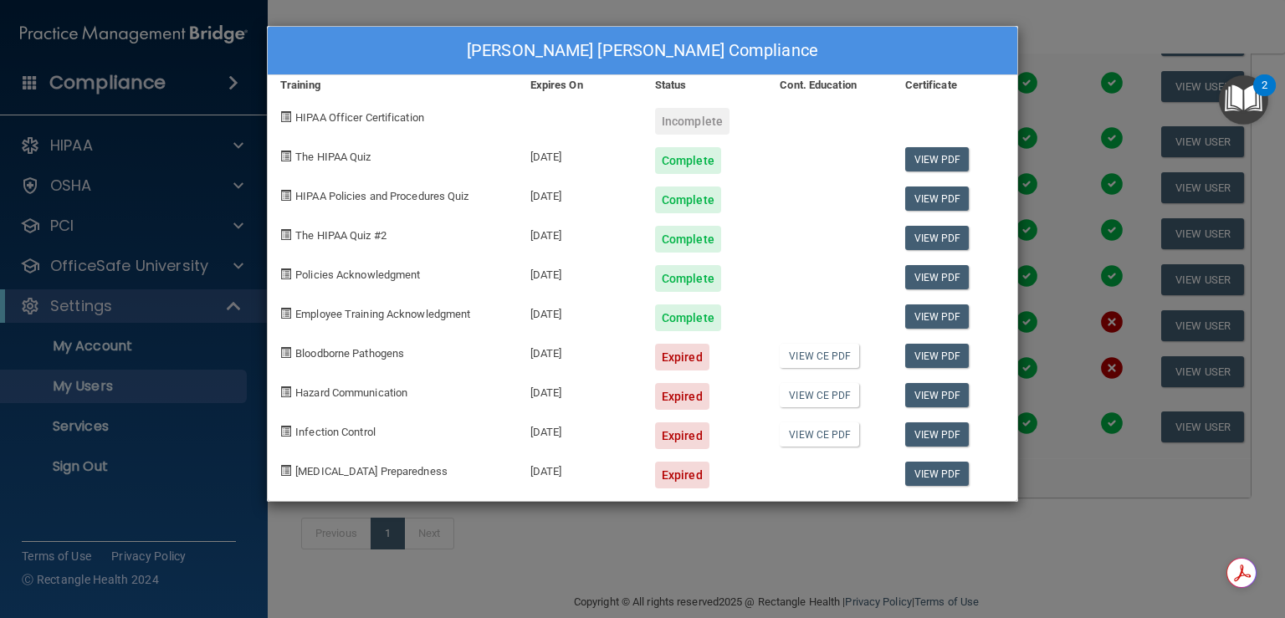
click at [1041, 7] on div "Barbara Mary Youngblood's Compliance Training Expires On Status Cont. Education…" at bounding box center [642, 309] width 1285 height 618
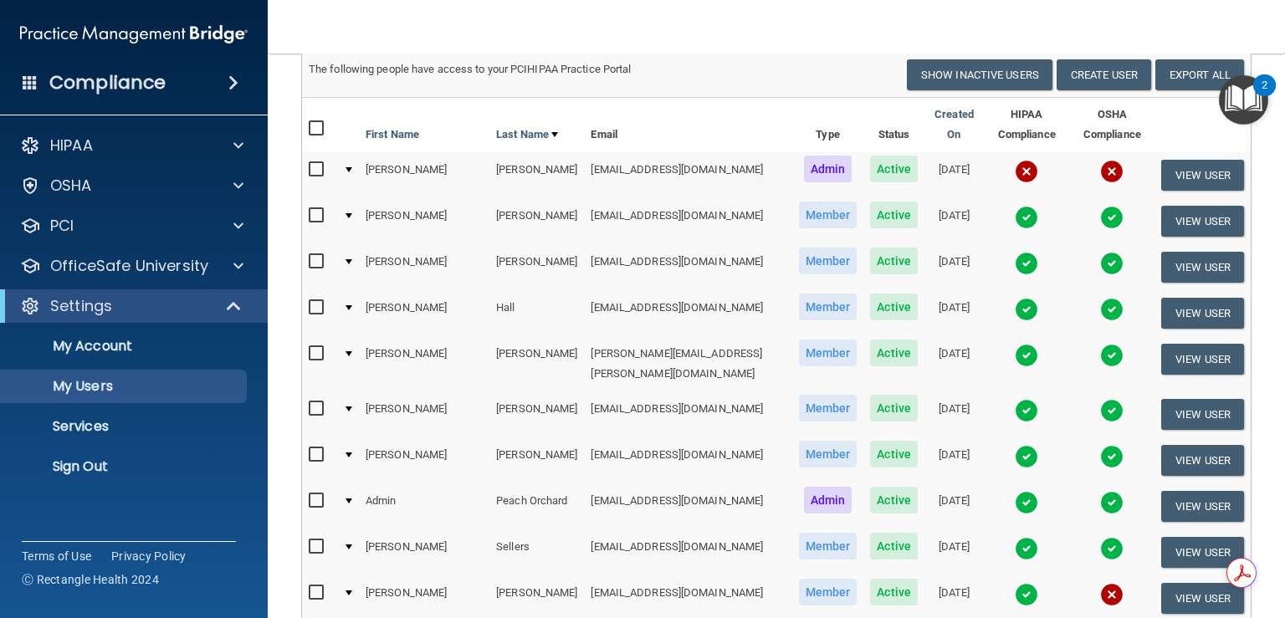
scroll to position [167, 0]
